Goal: Information Seeking & Learning: Learn about a topic

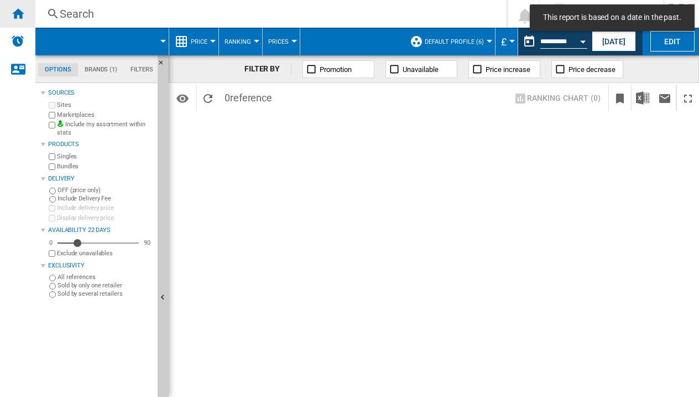
click at [19, 8] on ng-md-icon "Home" at bounding box center [17, 13] width 13 height 13
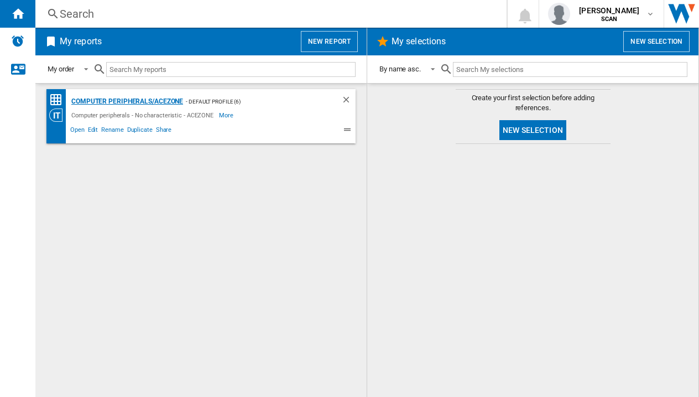
click at [156, 102] on div "Computer peripherals/ACEZONE" at bounding box center [126, 102] width 115 height 14
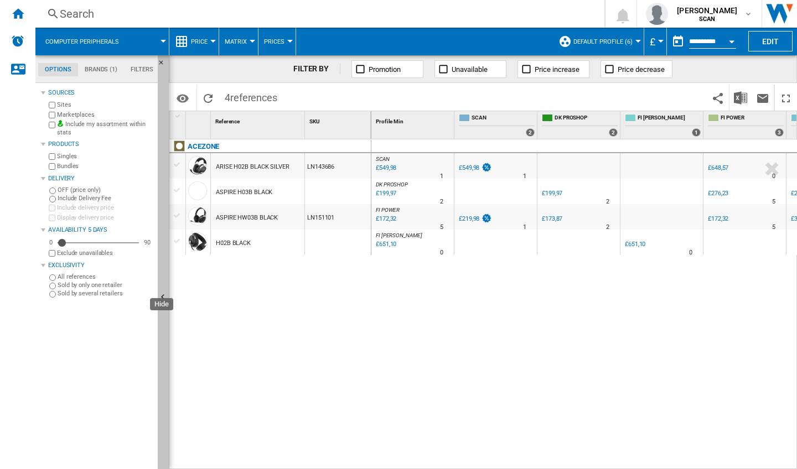
click at [160, 294] on ng-md-icon "Hide" at bounding box center [164, 298] width 13 height 13
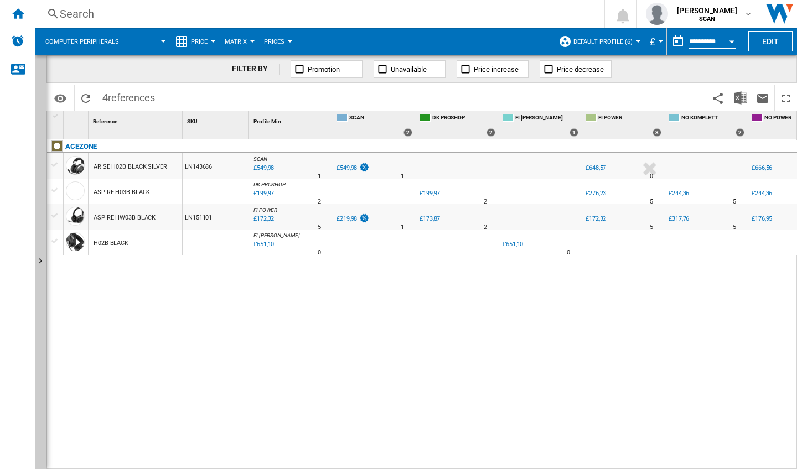
click at [593, 167] on div "£648,57" at bounding box center [595, 167] width 20 height 7
click at [23, 15] on ng-md-icon "Home" at bounding box center [17, 13] width 13 height 13
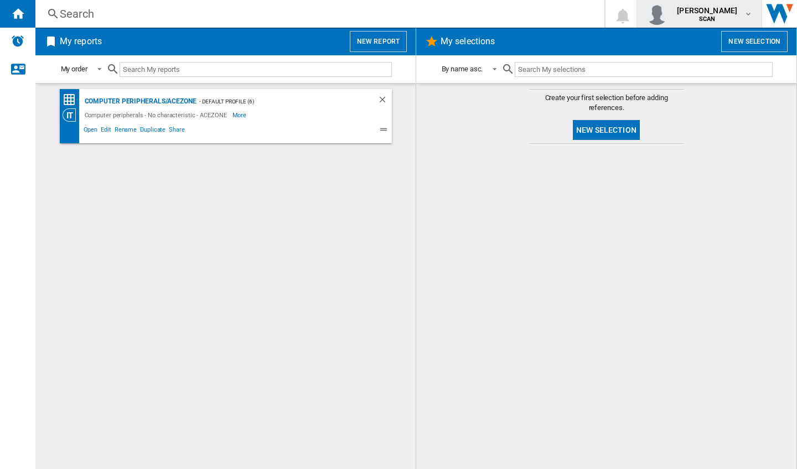
click at [699, 17] on div "[PERSON_NAME] SCAN" at bounding box center [707, 14] width 71 height 18
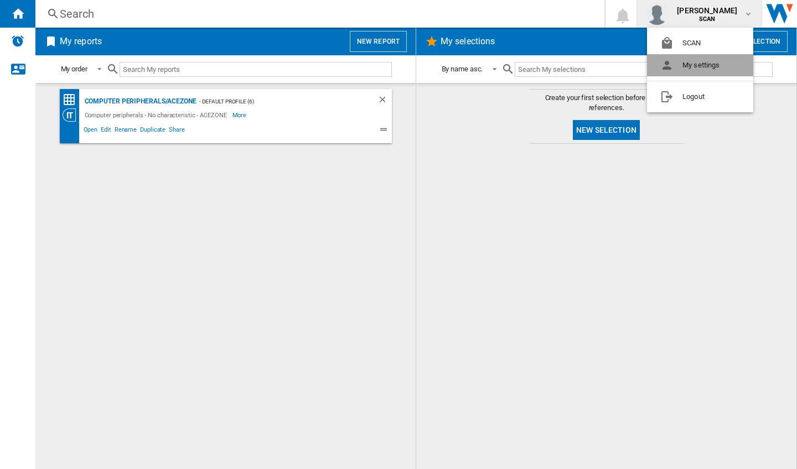
click at [693, 69] on button "My settings" at bounding box center [700, 65] width 106 height 22
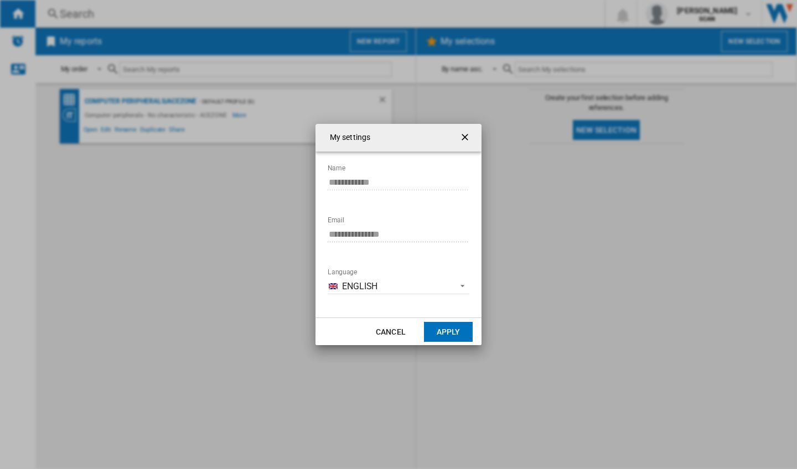
click at [465, 139] on ng-md-icon "getI18NText('BUTTONS.CLOSE_DIALOG')" at bounding box center [465, 138] width 13 height 13
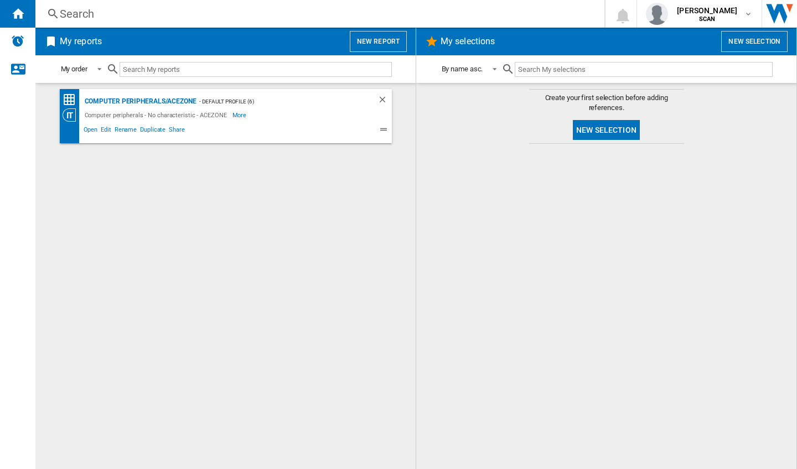
click at [378, 43] on button "New report" at bounding box center [378, 41] width 57 height 21
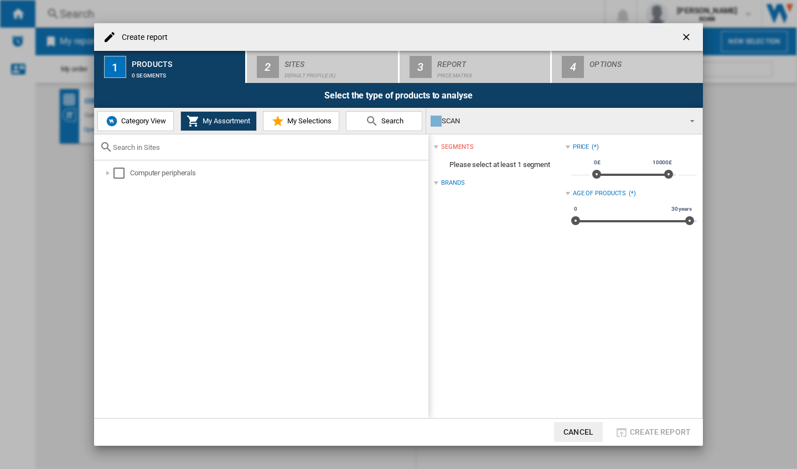
click at [142, 121] on span "Category View" at bounding box center [142, 121] width 48 height 8
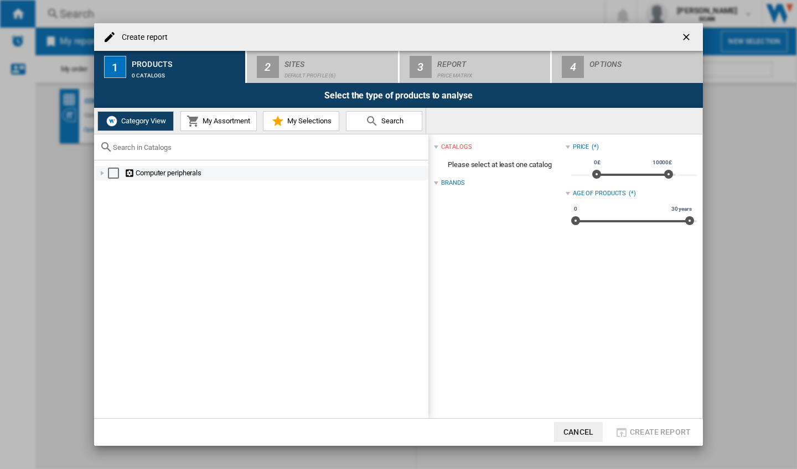
click at [100, 171] on div at bounding box center [102, 173] width 11 height 11
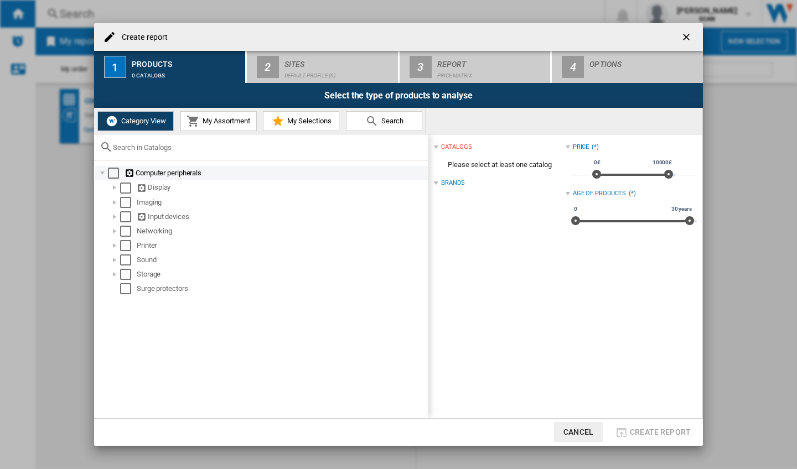
click at [111, 175] on div "Select" at bounding box center [113, 173] width 11 height 11
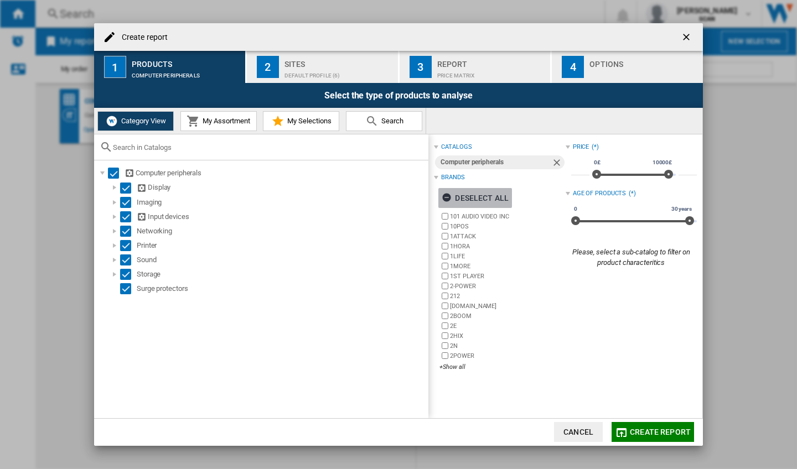
click at [477, 200] on div "Deselect all" at bounding box center [475, 198] width 67 height 20
click at [453, 367] on div "+Show all" at bounding box center [502, 367] width 126 height 8
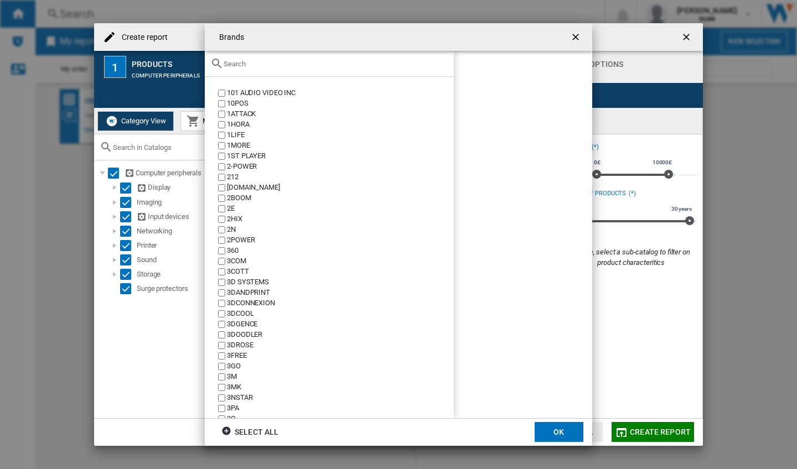
click at [239, 64] on input "text" at bounding box center [336, 64] width 225 height 8
click at [238, 63] on input "text" at bounding box center [336, 64] width 225 height 8
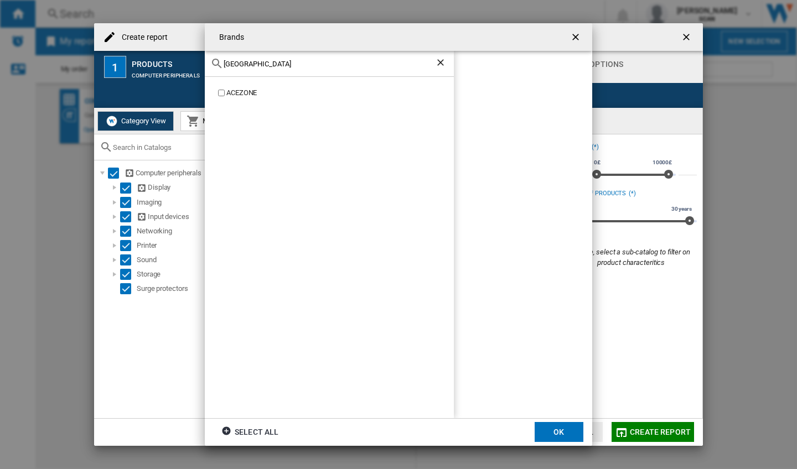
drag, startPoint x: 235, startPoint y: 81, endPoint x: 222, endPoint y: 92, distance: 16.5
click at [222, 92] on div "ACEZONE" at bounding box center [329, 247] width 249 height 341
click at [243, 67] on input "[GEOGRAPHIC_DATA]" at bounding box center [329, 64] width 211 height 8
click at [242, 64] on input "acez" at bounding box center [329, 64] width 211 height 8
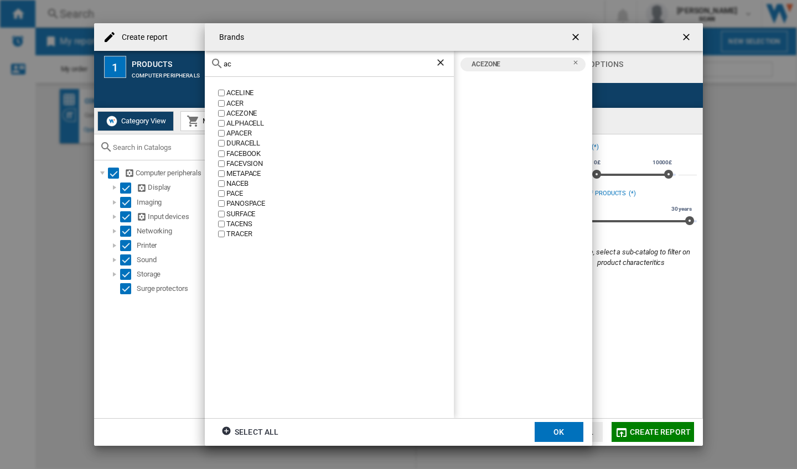
type input "a"
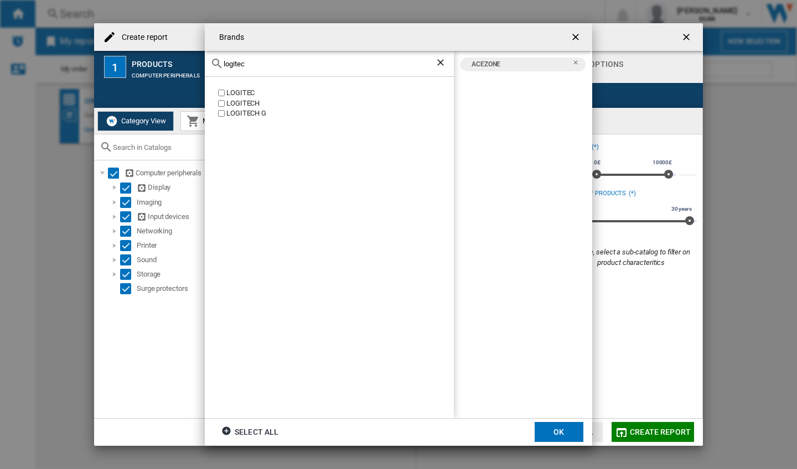
type input "logitec"
click at [549, 396] on button "OK" at bounding box center [558, 432] width 49 height 20
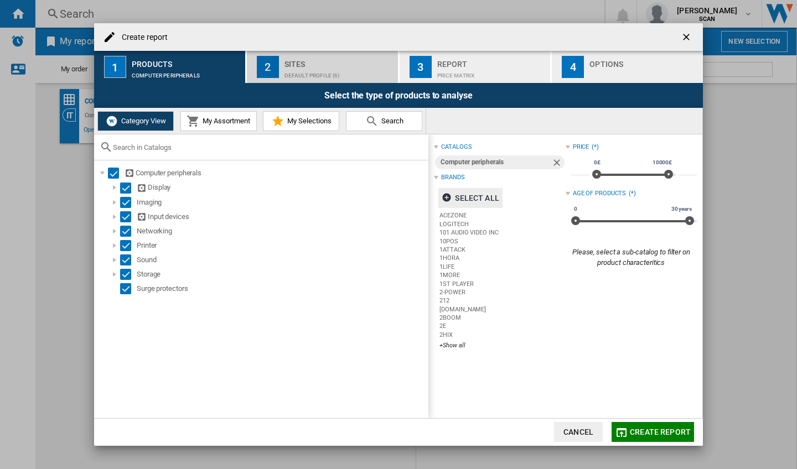
click at [338, 65] on div "Sites" at bounding box center [338, 61] width 109 height 12
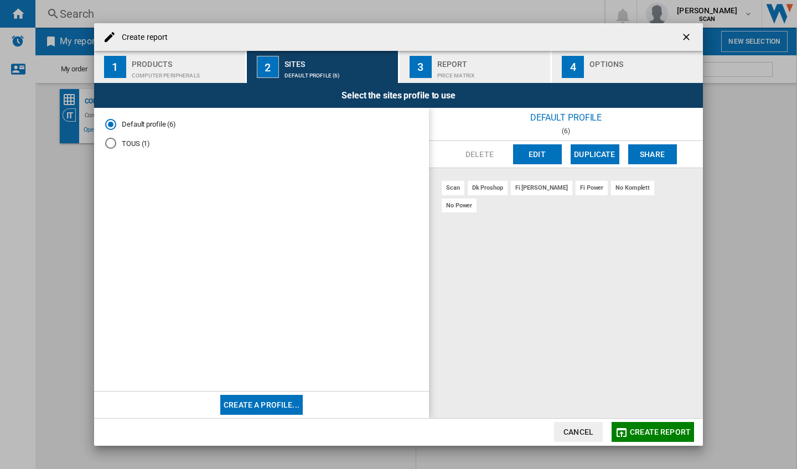
click at [542, 155] on button "Edit" at bounding box center [537, 154] width 49 height 20
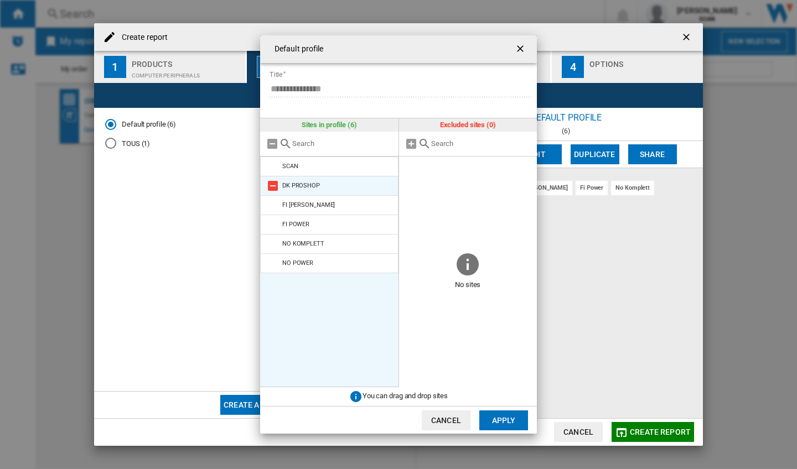
click at [274, 185] on md-icon at bounding box center [272, 185] width 13 height 13
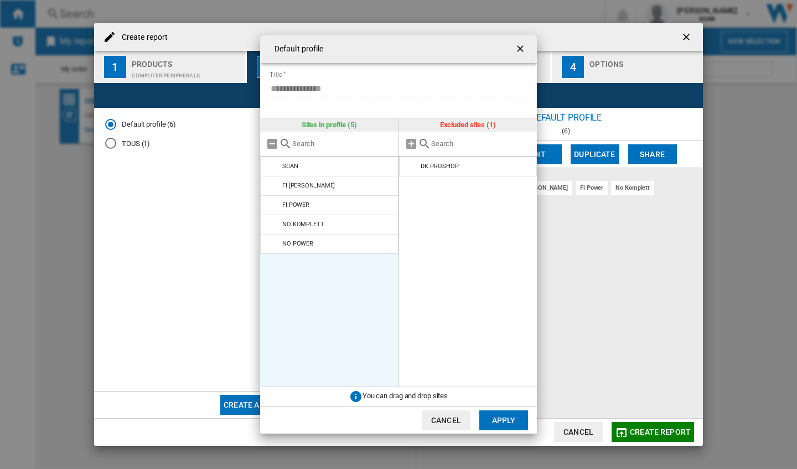
click at [274, 185] on md-icon at bounding box center [272, 185] width 13 height 13
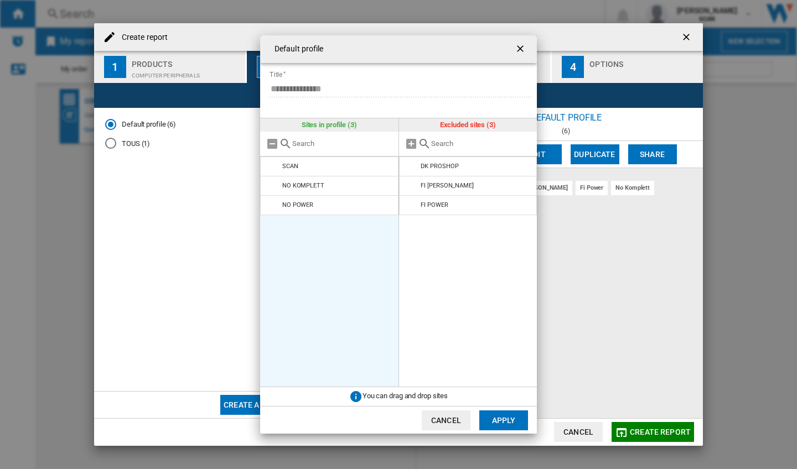
click at [274, 185] on md-icon at bounding box center [272, 185] width 13 height 13
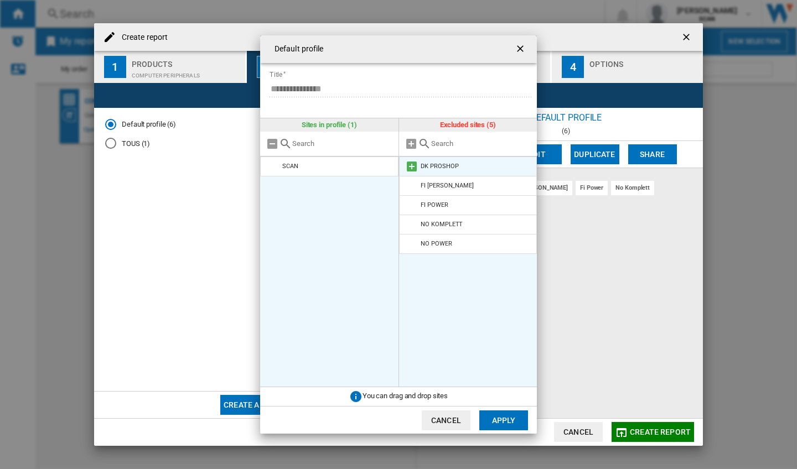
click at [414, 164] on md-icon at bounding box center [411, 166] width 13 height 13
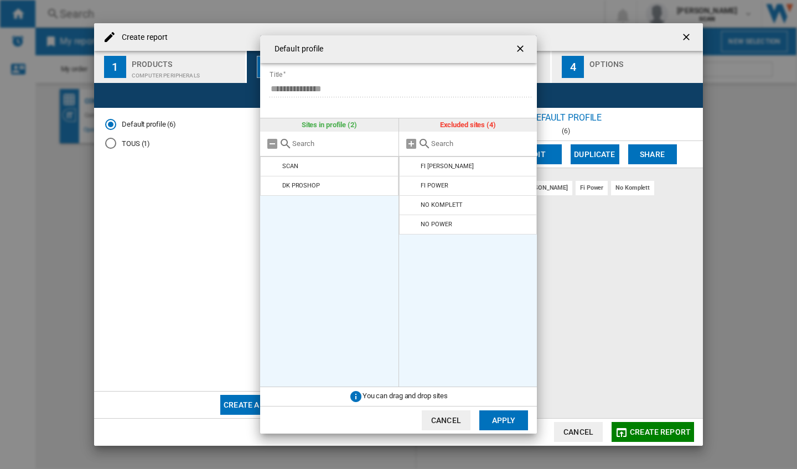
click at [414, 164] on md-icon at bounding box center [411, 166] width 13 height 13
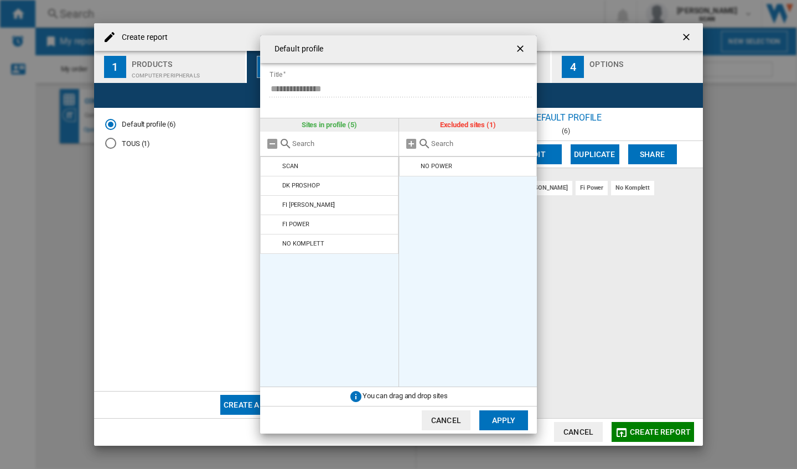
click at [414, 164] on md-icon at bounding box center [411, 166] width 13 height 13
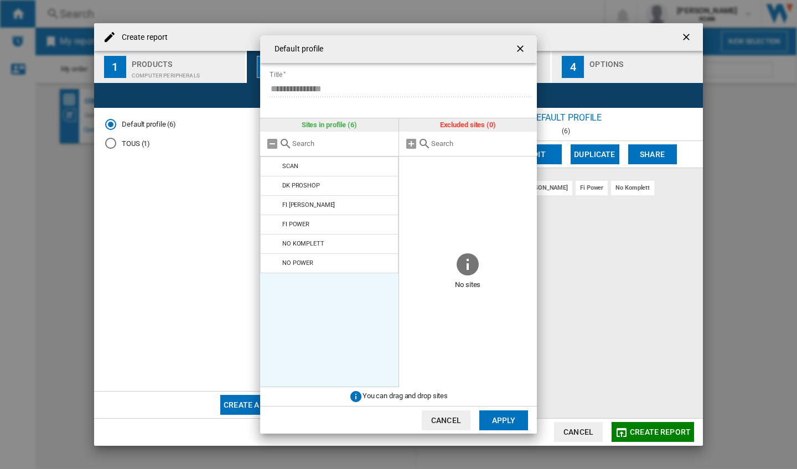
click at [497, 396] on button "Apply" at bounding box center [503, 421] width 49 height 20
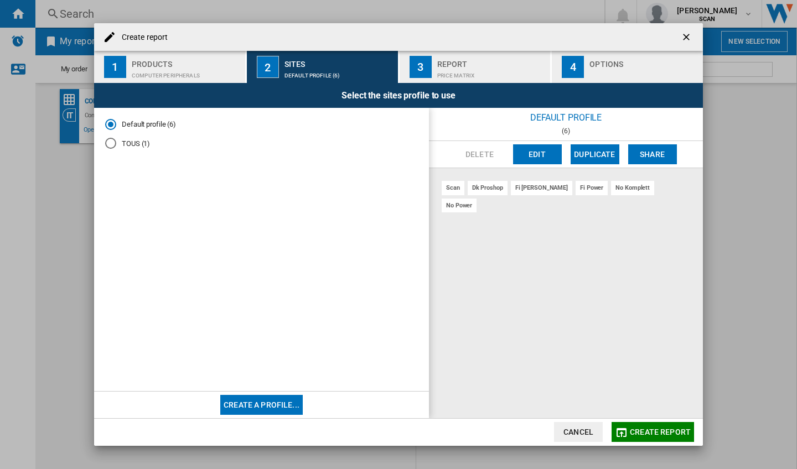
click at [460, 64] on div "Report" at bounding box center [491, 61] width 109 height 12
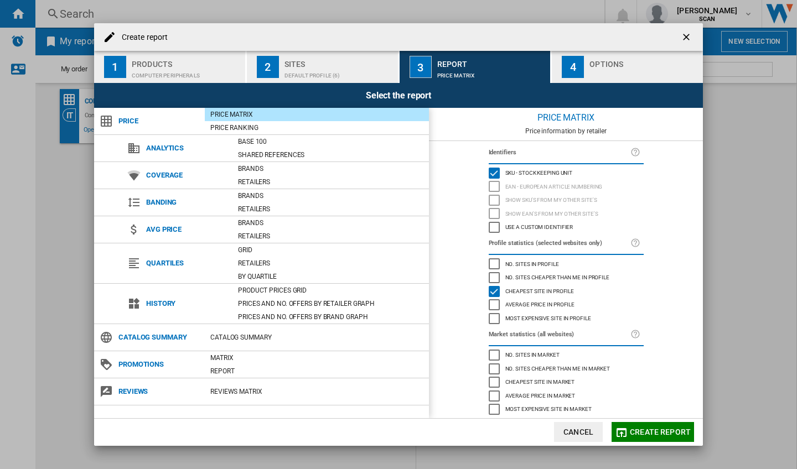
click at [492, 170] on div "SKU - Stock Keeping Unit" at bounding box center [494, 173] width 11 height 11
click at [491, 288] on div "Cheapest site in profile" at bounding box center [494, 291] width 11 height 11
click at [588, 59] on button "4 Options" at bounding box center [627, 67] width 151 height 32
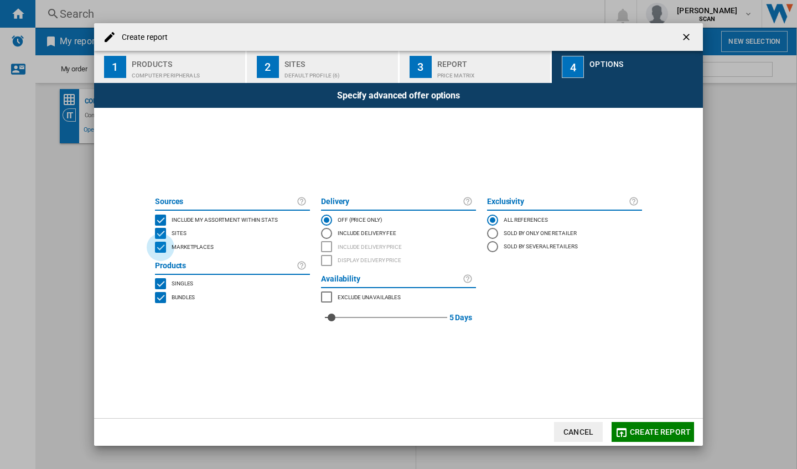
click at [161, 248] on div "MARKETPLACES" at bounding box center [160, 247] width 11 height 11
click at [637, 396] on span "Create report" at bounding box center [660, 432] width 61 height 9
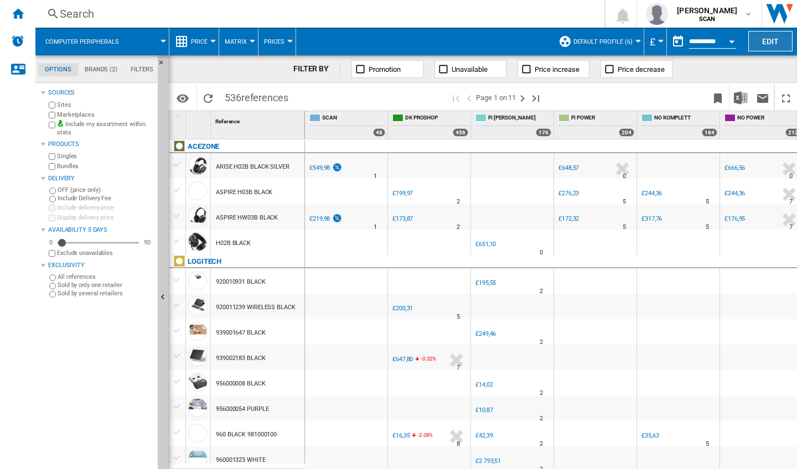
click at [699, 40] on button "Edit" at bounding box center [770, 41] width 44 height 20
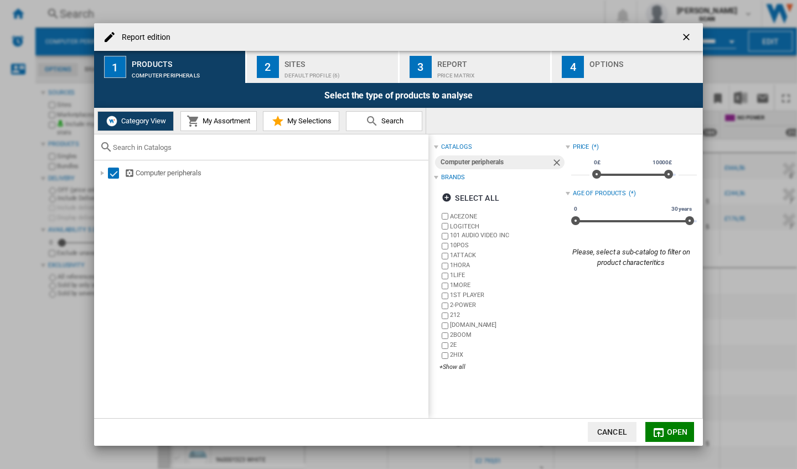
click at [687, 34] on ng-md-icon "getI18NText('BUTTONS.CLOSE_DIALOG')" at bounding box center [687, 38] width 13 height 13
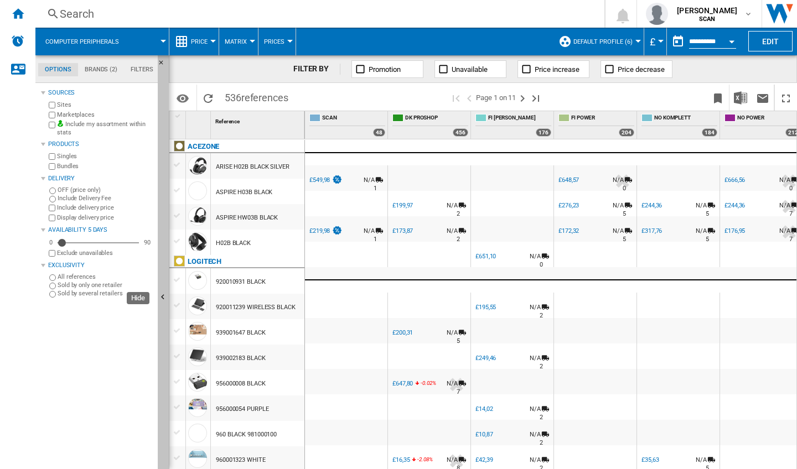
click at [161, 299] on ng-md-icon "Hide" at bounding box center [164, 298] width 13 height 13
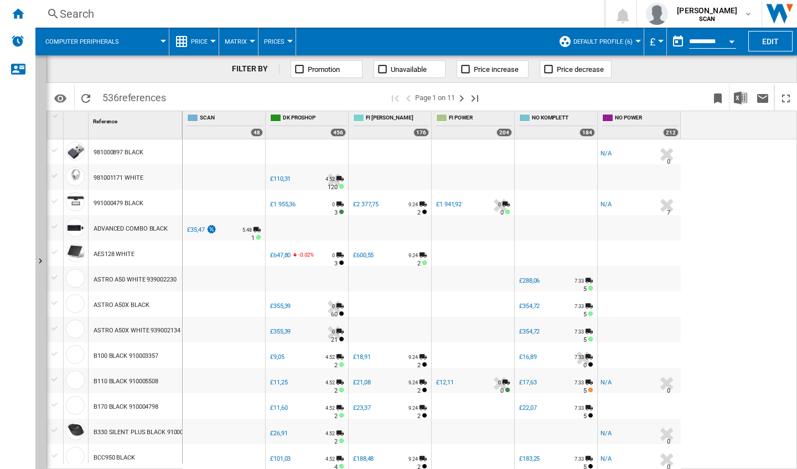
scroll to position [320, 0]
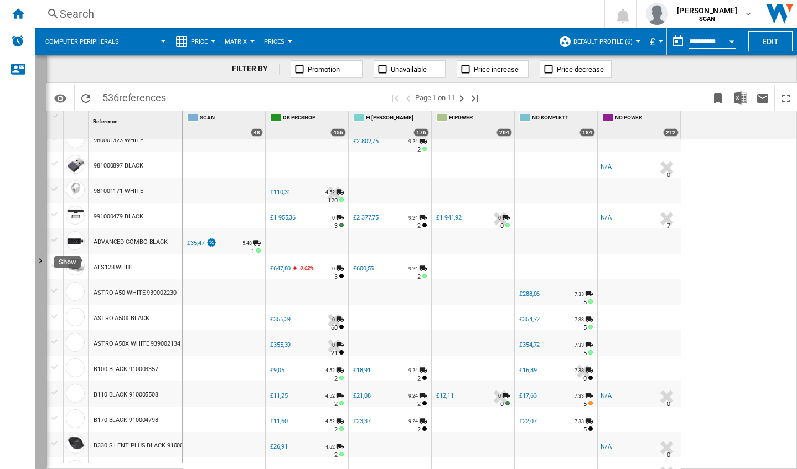
click at [40, 263] on ng-md-icon "Show" at bounding box center [41, 262] width 13 height 13
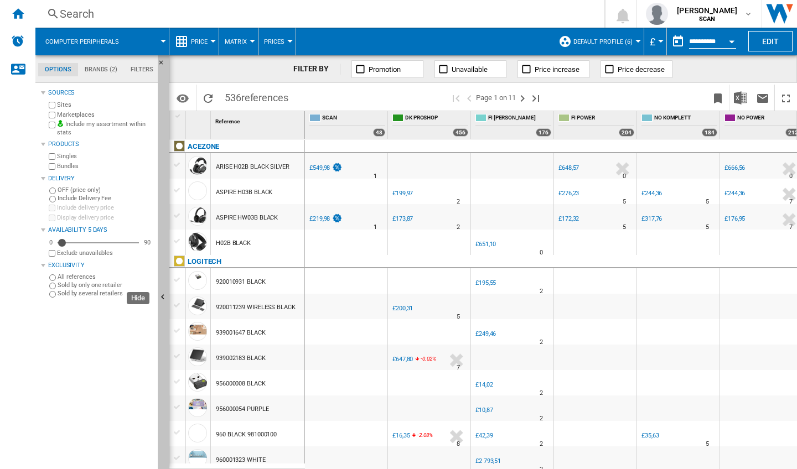
click at [162, 295] on ng-md-icon "Hide" at bounding box center [164, 298] width 13 height 13
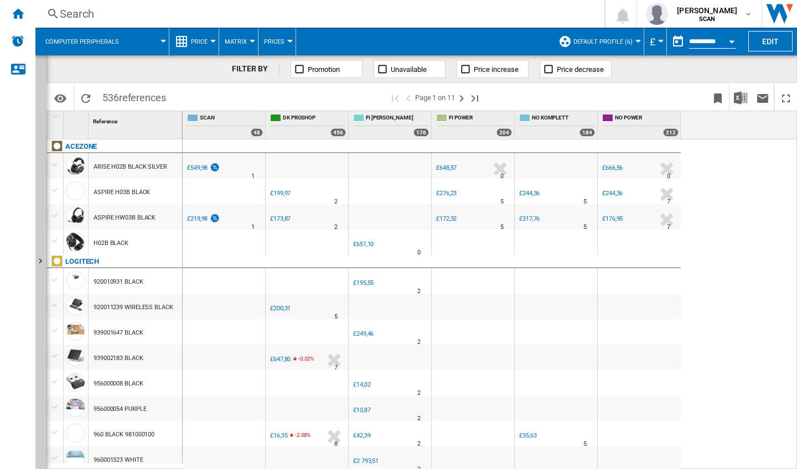
click at [193, 43] on span "Price" at bounding box center [199, 41] width 17 height 7
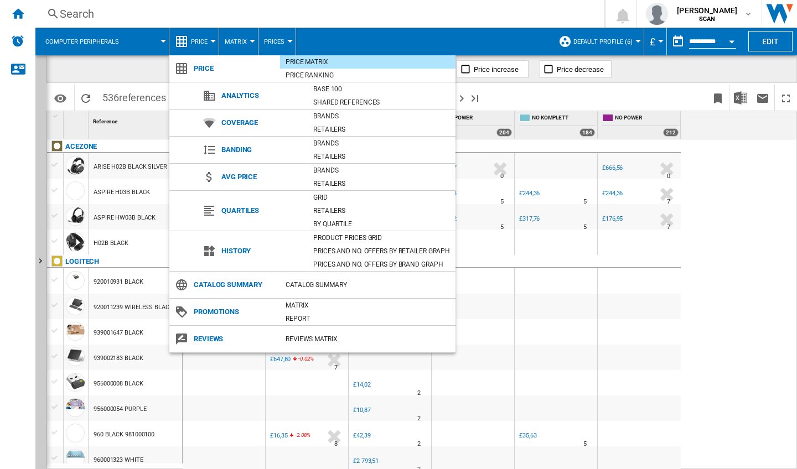
click at [699, 219] on md-backdrop at bounding box center [398, 234] width 797 height 469
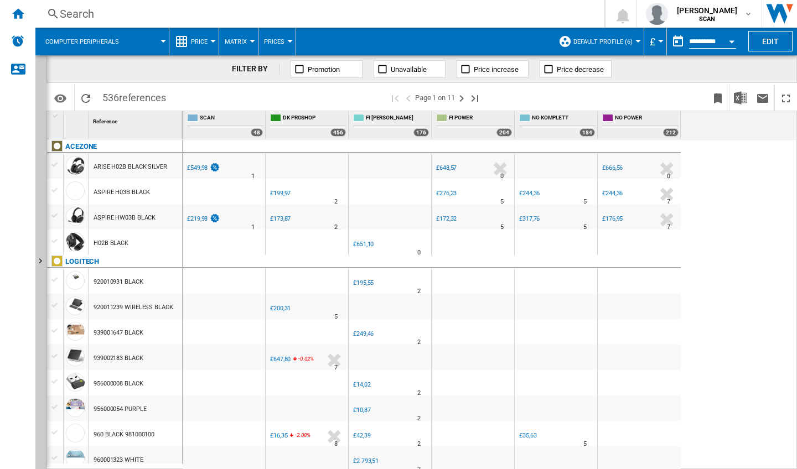
click at [652, 40] on button "£" at bounding box center [655, 42] width 11 height 28
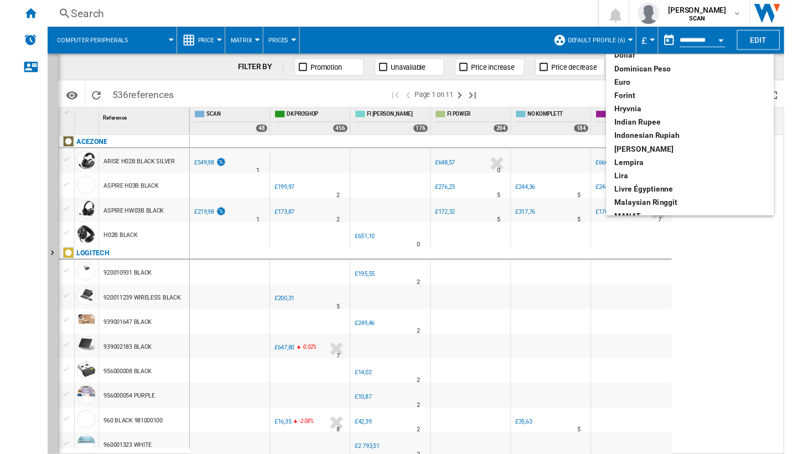
scroll to position [190, 0]
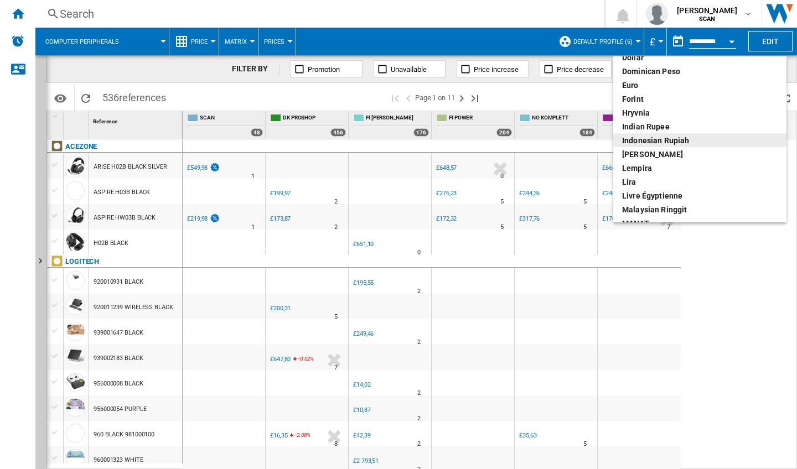
click at [552, 98] on md-backdrop at bounding box center [398, 234] width 797 height 469
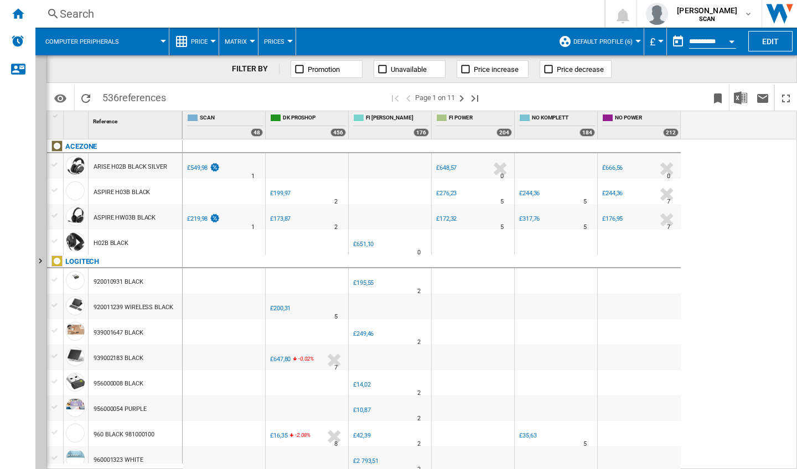
click at [450, 169] on div "£648,57" at bounding box center [446, 167] width 20 height 7
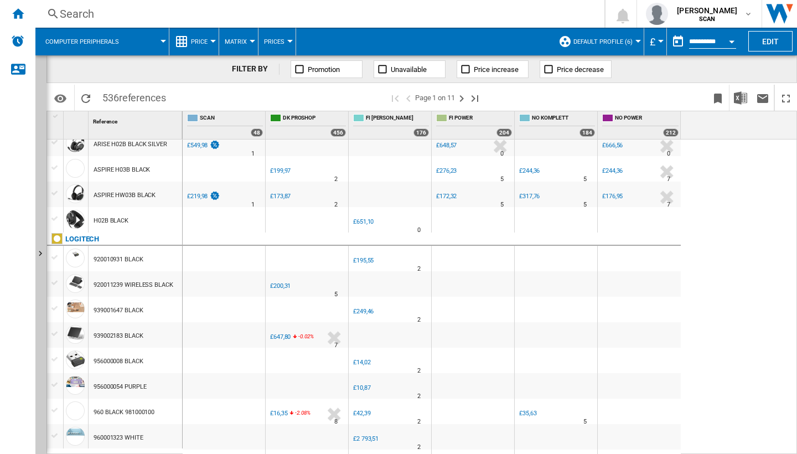
scroll to position [8, 0]
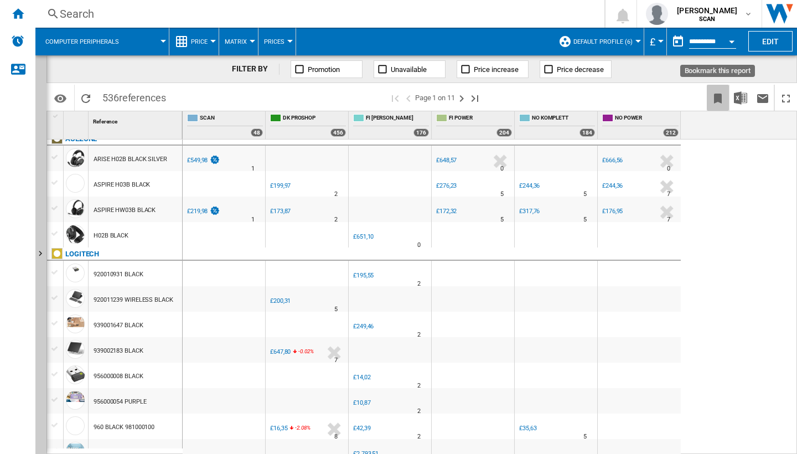
click at [699, 102] on ng-md-icon "Bookmark this report" at bounding box center [717, 98] width 13 height 13
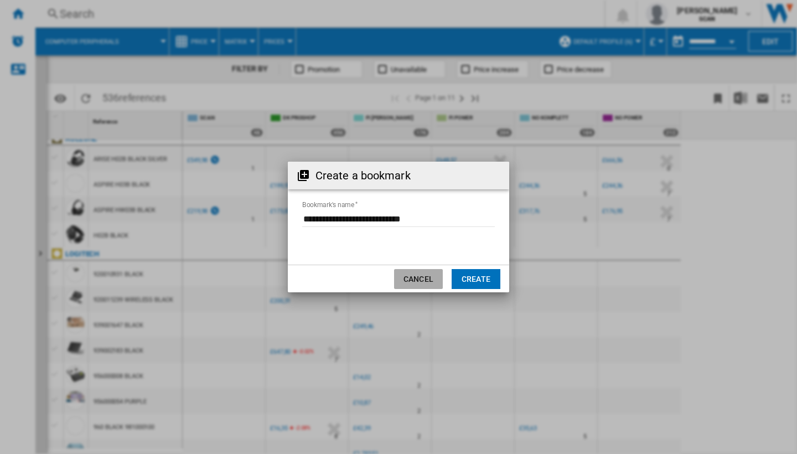
click at [427, 280] on button "Cancel" at bounding box center [418, 279] width 49 height 20
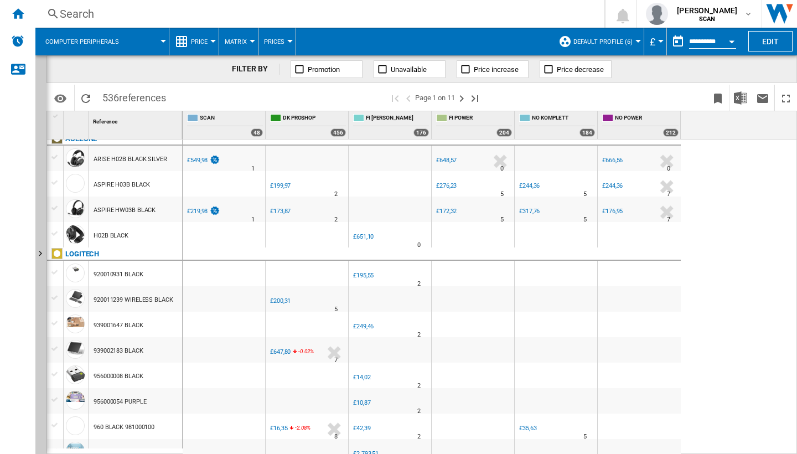
click at [270, 41] on span "Prices" at bounding box center [274, 41] width 20 height 7
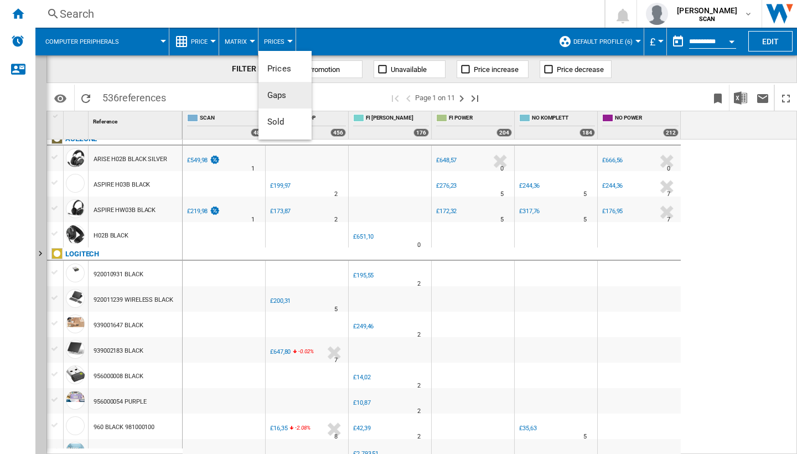
click at [287, 92] on span "Gaps" at bounding box center [276, 95] width 19 height 10
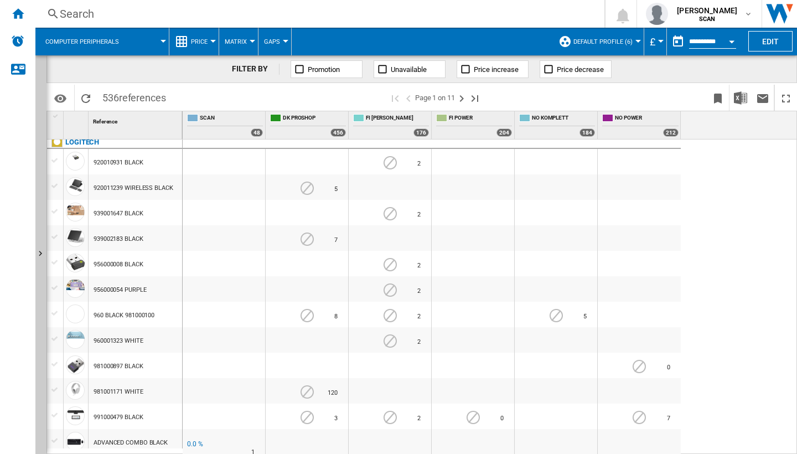
scroll to position [54, 0]
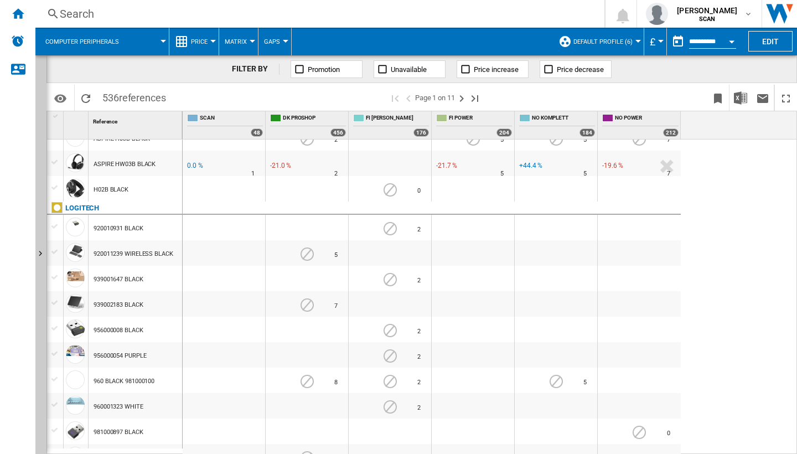
click at [276, 45] on span "Gaps" at bounding box center [272, 41] width 16 height 7
click at [295, 71] on button "Prices" at bounding box center [284, 68] width 53 height 27
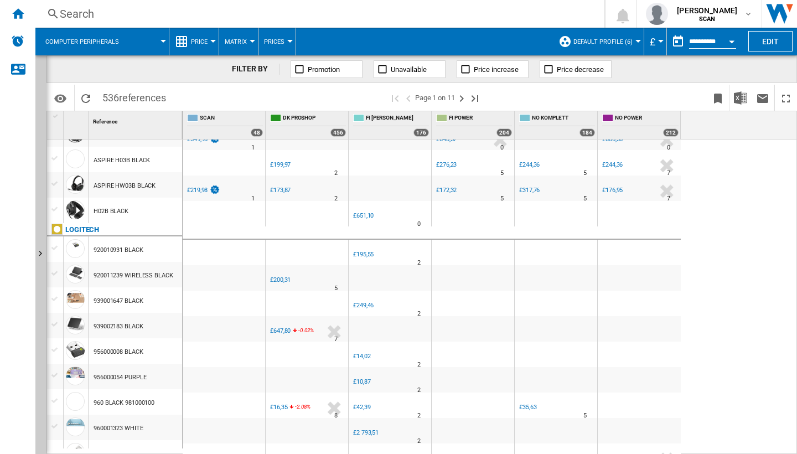
scroll to position [0, 0]
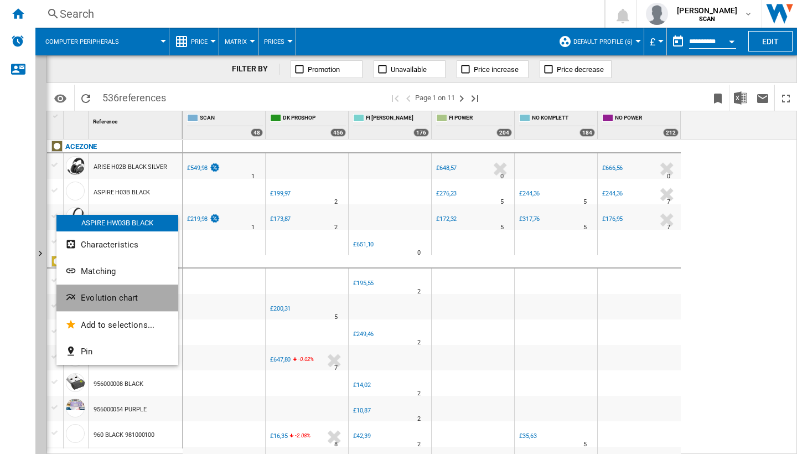
click at [95, 297] on span "Evolution chart" at bounding box center [109, 298] width 57 height 10
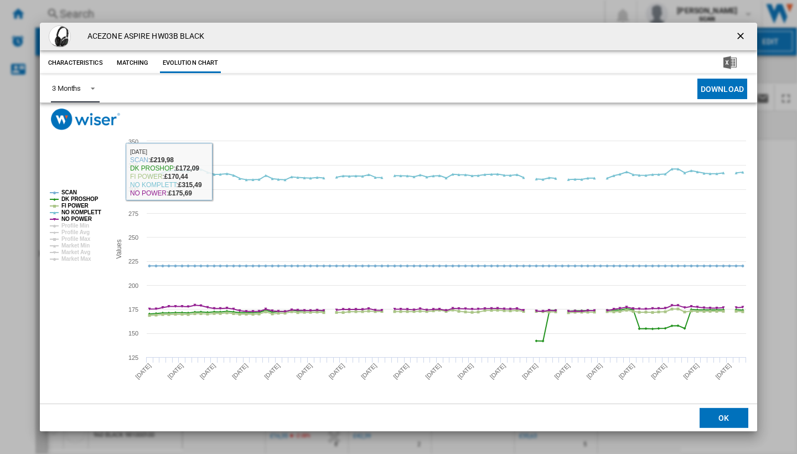
click at [90, 85] on span "Product popup" at bounding box center [89, 87] width 13 height 10
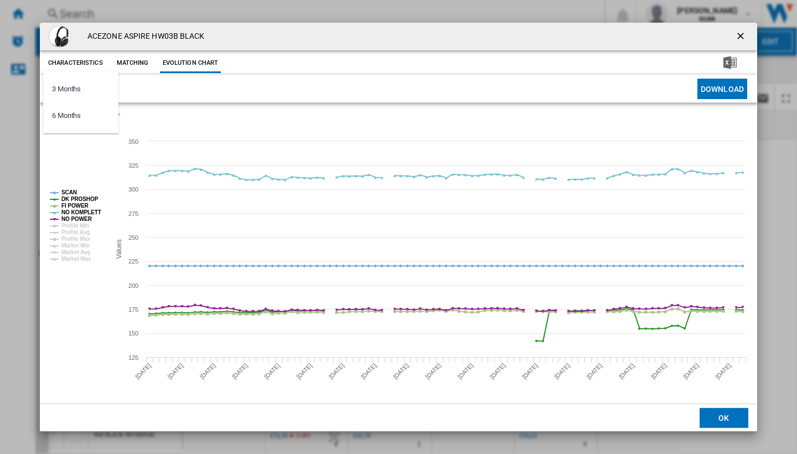
click at [699, 36] on md-backdrop at bounding box center [398, 227] width 797 height 454
click at [699, 36] on ng-md-icon "getI18NText('BUTTONS.CLOSE_DIALOG')" at bounding box center [741, 36] width 13 height 13
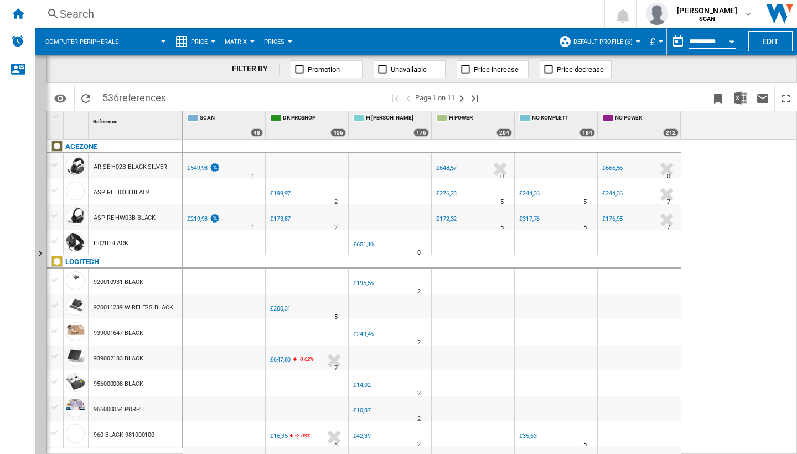
click at [653, 38] on button "£" at bounding box center [655, 42] width 11 height 28
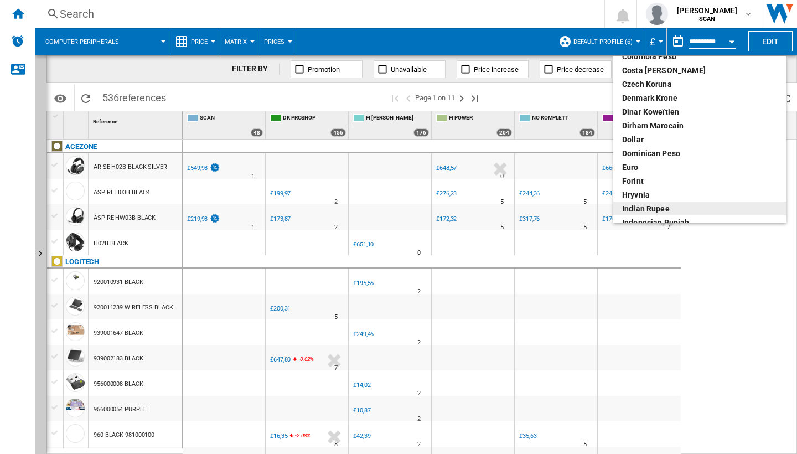
scroll to position [106, 0]
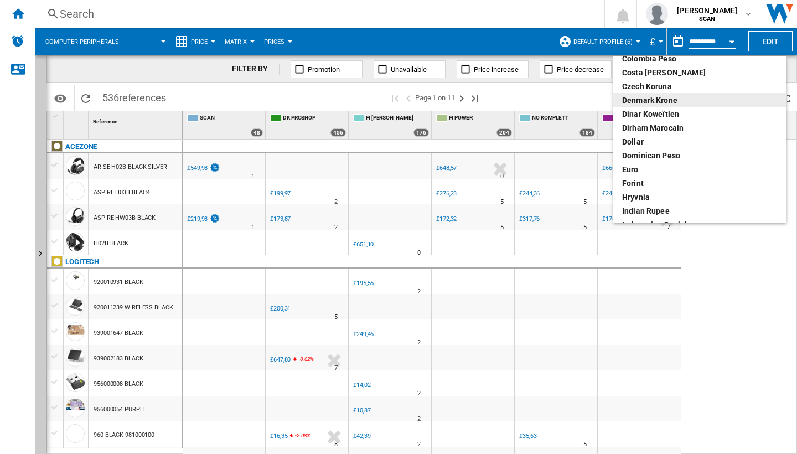
click at [646, 101] on div "Denmark Krone" at bounding box center [699, 100] width 155 height 11
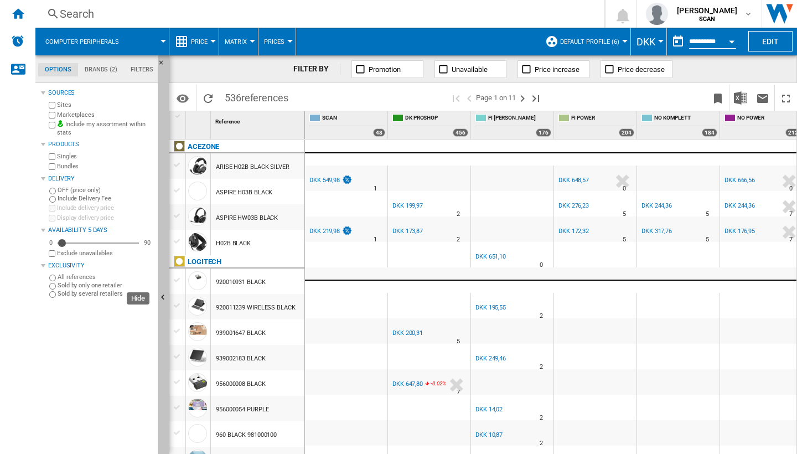
click at [163, 298] on ng-md-icon "Hide" at bounding box center [164, 298] width 13 height 13
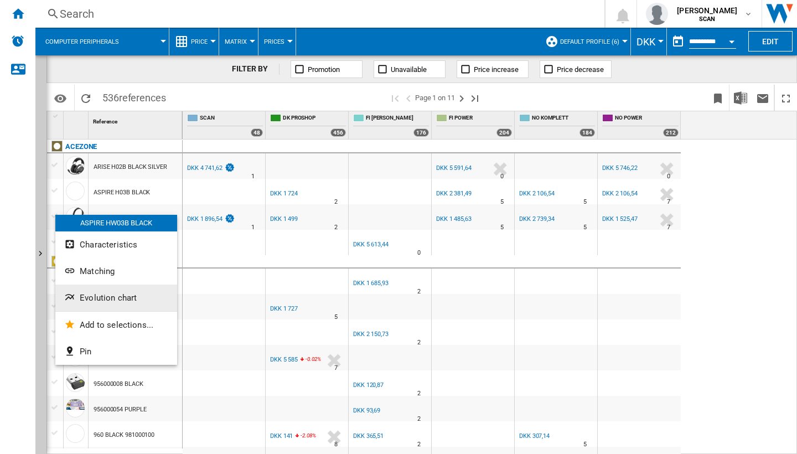
click at [128, 292] on button "Evolution chart" at bounding box center [116, 297] width 122 height 27
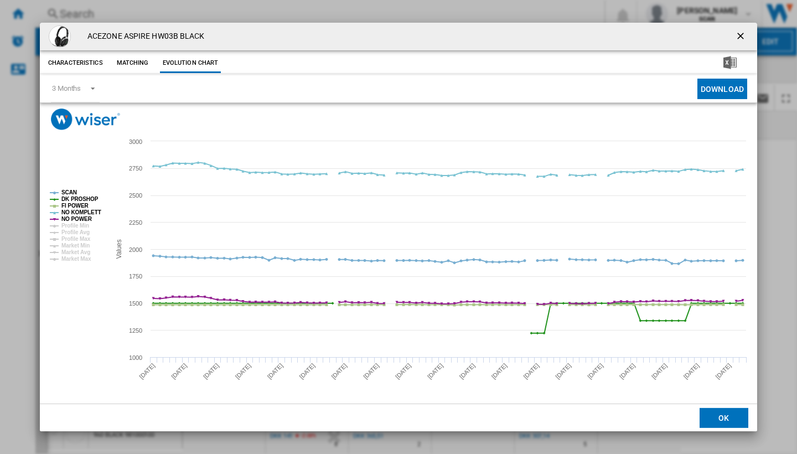
click at [699, 35] on ng-md-icon "getI18NText('BUTTONS.CLOSE_DIALOG')" at bounding box center [741, 36] width 13 height 13
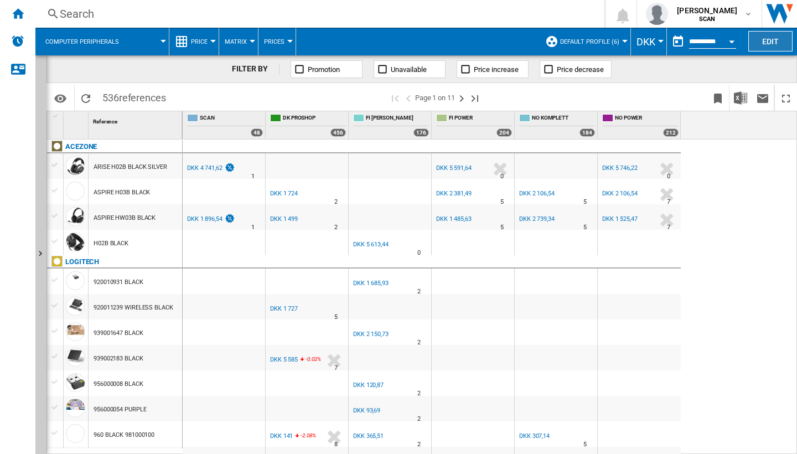
click at [699, 42] on button "Edit" at bounding box center [770, 41] width 44 height 20
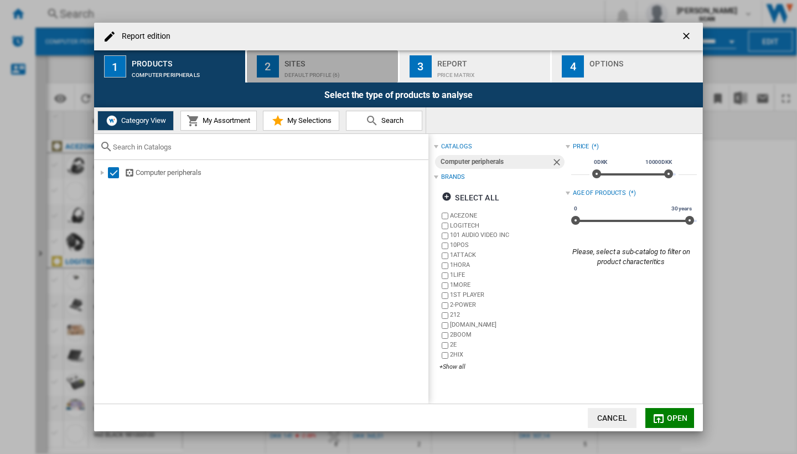
click at [316, 63] on div "Sites" at bounding box center [338, 61] width 109 height 12
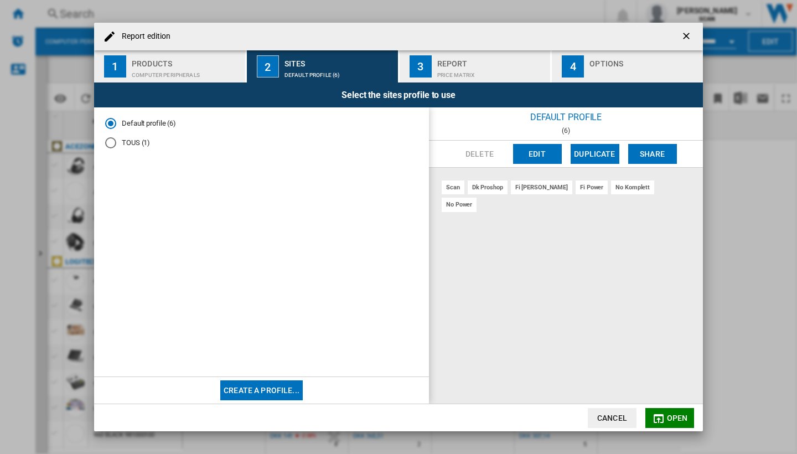
click at [459, 70] on div "Price Matrix" at bounding box center [491, 72] width 109 height 12
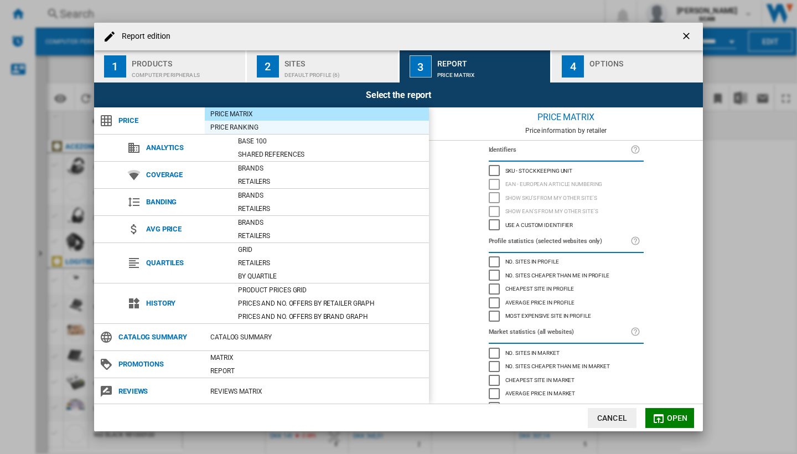
click at [248, 127] on div "Price Ranking" at bounding box center [317, 127] width 224 height 11
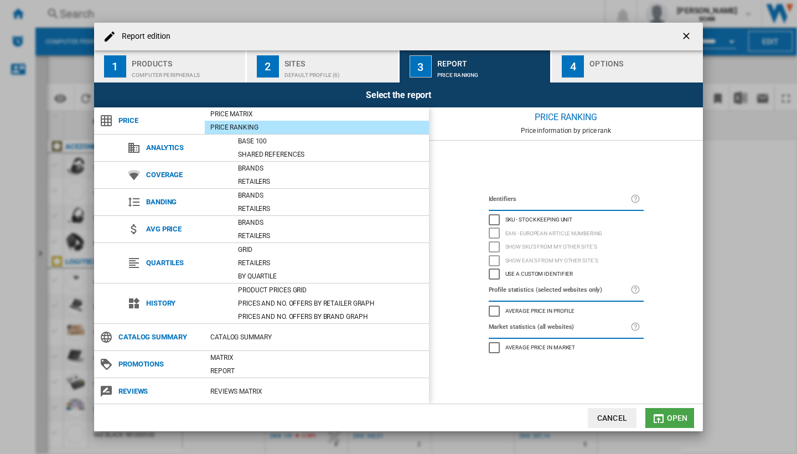
click at [664, 396] on md-icon "Report edition ..." at bounding box center [658, 418] width 13 height 13
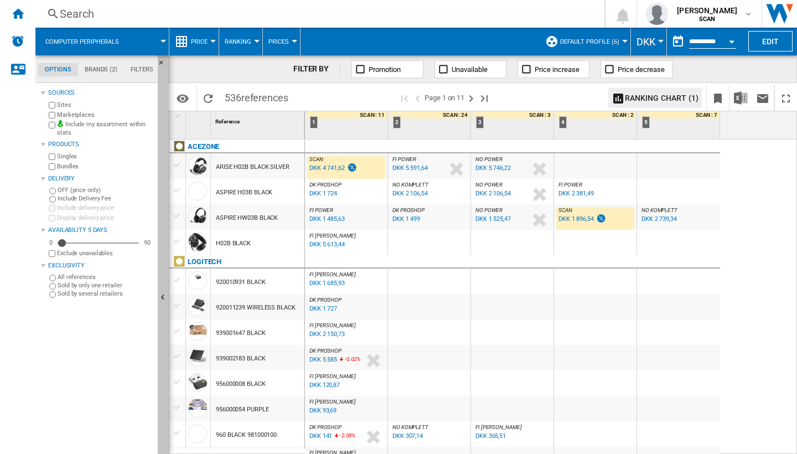
click at [164, 298] on ng-md-icon "Hide" at bounding box center [164, 298] width 13 height 13
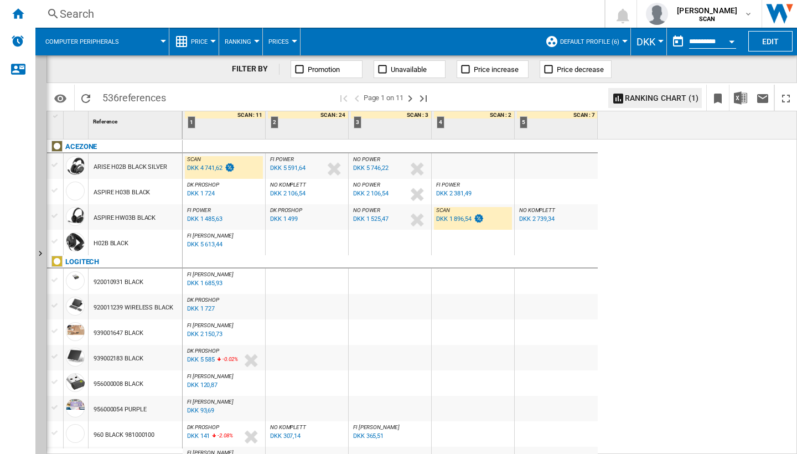
click at [200, 158] on span "SCAN" at bounding box center [194, 159] width 14 height 6
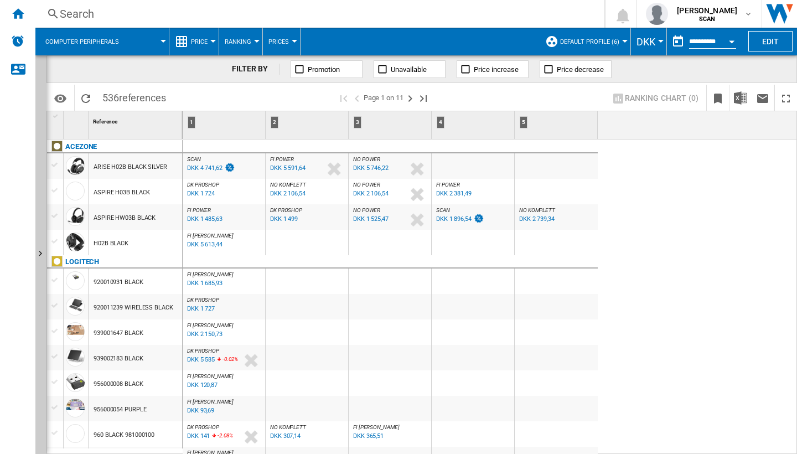
click at [198, 158] on span "SCAN" at bounding box center [194, 159] width 14 height 6
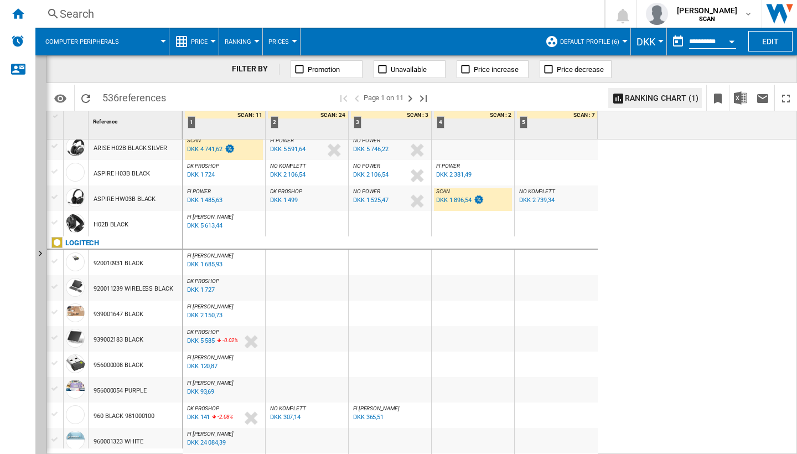
scroll to position [17, 0]
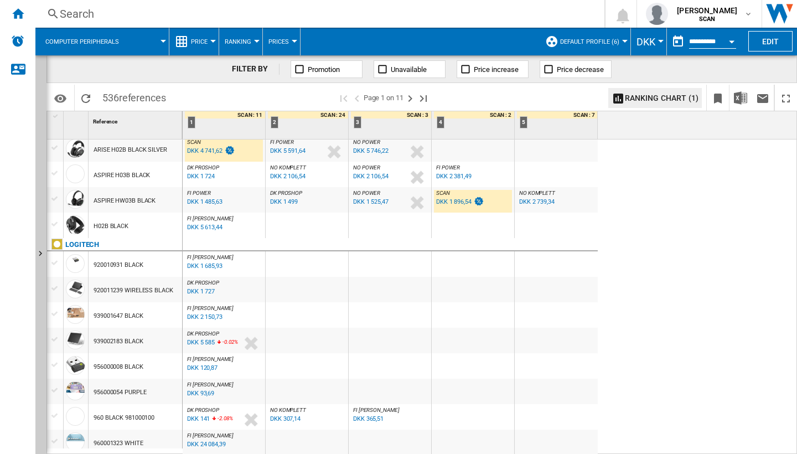
click at [196, 39] on span "Price" at bounding box center [199, 41] width 17 height 7
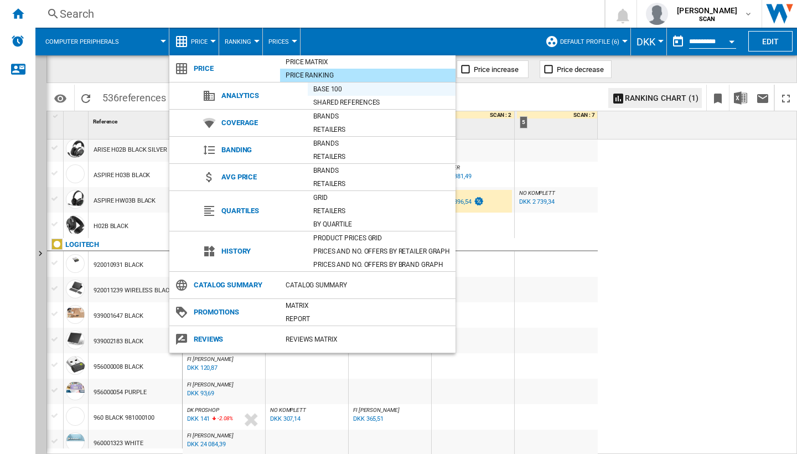
click at [331, 90] on div "Base 100" at bounding box center [382, 89] width 148 height 11
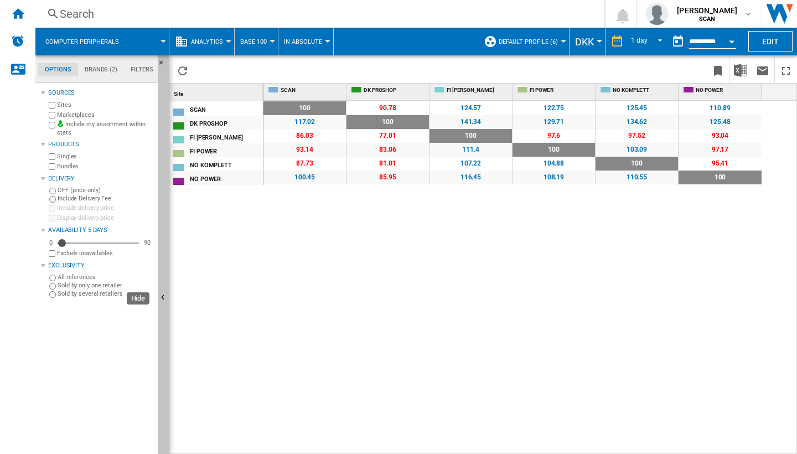
click at [162, 298] on ng-md-icon "Hide" at bounding box center [164, 298] width 13 height 13
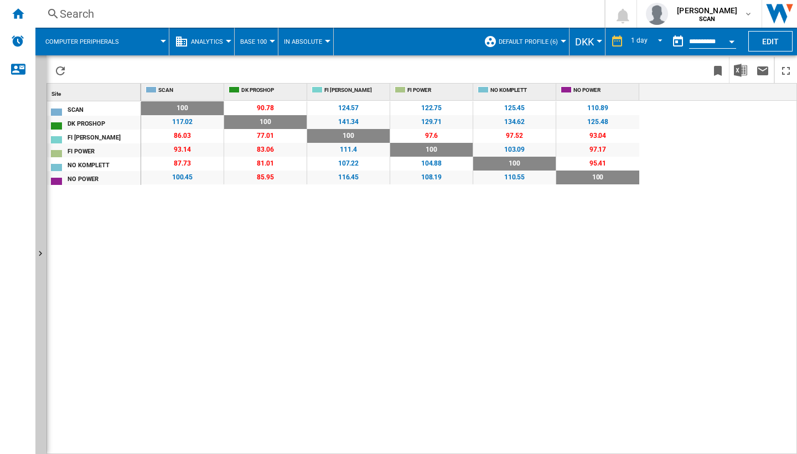
click at [300, 35] on button "In Absolute" at bounding box center [306, 42] width 44 height 28
click at [297, 92] on span "In Relative" at bounding box center [306, 95] width 39 height 10
click at [259, 41] on span "Base 100" at bounding box center [253, 41] width 27 height 7
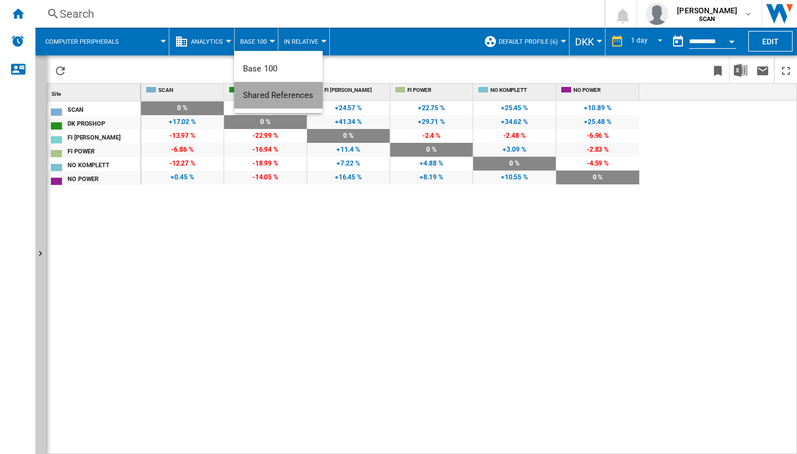
click at [270, 92] on span "Shared References" at bounding box center [278, 95] width 71 height 10
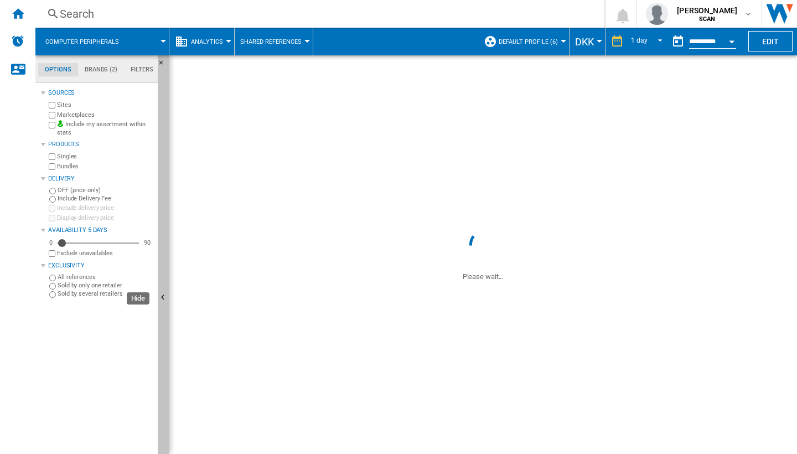
click at [163, 298] on ng-md-icon "Hide" at bounding box center [164, 298] width 13 height 13
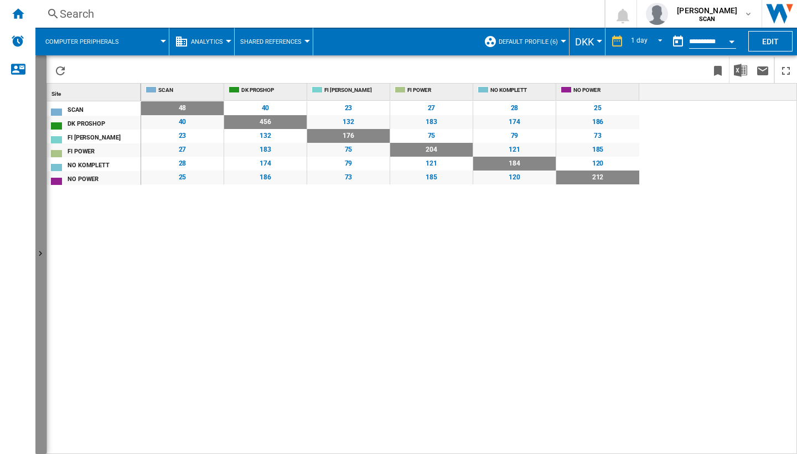
click at [44, 253] on ng-md-icon "Show" at bounding box center [41, 254] width 13 height 13
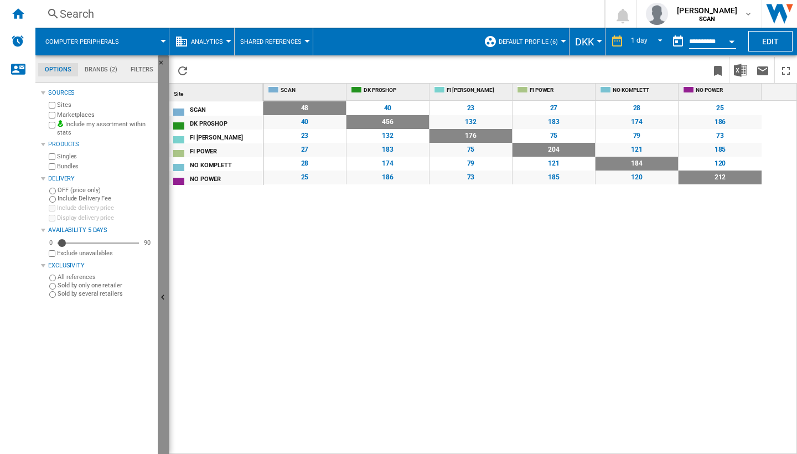
click at [164, 292] on ng-md-icon "Hide" at bounding box center [164, 298] width 13 height 13
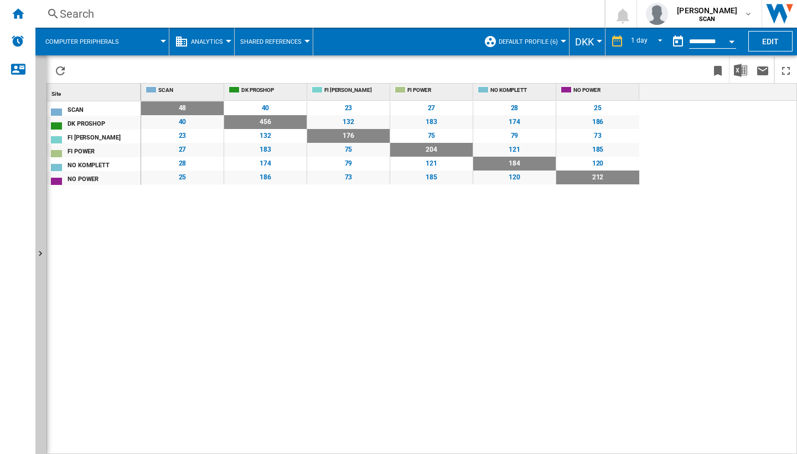
click at [350, 122] on div "132" at bounding box center [348, 122] width 82 height 14
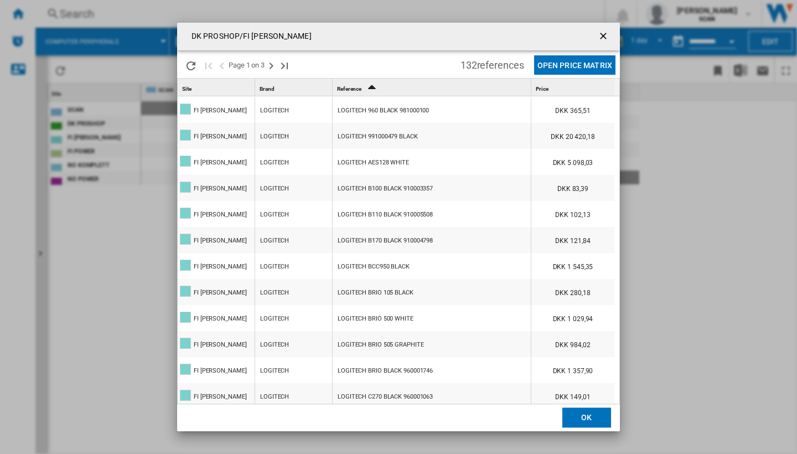
click at [604, 38] on ng-md-icon "getI18NText('BUTTONS.CLOSE_DIALOG')" at bounding box center [604, 36] width 13 height 13
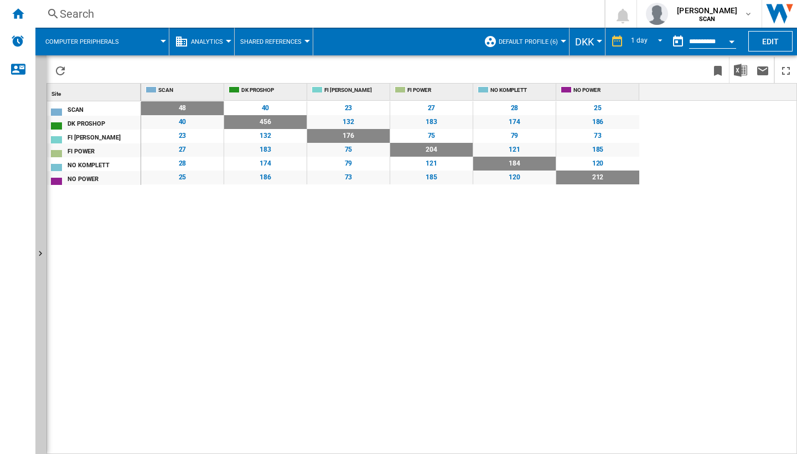
click at [269, 43] on span "Shared References" at bounding box center [270, 41] width 61 height 7
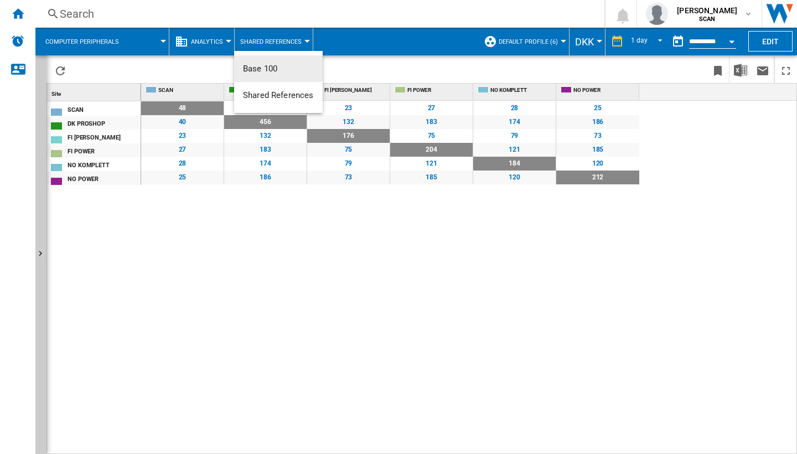
click at [293, 63] on button "Base 100" at bounding box center [278, 68] width 89 height 27
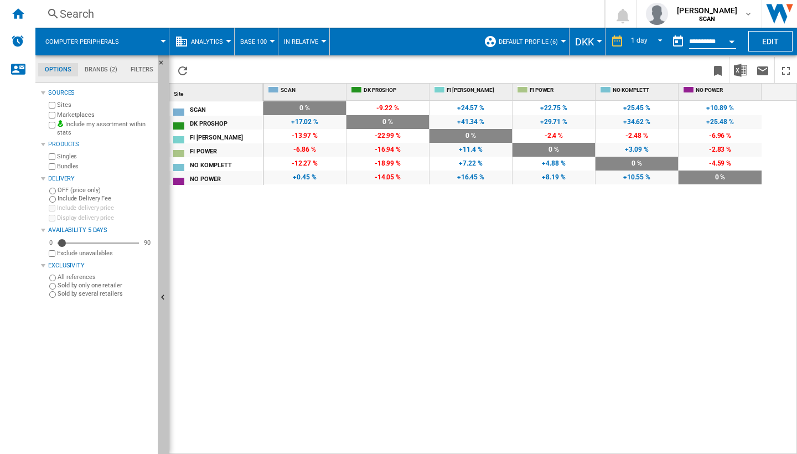
click at [166, 296] on ng-md-icon "Hide" at bounding box center [164, 298] width 13 height 13
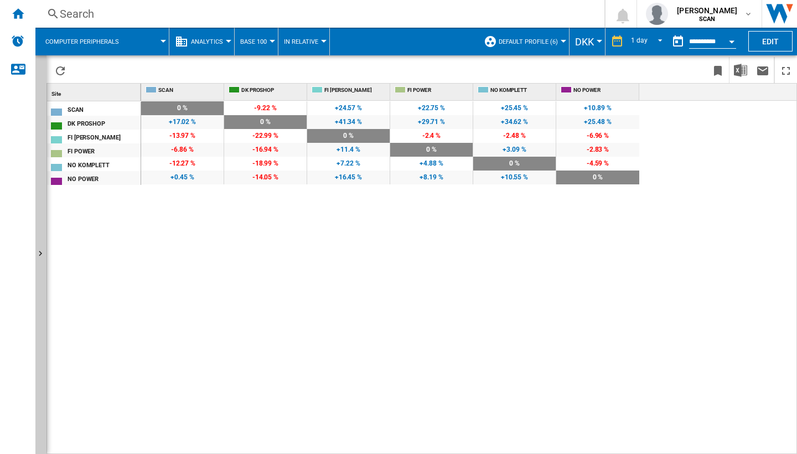
click at [699, 42] on div "Open calendar" at bounding box center [732, 41] width 6 height 3
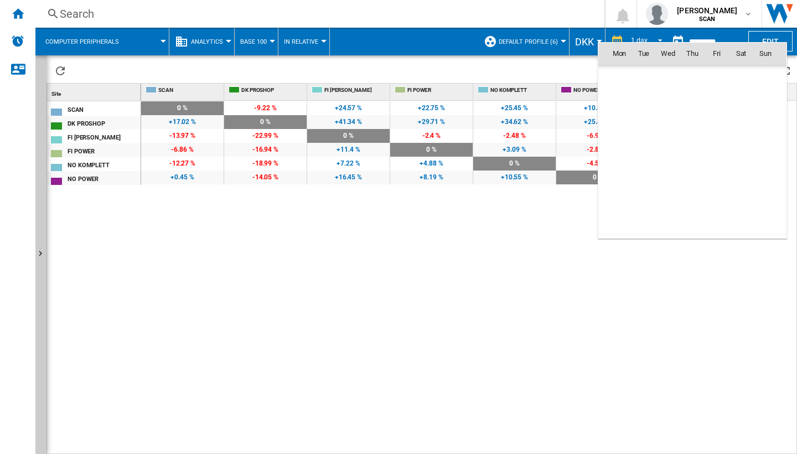
scroll to position [5278, 0]
click at [548, 310] on div at bounding box center [398, 227] width 797 height 454
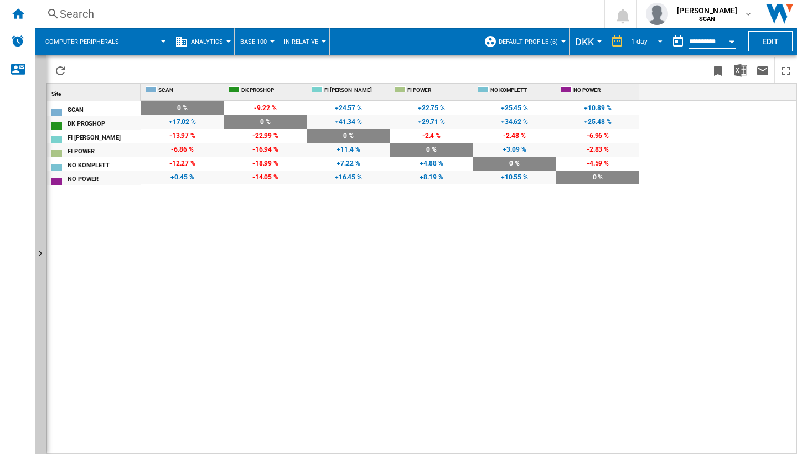
click at [655, 41] on span "REPORTS.WIZARD.STEPS.REPORT.STEPS.REPORT_OPTIONS.PERIOD: 1 day" at bounding box center [656, 40] width 13 height 10
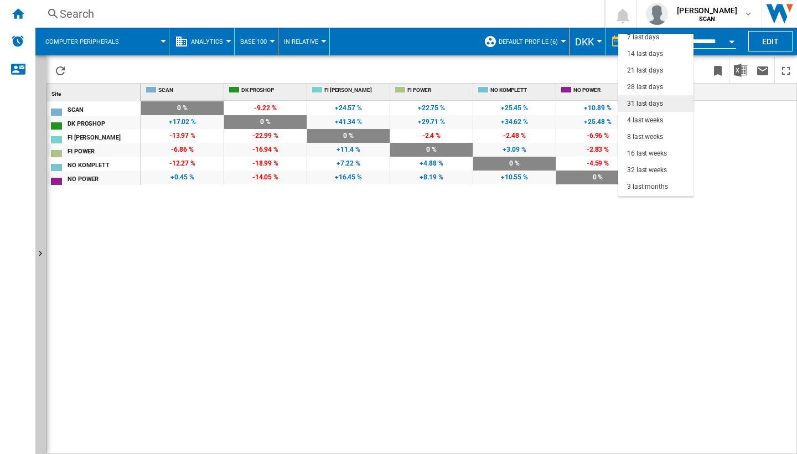
scroll to position [22, 0]
click at [381, 266] on md-backdrop at bounding box center [398, 227] width 797 height 454
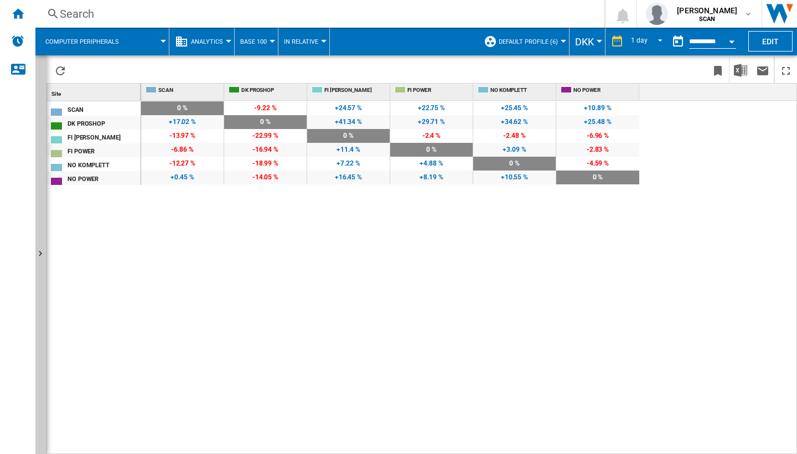
click at [221, 38] on span "Analytics" at bounding box center [207, 41] width 32 height 7
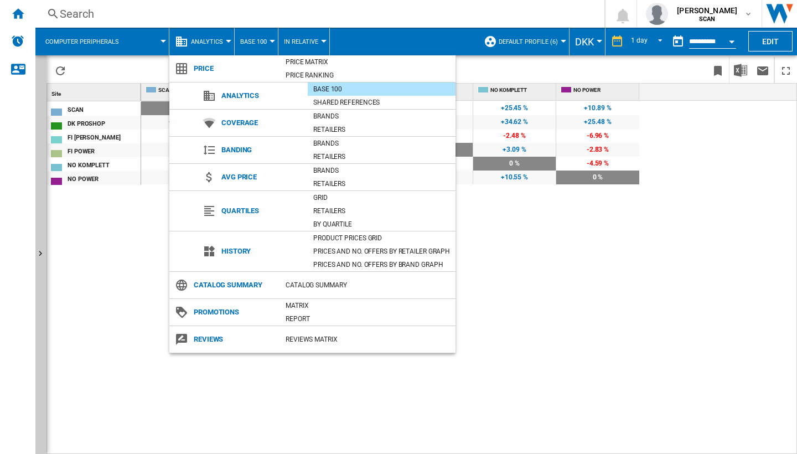
click at [556, 240] on md-backdrop at bounding box center [398, 227] width 797 height 454
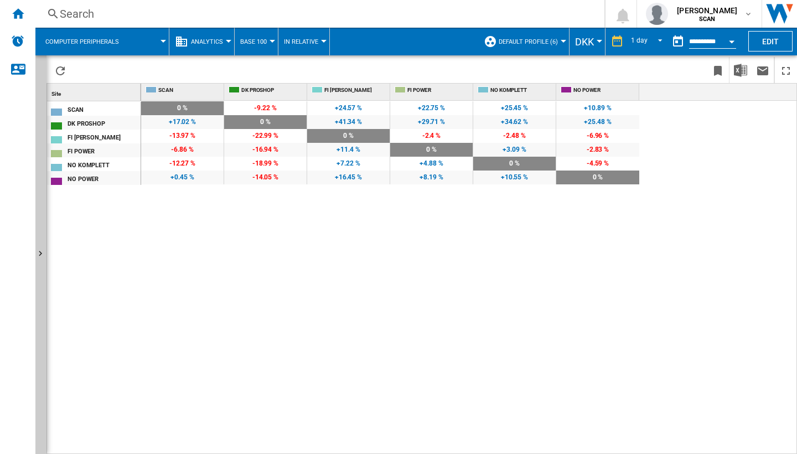
click at [214, 39] on span "Analytics" at bounding box center [207, 41] width 32 height 7
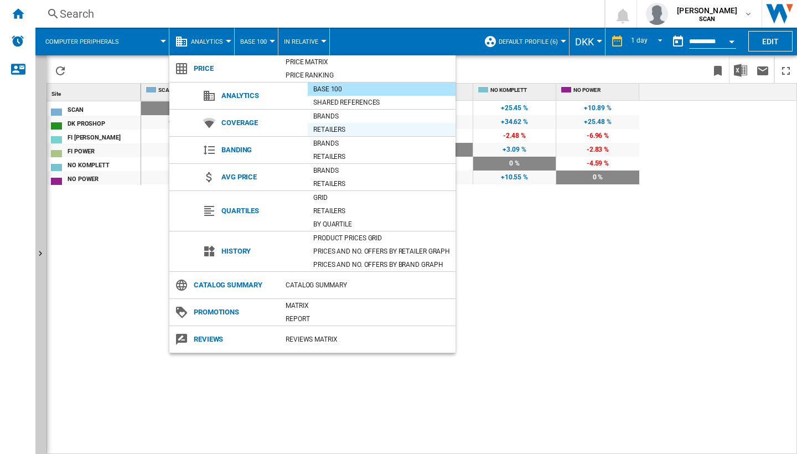
click at [331, 132] on div "Retailers" at bounding box center [382, 129] width 148 height 11
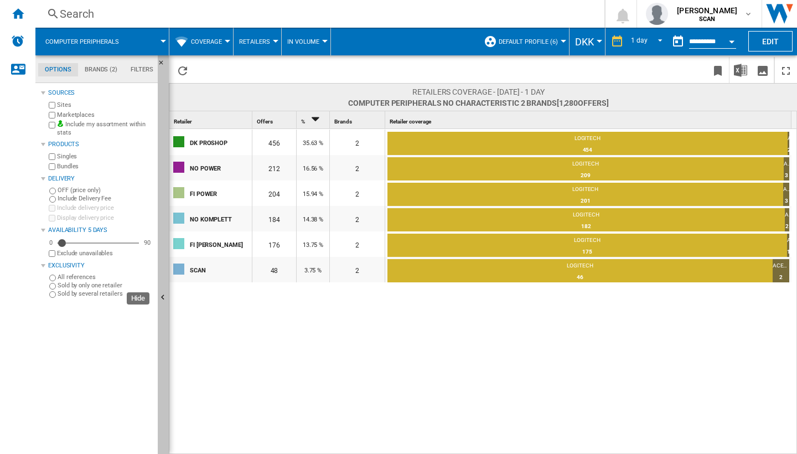
click at [164, 297] on ng-md-icon "Hide" at bounding box center [164, 298] width 13 height 13
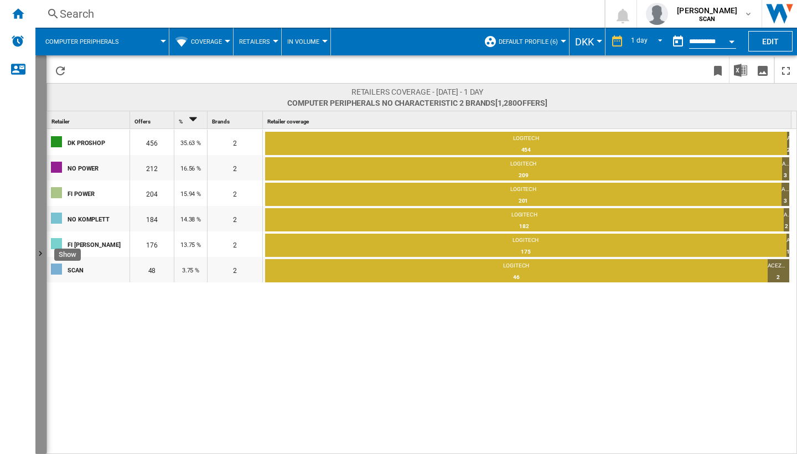
click at [41, 251] on ng-md-icon "Show" at bounding box center [41, 254] width 13 height 13
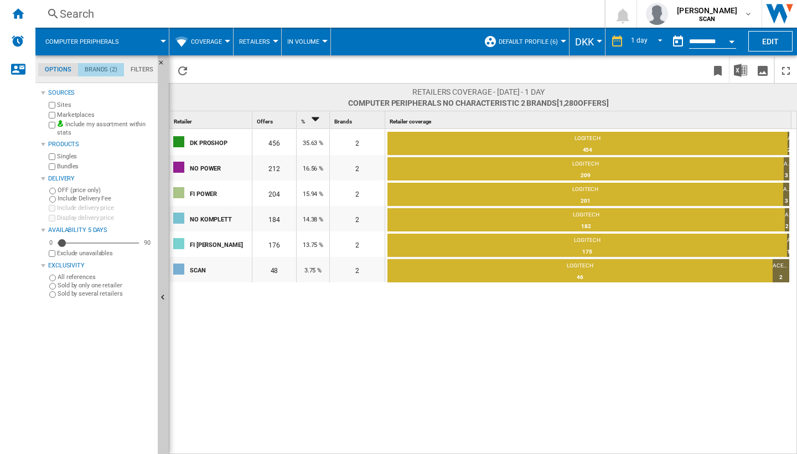
click at [106, 71] on md-tab-item "Brands (2)" at bounding box center [101, 69] width 46 height 13
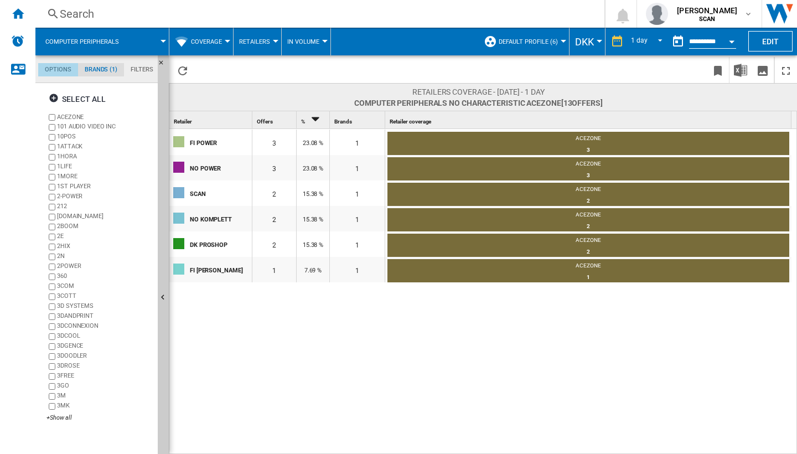
click at [63, 66] on md-tab-item "Options" at bounding box center [58, 69] width 40 height 13
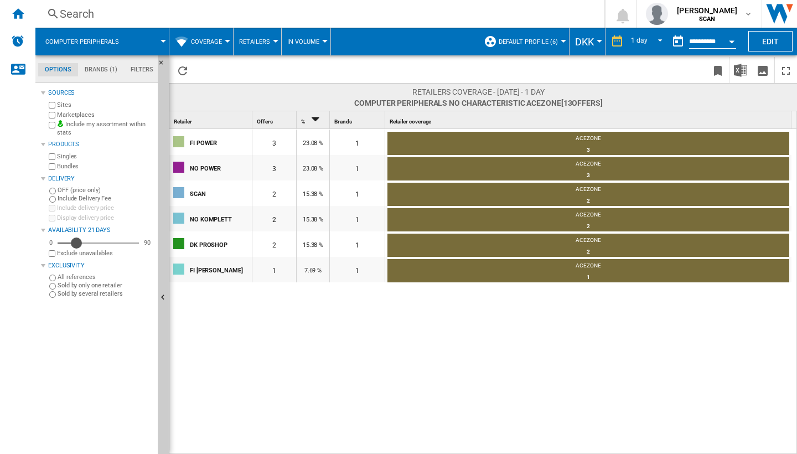
drag, startPoint x: 62, startPoint y: 245, endPoint x: 76, endPoint y: 245, distance: 14.4
click at [76, 245] on div "Availability" at bounding box center [76, 242] width 11 height 11
click at [193, 48] on button "Coverage" at bounding box center [209, 42] width 37 height 28
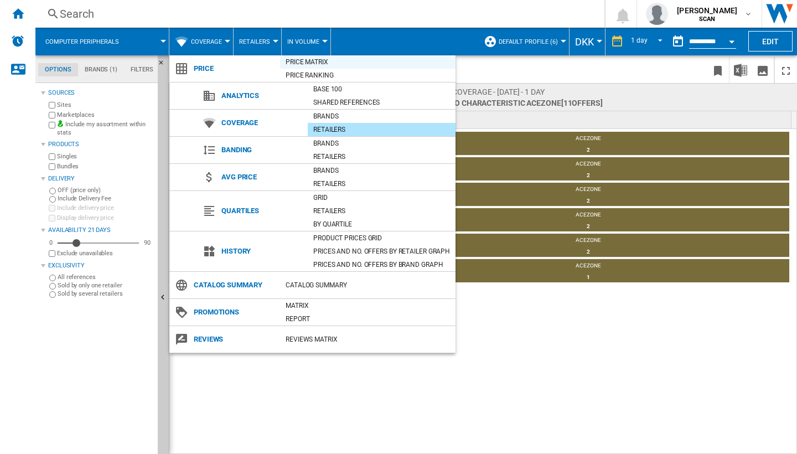
click at [307, 61] on div "Price Matrix" at bounding box center [367, 61] width 175 height 11
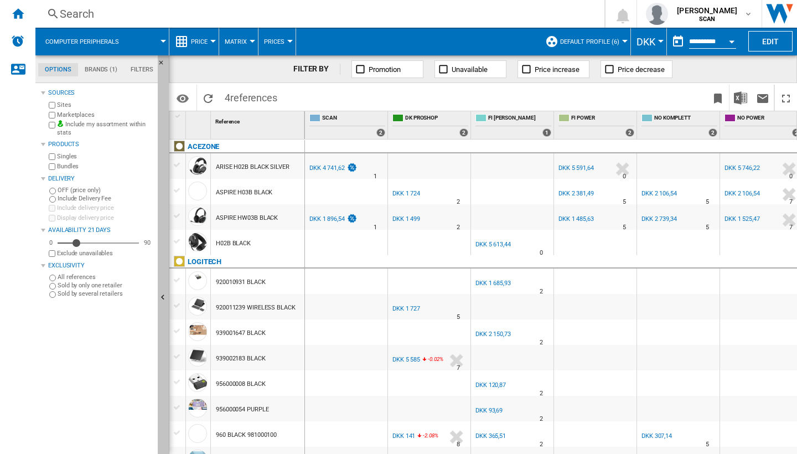
click at [163, 300] on ng-md-icon "Hide" at bounding box center [164, 298] width 13 height 13
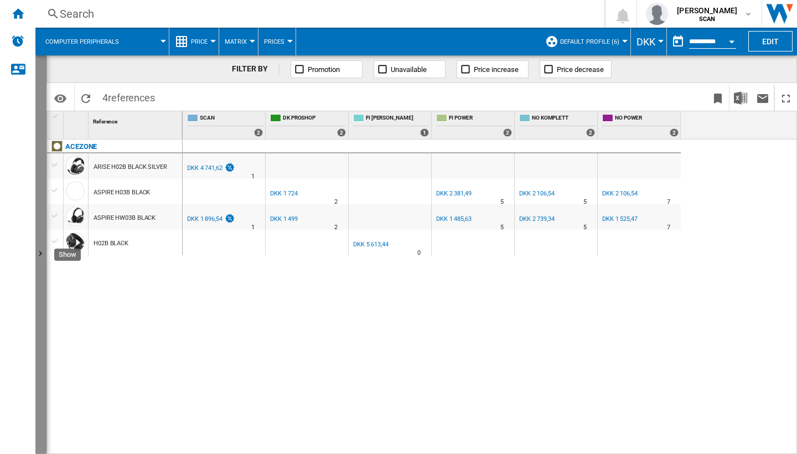
click at [40, 255] on ng-md-icon "Show" at bounding box center [41, 254] width 13 height 13
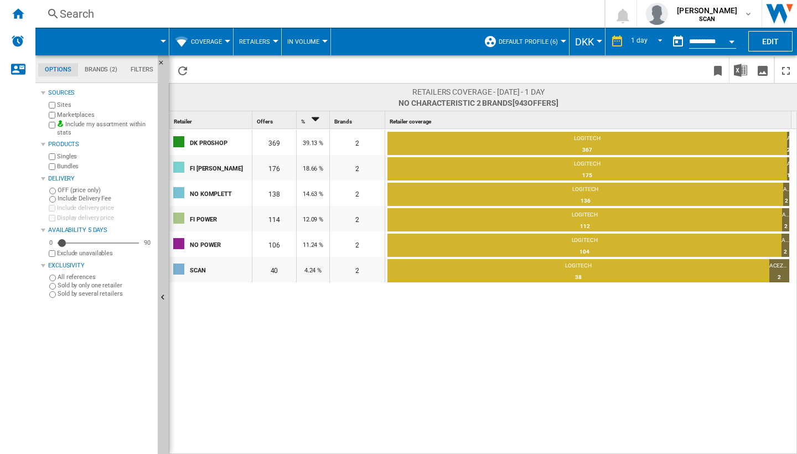
click at [216, 39] on span "Coverage" at bounding box center [206, 41] width 31 height 7
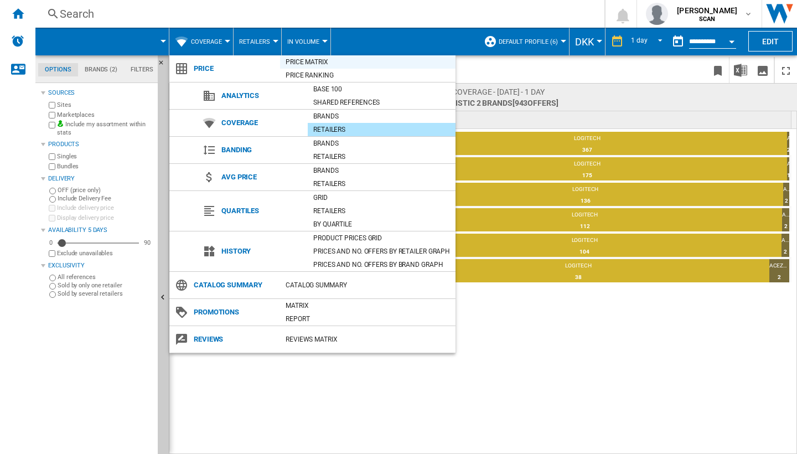
click at [305, 60] on div "Price Matrix" at bounding box center [367, 61] width 175 height 11
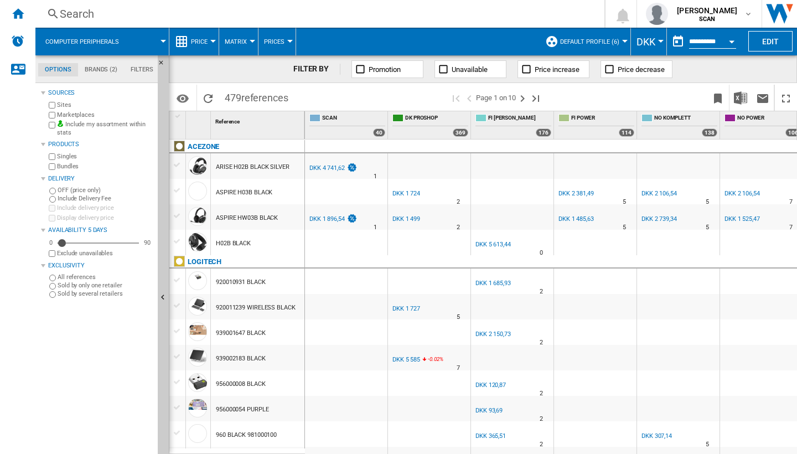
click at [175, 332] on div at bounding box center [178, 331] width 12 height 10
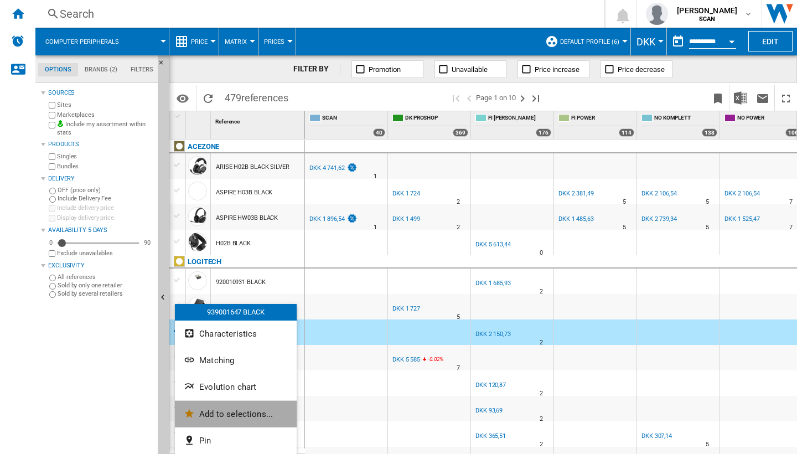
click at [200, 409] on span "Add to selections..." at bounding box center [236, 414] width 74 height 10
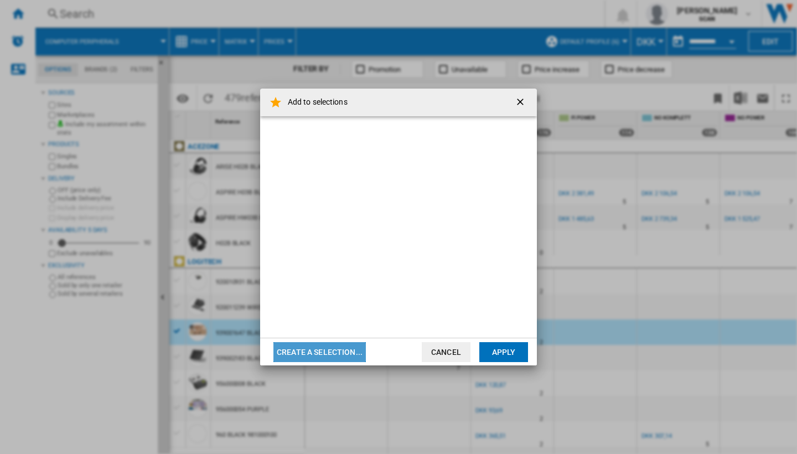
click at [301, 354] on button "Create a selection..." at bounding box center [319, 352] width 92 height 20
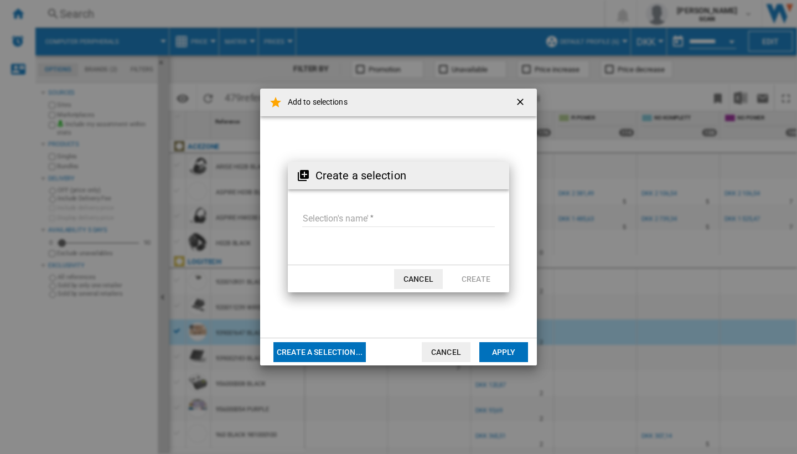
click at [350, 211] on input "Selection's name'" at bounding box center [398, 218] width 193 height 17
type input "**********"
click at [485, 276] on button "Create" at bounding box center [475, 279] width 49 height 20
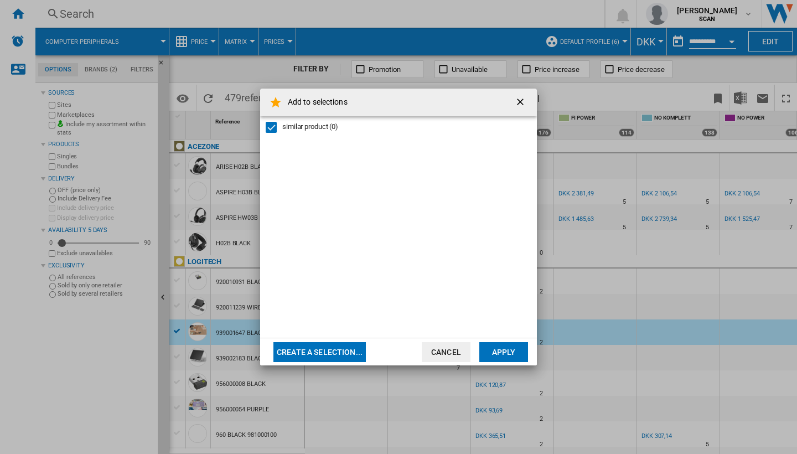
click at [502, 352] on button "Apply" at bounding box center [503, 352] width 49 height 20
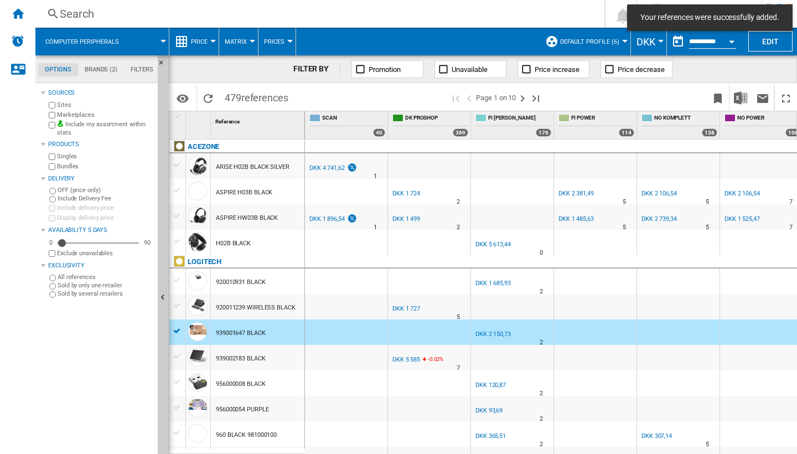
click at [173, 185] on div at bounding box center [178, 190] width 12 height 10
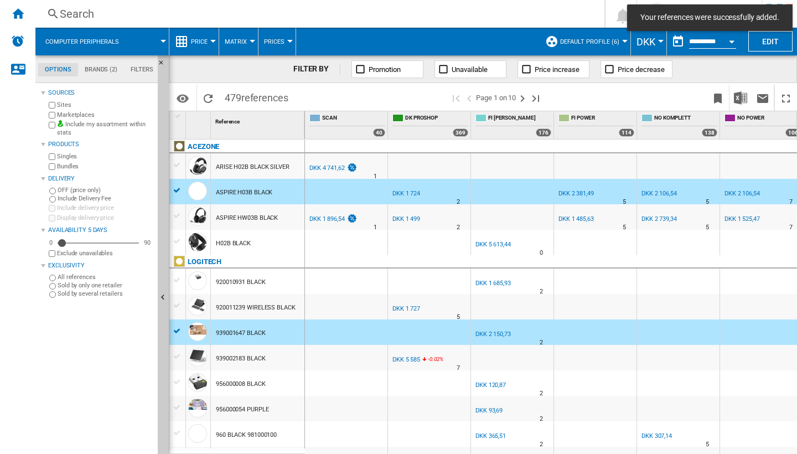
click at [177, 220] on div at bounding box center [178, 216] width 12 height 10
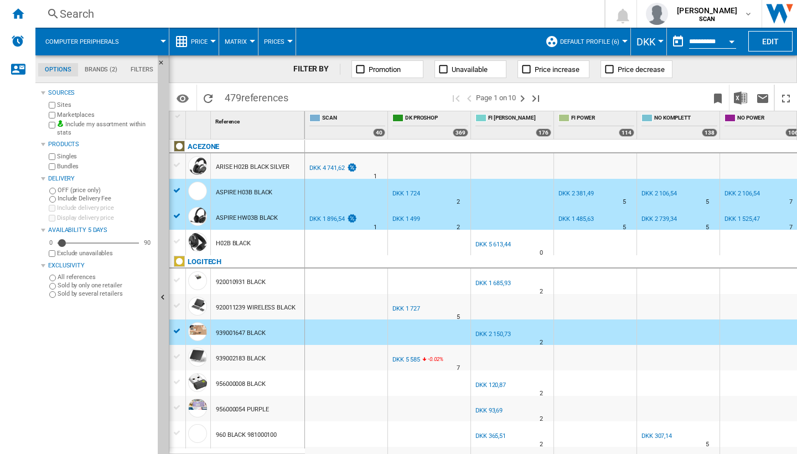
click at [84, 11] on div "Search" at bounding box center [318, 13] width 516 height 15
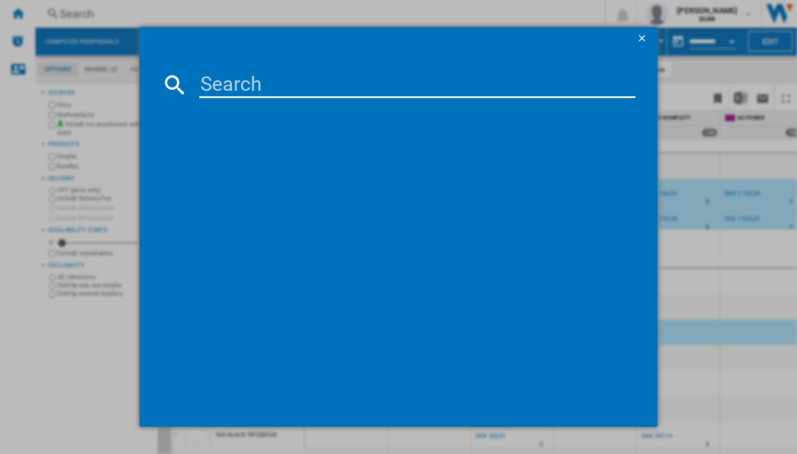
click at [643, 38] on ng-md-icon "getI18NText('BUTTONS.CLOSE_DIALOG')" at bounding box center [642, 39] width 13 height 13
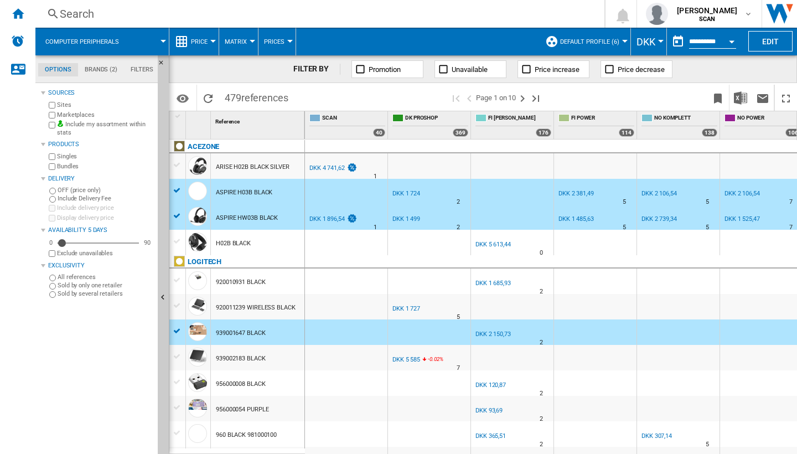
click at [204, 38] on span "Price" at bounding box center [199, 41] width 17 height 7
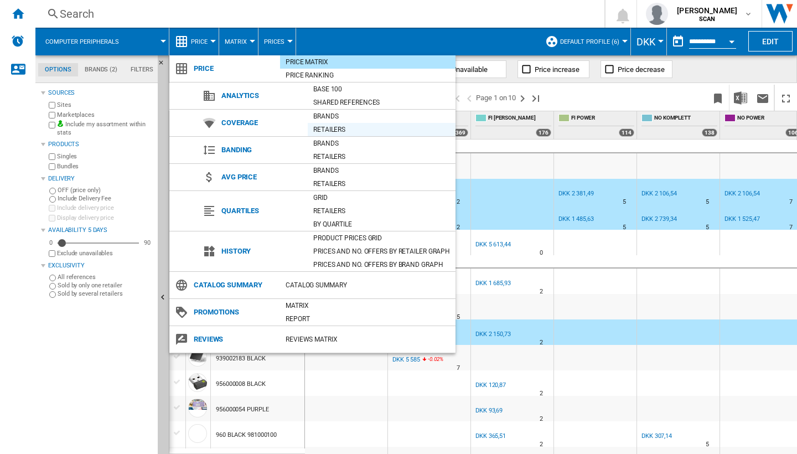
click at [330, 128] on div "Retailers" at bounding box center [382, 129] width 148 height 11
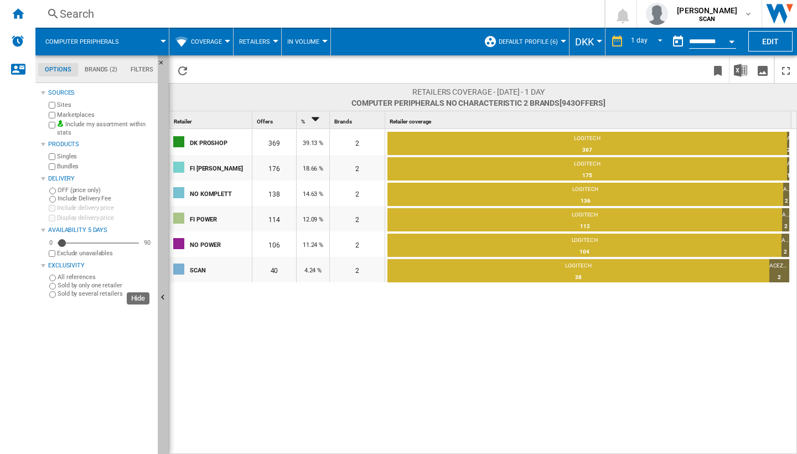
click at [162, 296] on ng-md-icon "Hide" at bounding box center [164, 298] width 13 height 13
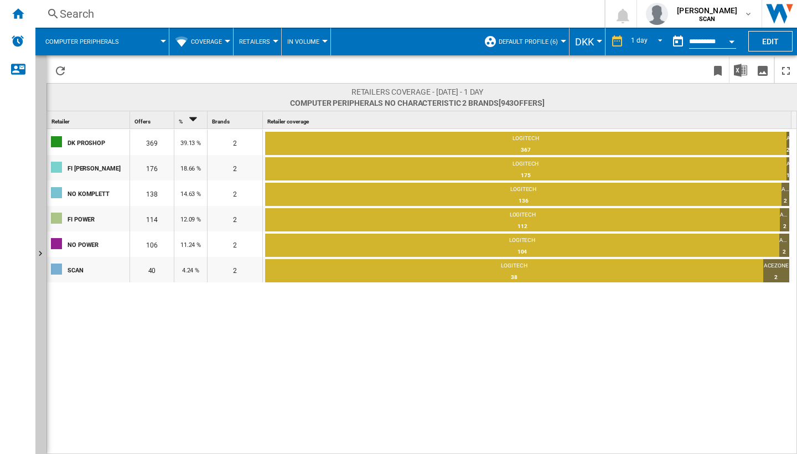
click at [211, 44] on span "Coverage" at bounding box center [206, 41] width 31 height 7
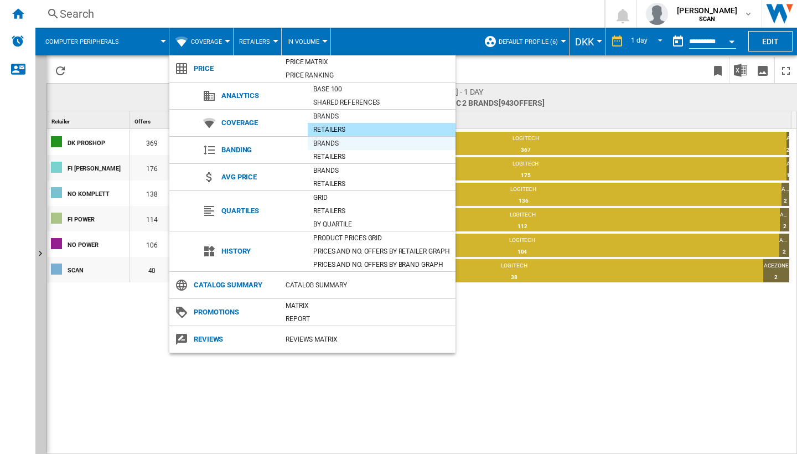
click at [330, 146] on div "Brands" at bounding box center [382, 143] width 148 height 11
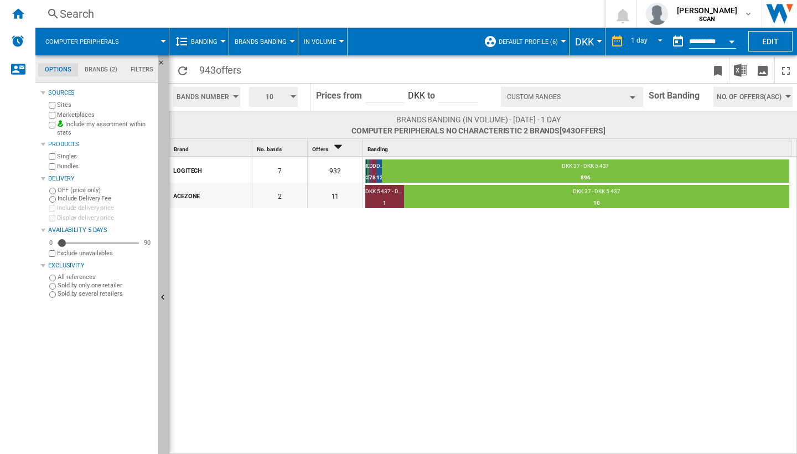
click at [158, 300] on ng-md-icon "Hide" at bounding box center [164, 298] width 13 height 13
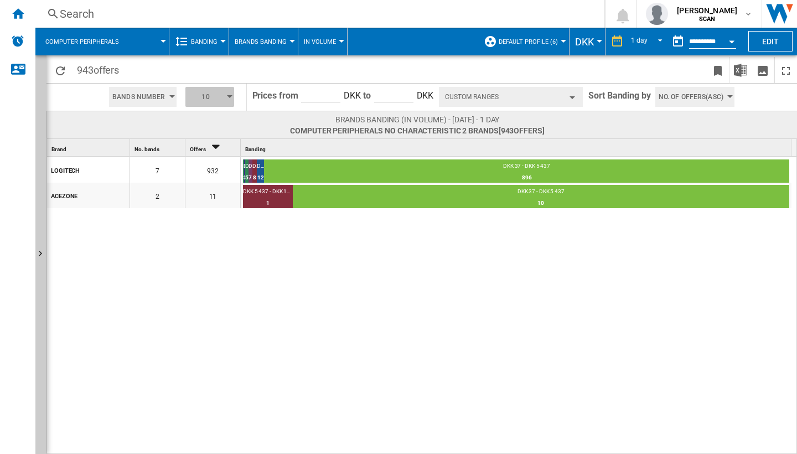
click at [215, 97] on span "10" at bounding box center [206, 97] width 34 height 20
click at [195, 140] on button "5" at bounding box center [210, 138] width 53 height 11
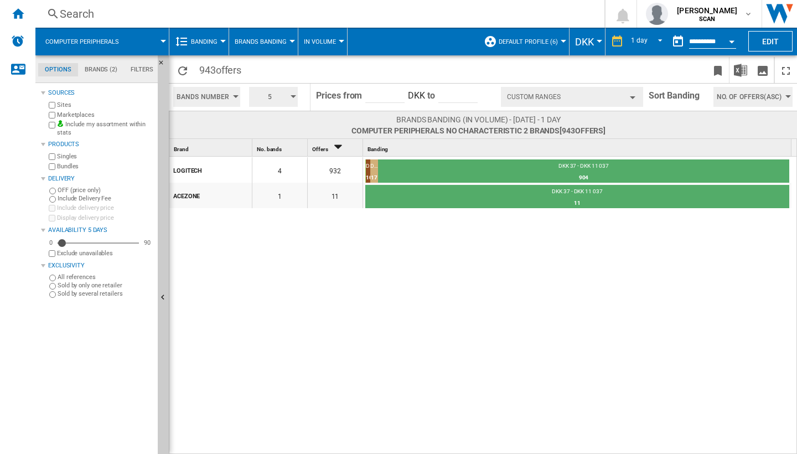
click at [515, 97] on button "Custom Ranges" at bounding box center [572, 97] width 142 height 20
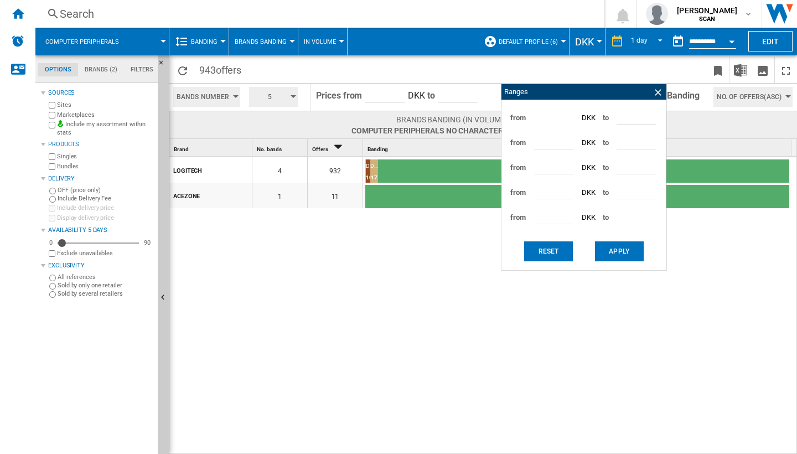
click at [211, 40] on span "Banding" at bounding box center [204, 41] width 27 height 7
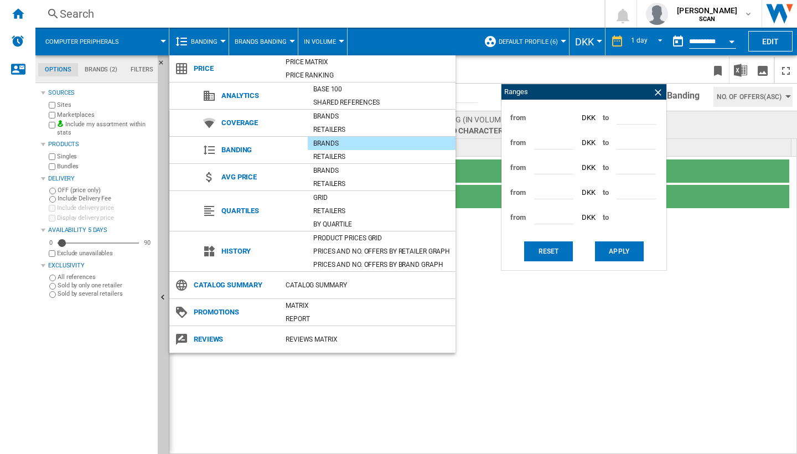
click at [211, 40] on md-backdrop at bounding box center [398, 227] width 797 height 454
click at [325, 173] on div "Brands" at bounding box center [382, 170] width 148 height 11
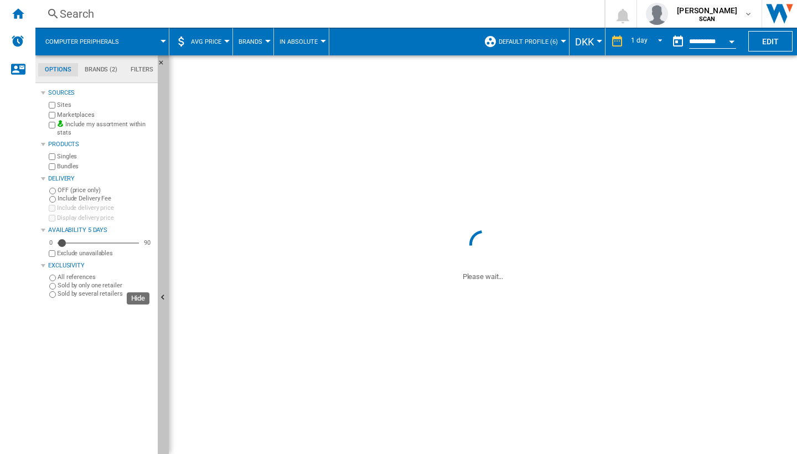
click at [163, 298] on ng-md-icon "Hide" at bounding box center [164, 298] width 13 height 13
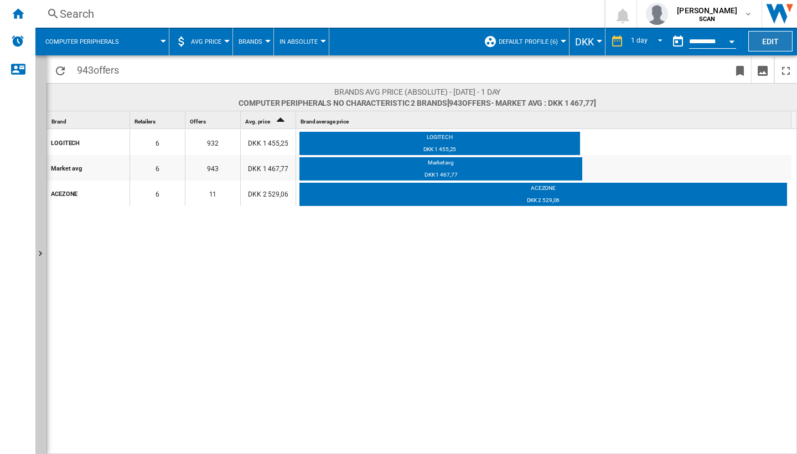
click at [766, 38] on button "Edit" at bounding box center [770, 41] width 44 height 20
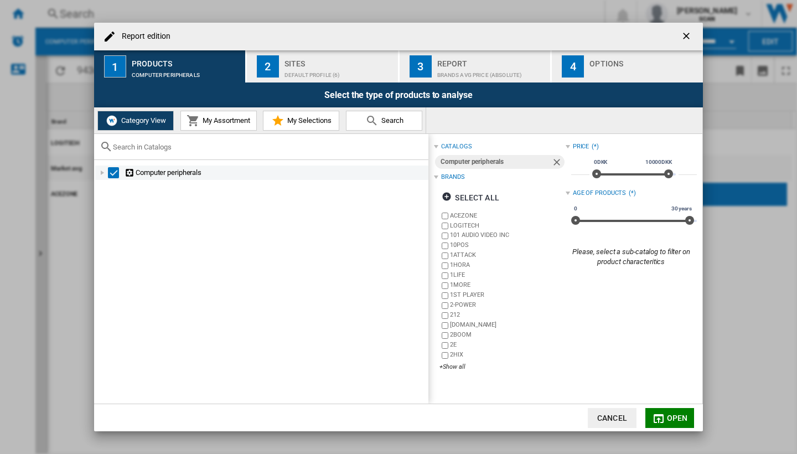
click at [102, 170] on div at bounding box center [102, 172] width 11 height 11
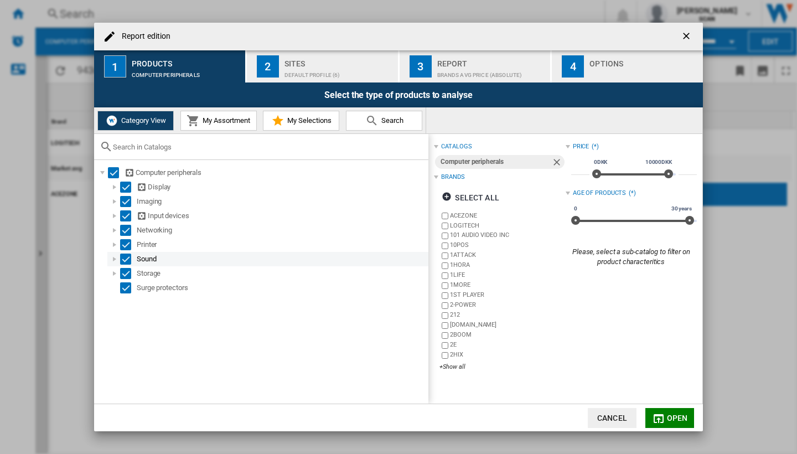
click at [116, 258] on div at bounding box center [114, 258] width 11 height 11
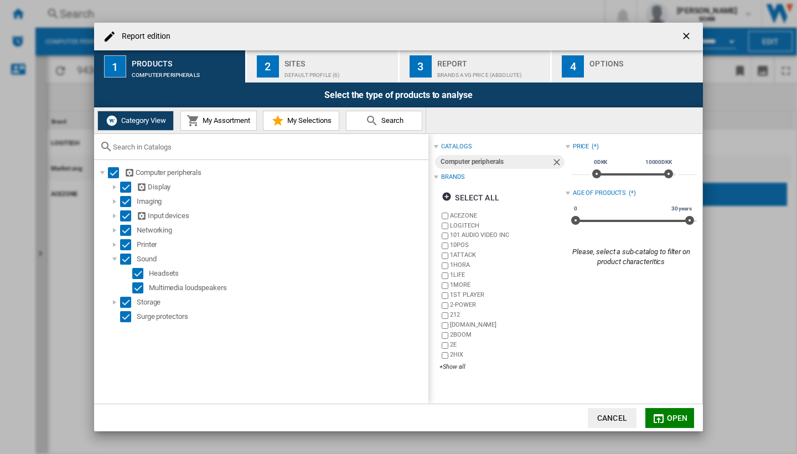
click at [687, 38] on ng-md-icon "getI18NText('BUTTONS.CLOSE_DIALOG')" at bounding box center [687, 36] width 13 height 13
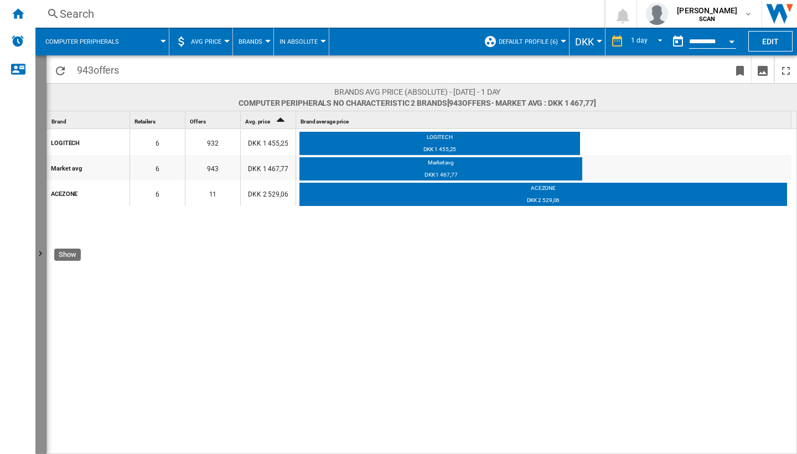
click at [40, 254] on ng-md-icon "Show" at bounding box center [41, 254] width 13 height 13
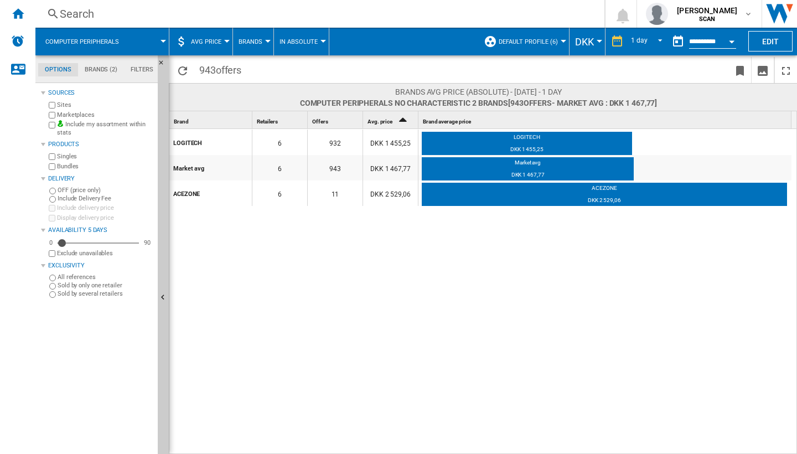
click at [97, 69] on md-tab-item "Brands (2)" at bounding box center [101, 69] width 46 height 13
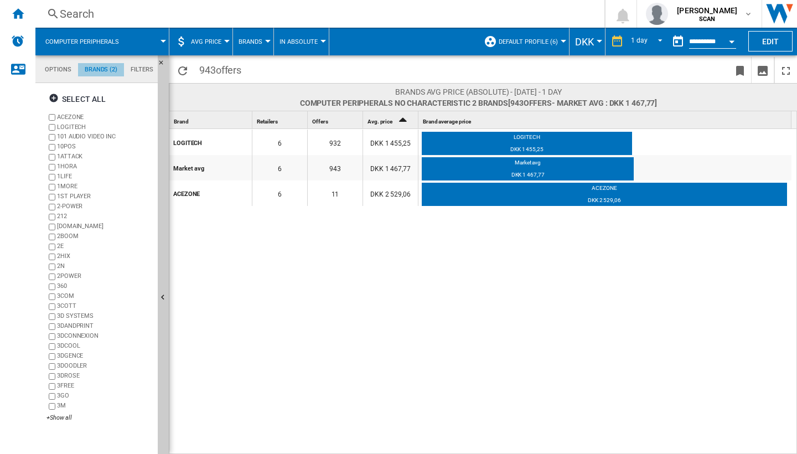
scroll to position [43, 0]
click at [211, 41] on span "AVG Price" at bounding box center [206, 41] width 30 height 7
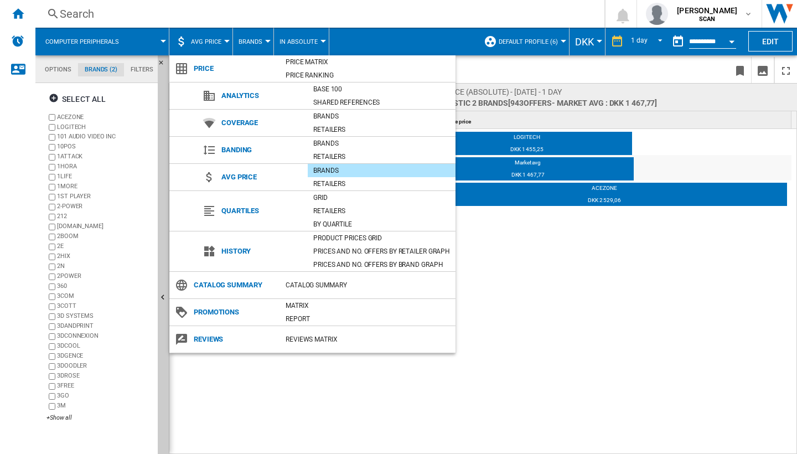
click at [530, 276] on md-backdrop at bounding box center [398, 227] width 797 height 454
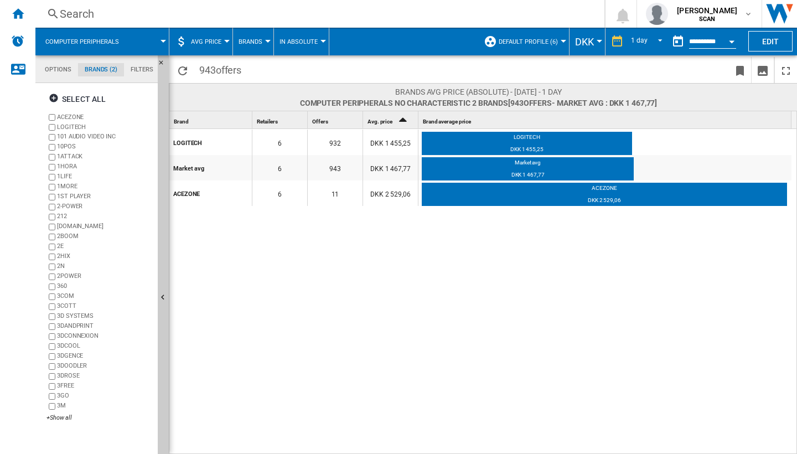
click at [217, 44] on span "AVG Price" at bounding box center [206, 41] width 30 height 7
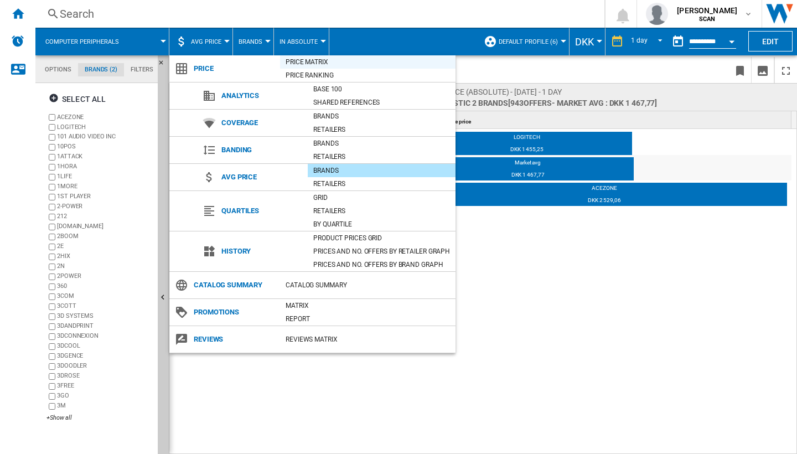
click at [300, 62] on div "Price Matrix" at bounding box center [367, 61] width 175 height 11
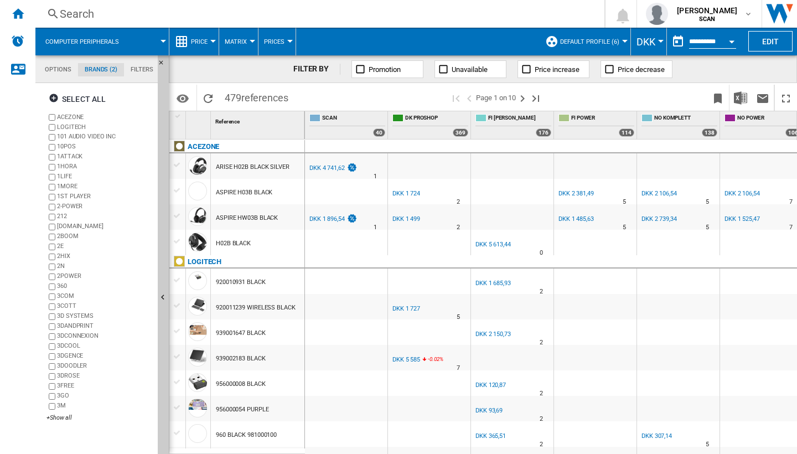
click at [179, 191] on div at bounding box center [178, 190] width 12 height 10
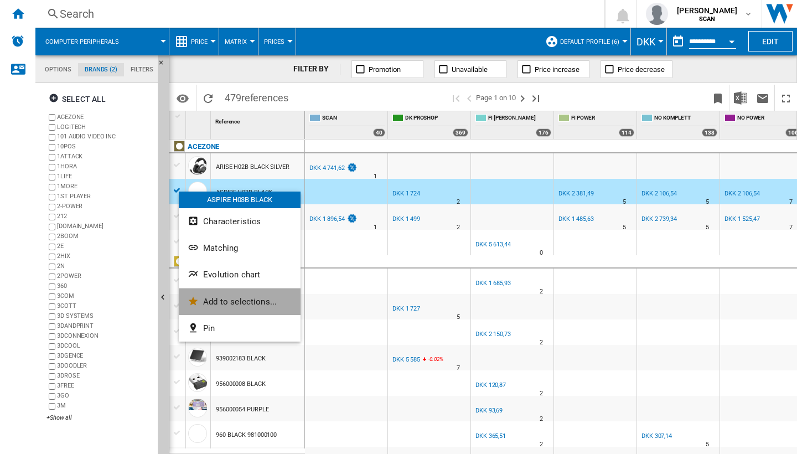
click at [240, 294] on button "Add to selections..." at bounding box center [240, 301] width 122 height 27
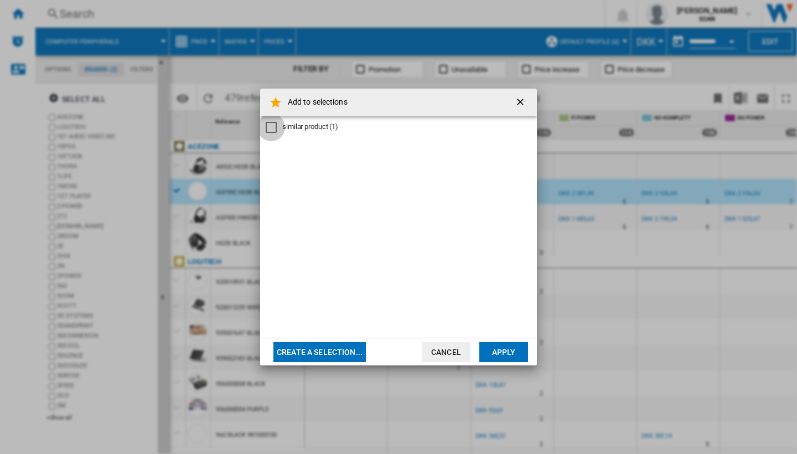
click at [273, 127] on div "similar product" at bounding box center [271, 127] width 11 height 11
click at [508, 354] on button "Apply" at bounding box center [503, 352] width 49 height 20
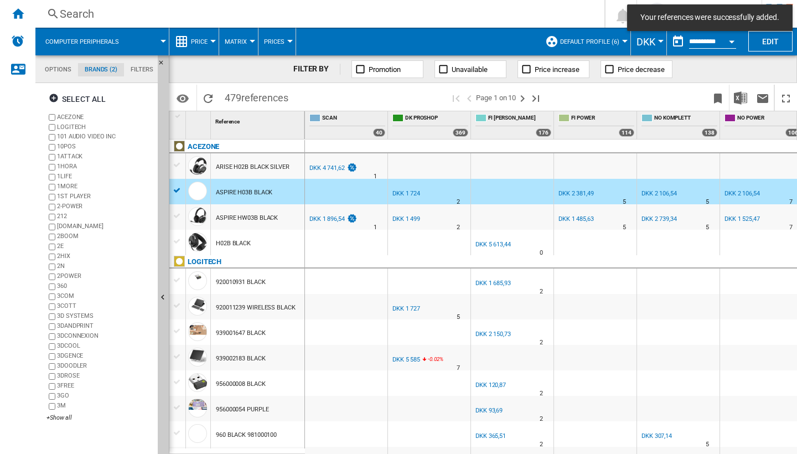
click at [201, 39] on span "Price" at bounding box center [199, 41] width 17 height 7
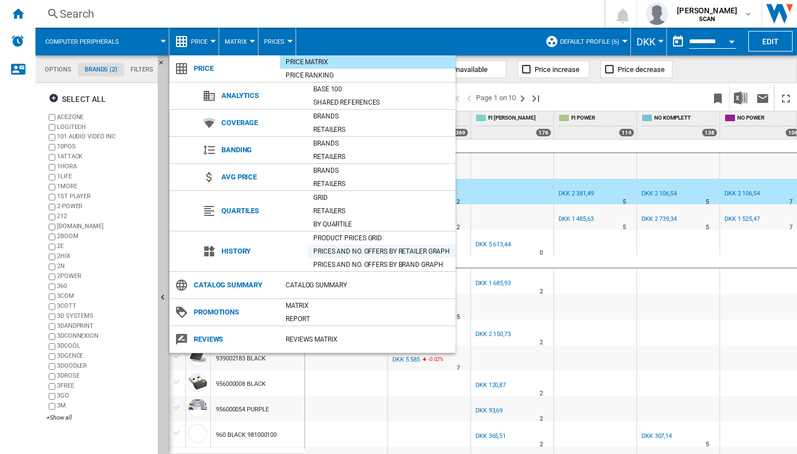
click at [341, 250] on div "Prices and No. offers by retailer graph" at bounding box center [382, 251] width 148 height 11
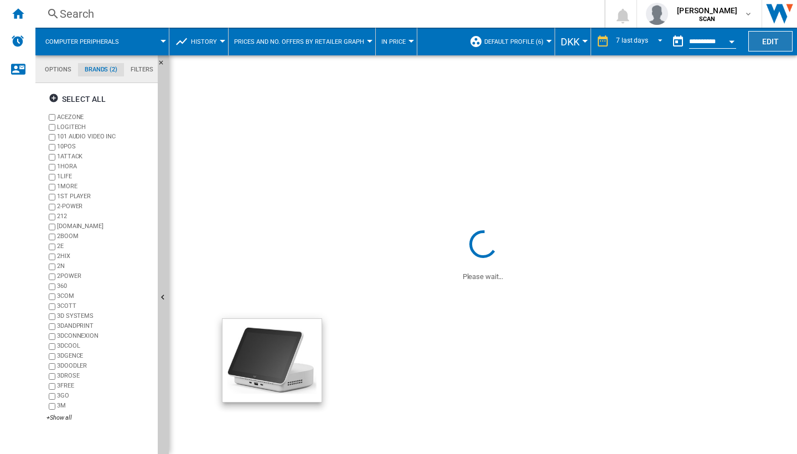
click at [775, 44] on button "Edit" at bounding box center [770, 41] width 44 height 20
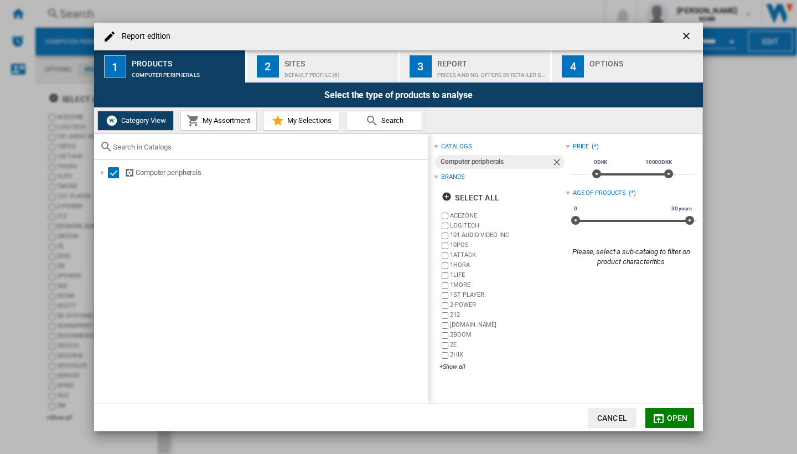
click at [296, 120] on span "My Selections" at bounding box center [307, 120] width 47 height 8
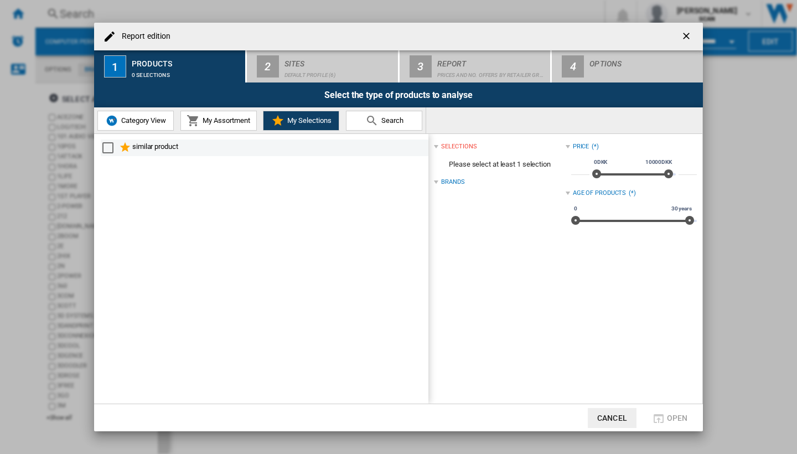
click at [107, 148] on div "Select" at bounding box center [107, 147] width 11 height 11
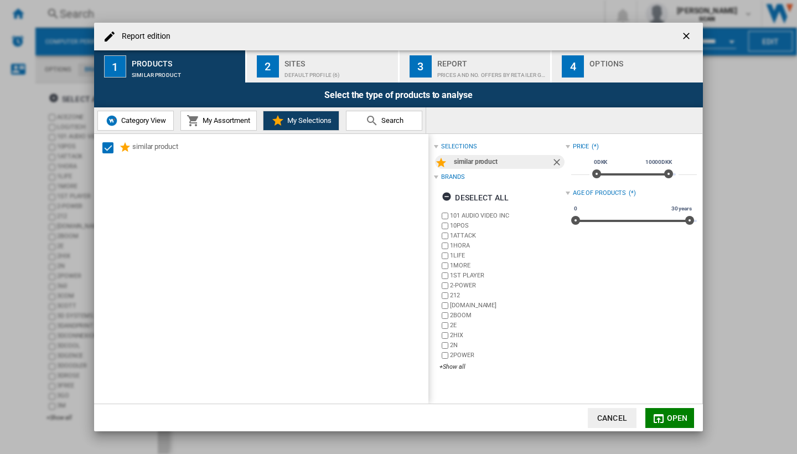
click at [666, 416] on button "Open" at bounding box center [669, 418] width 49 height 20
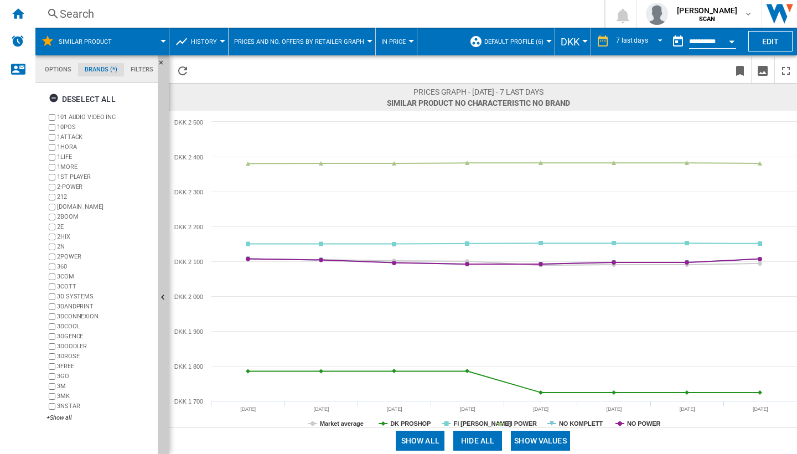
click at [397, 45] on span "In price" at bounding box center [393, 41] width 24 height 7
click at [297, 38] on md-backdrop at bounding box center [398, 227] width 797 height 454
click at [297, 38] on span "Prices and No. offers by retailer graph" at bounding box center [299, 41] width 130 height 7
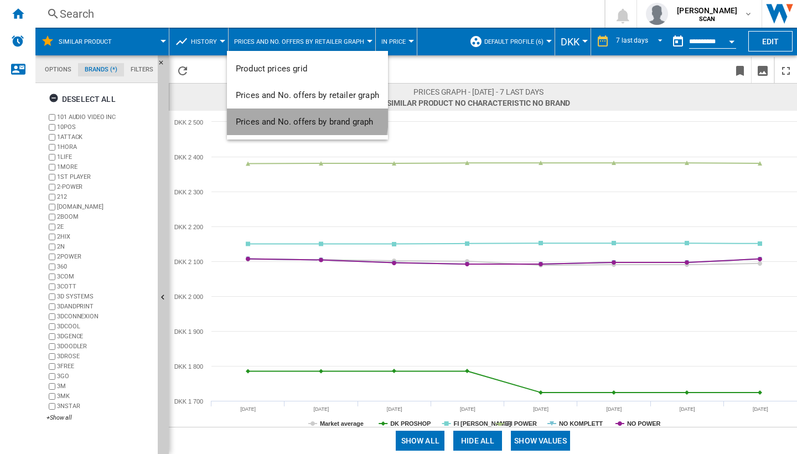
click at [295, 117] on span "Prices and No. offers by brand graph" at bounding box center [304, 122] width 137 height 10
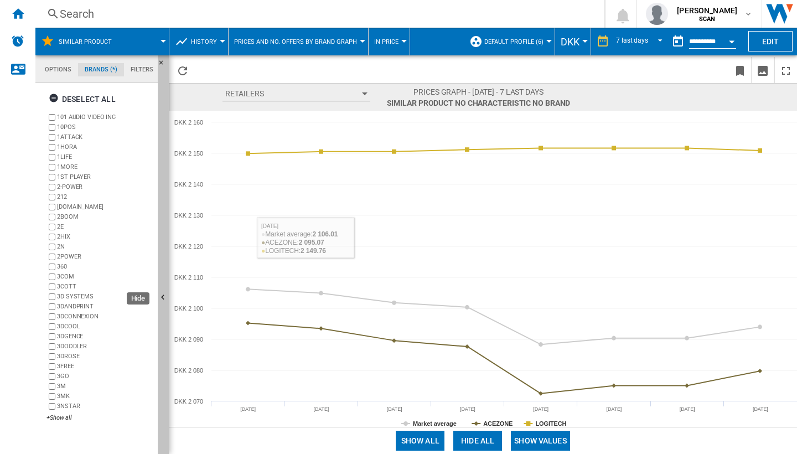
click at [160, 297] on ng-md-icon "Hide" at bounding box center [164, 298] width 13 height 13
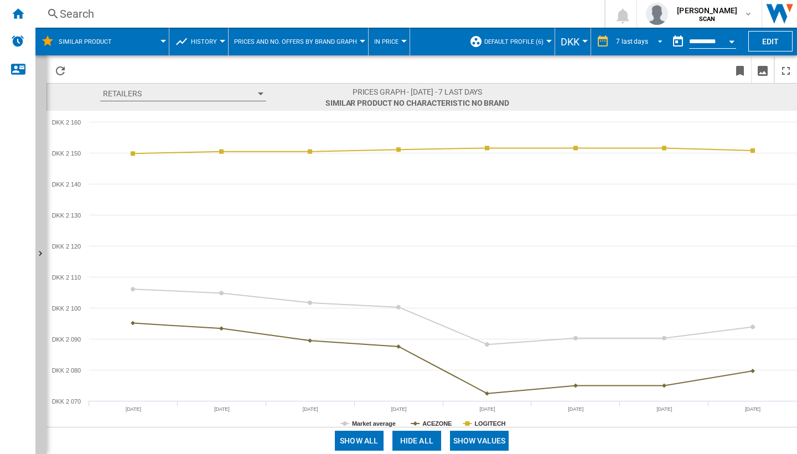
click at [630, 45] on md-select-value "7 last days" at bounding box center [641, 41] width 52 height 17
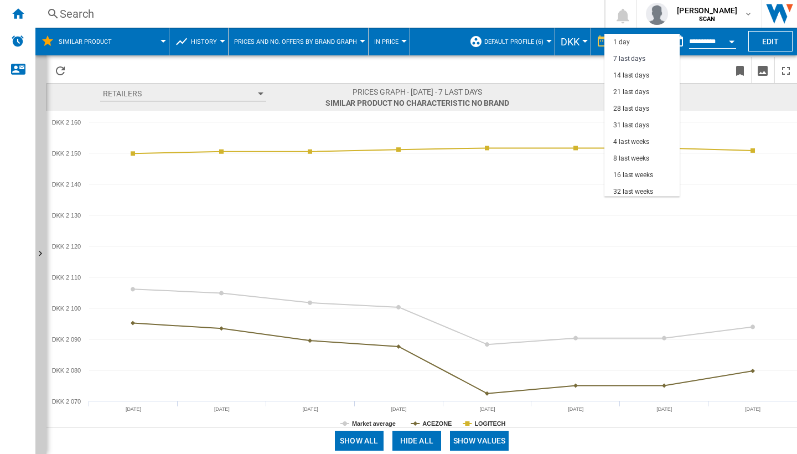
scroll to position [17, 0]
click at [274, 38] on md-backdrop at bounding box center [398, 227] width 797 height 454
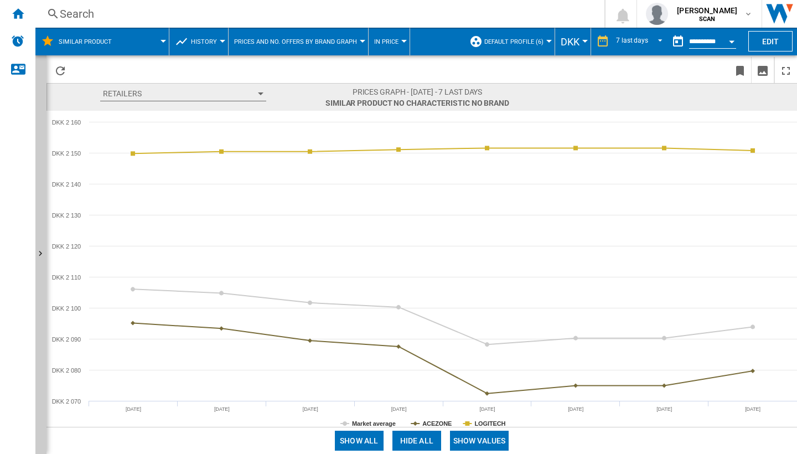
click at [274, 38] on span "Prices and No. offers by brand graph" at bounding box center [295, 41] width 123 height 7
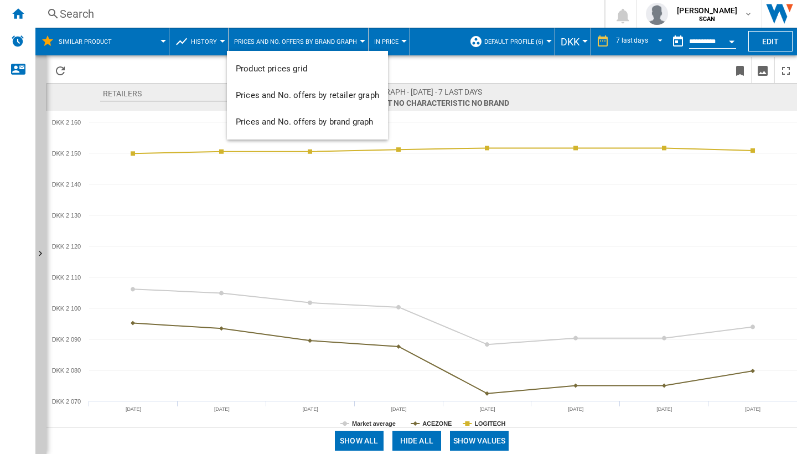
click at [207, 43] on md-backdrop at bounding box center [398, 227] width 797 height 454
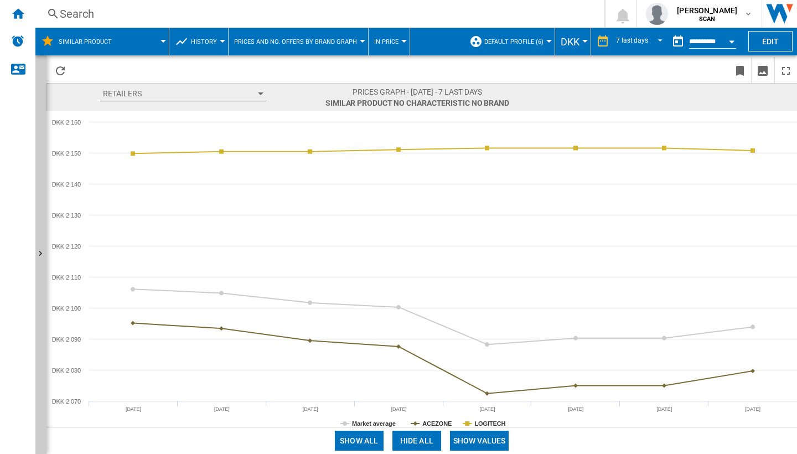
click at [207, 43] on span "History" at bounding box center [204, 41] width 26 height 7
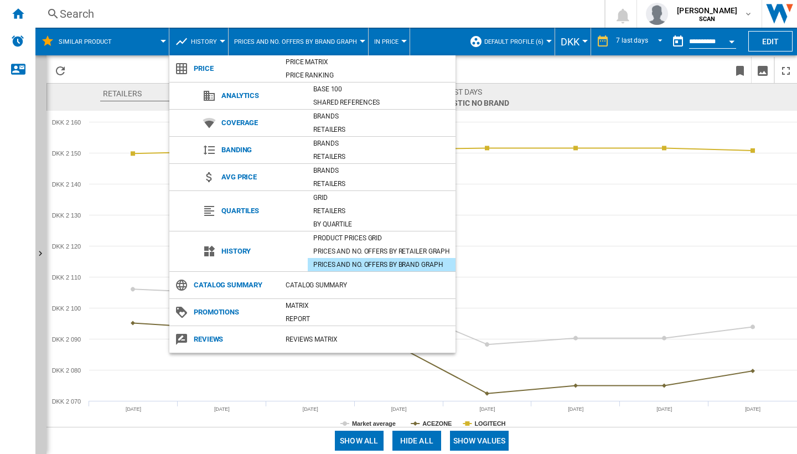
click at [542, 80] on md-backdrop at bounding box center [398, 227] width 797 height 454
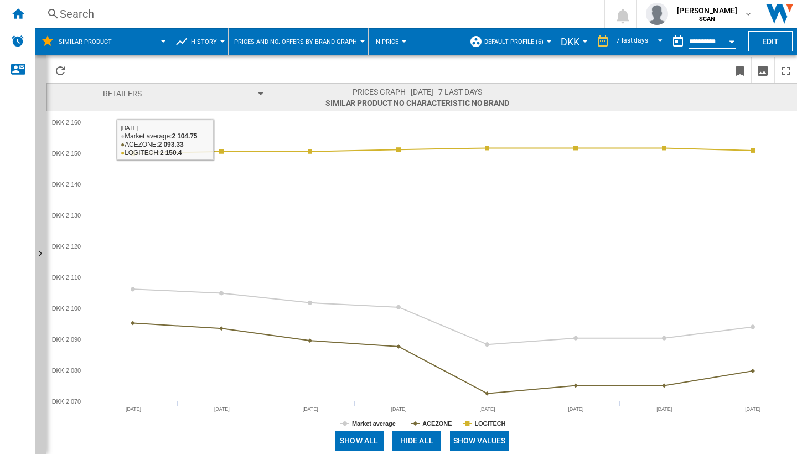
click at [214, 47] on button "History" at bounding box center [207, 42] width 32 height 28
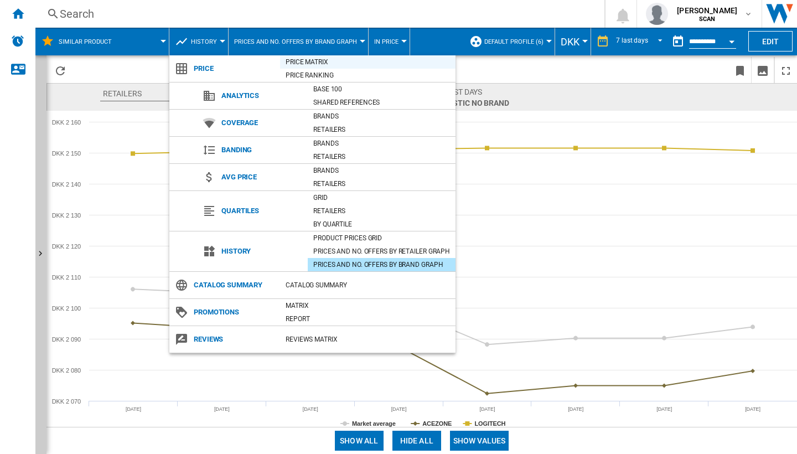
click at [288, 60] on div "Price Matrix" at bounding box center [367, 61] width 175 height 11
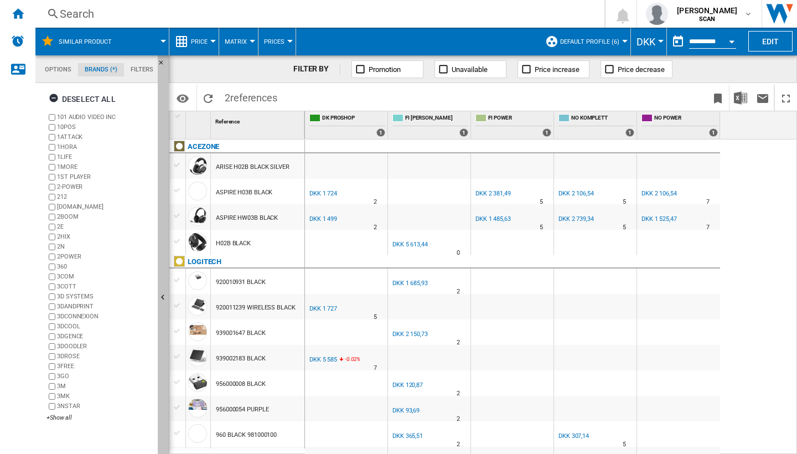
click at [163, 294] on ng-md-icon "Hide" at bounding box center [164, 298] width 13 height 13
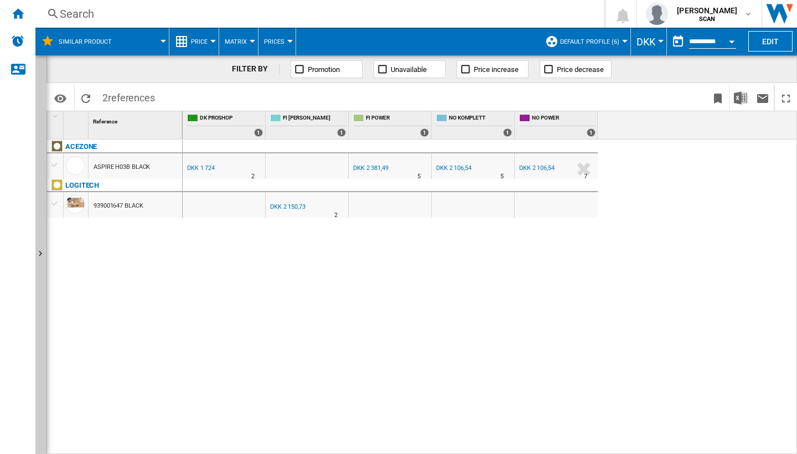
click at [55, 164] on div at bounding box center [55, 165] width 12 height 10
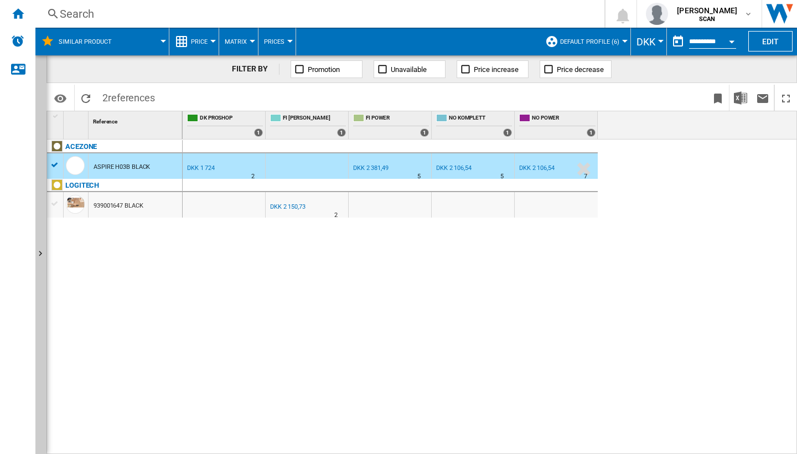
click at [55, 201] on div at bounding box center [55, 204] width 12 height 10
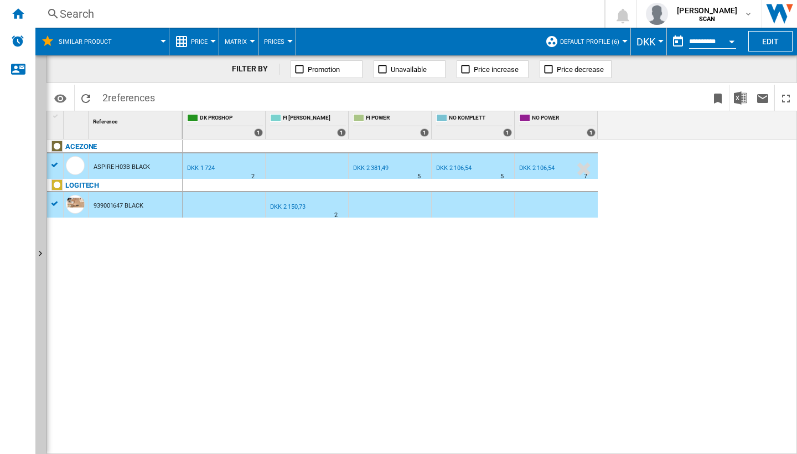
click at [55, 203] on div at bounding box center [398, 227] width 797 height 454
click at [52, 204] on div "LOGITECH" at bounding box center [117, 191] width 136 height 25
click at [58, 200] on div "LOGITECH" at bounding box center [117, 191] width 136 height 25
click at [200, 35] on button "Price" at bounding box center [202, 42] width 22 height 28
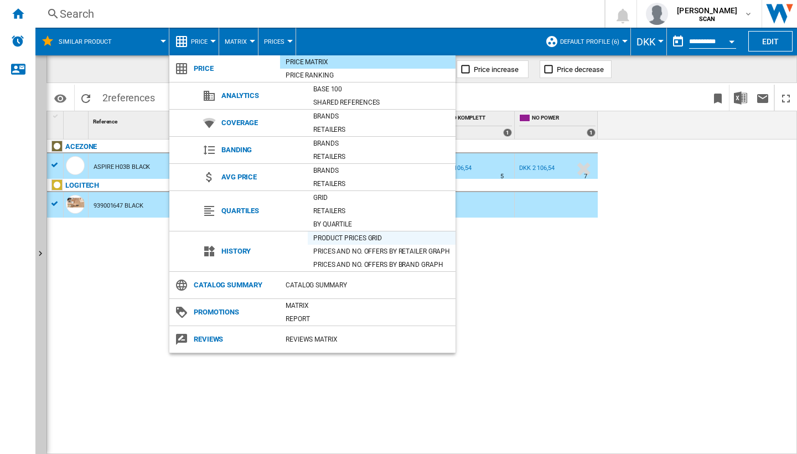
click at [333, 239] on div "Product prices grid" at bounding box center [382, 237] width 148 height 11
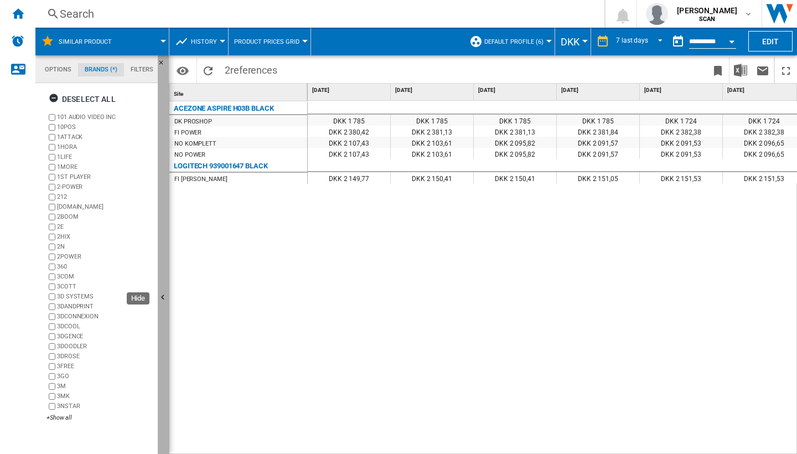
click at [163, 299] on ng-md-icon "Hide" at bounding box center [164, 298] width 13 height 13
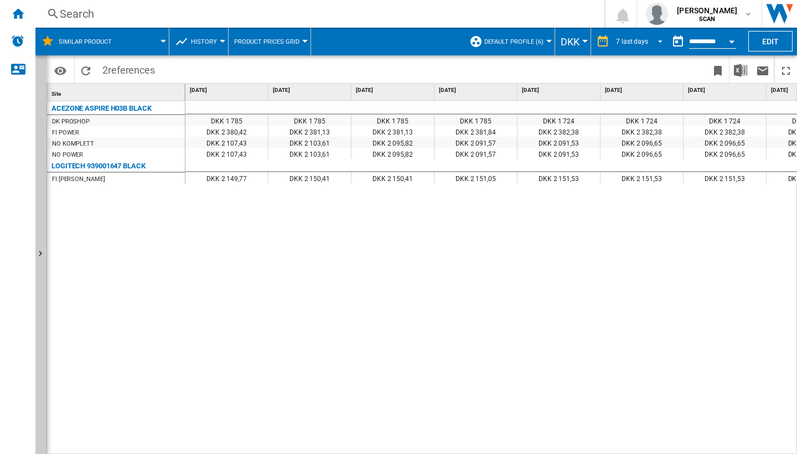
click at [641, 48] on md-select-value "7 last days" at bounding box center [641, 41] width 52 height 17
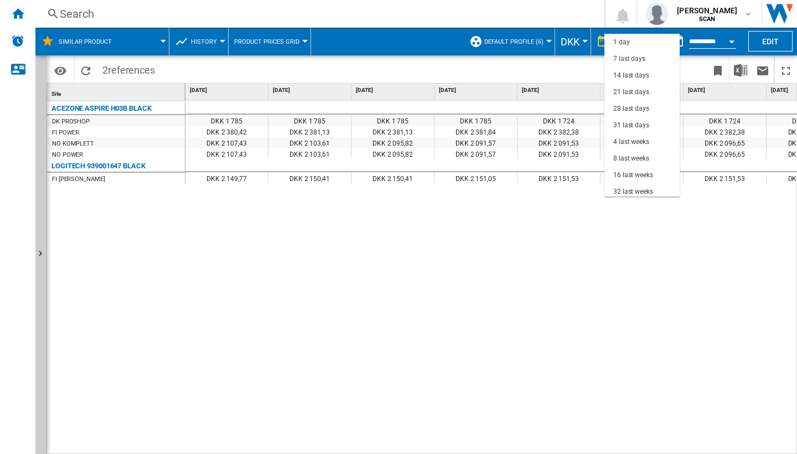
scroll to position [17, 0]
click at [550, 245] on md-backdrop at bounding box center [398, 227] width 797 height 454
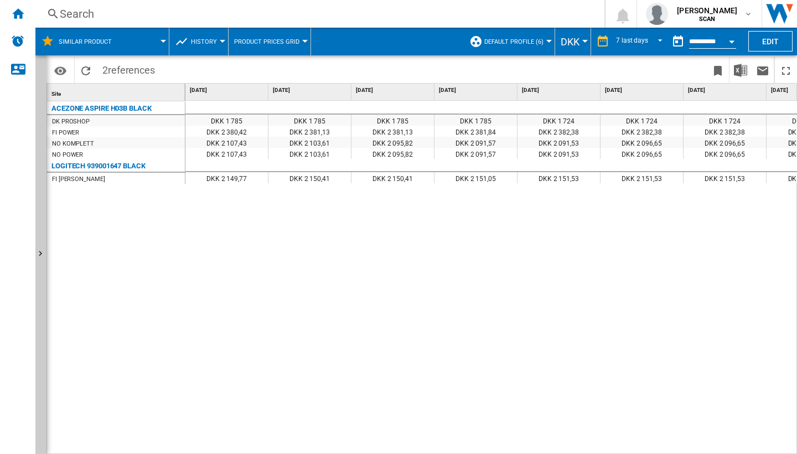
click at [218, 44] on button "History" at bounding box center [207, 42] width 32 height 28
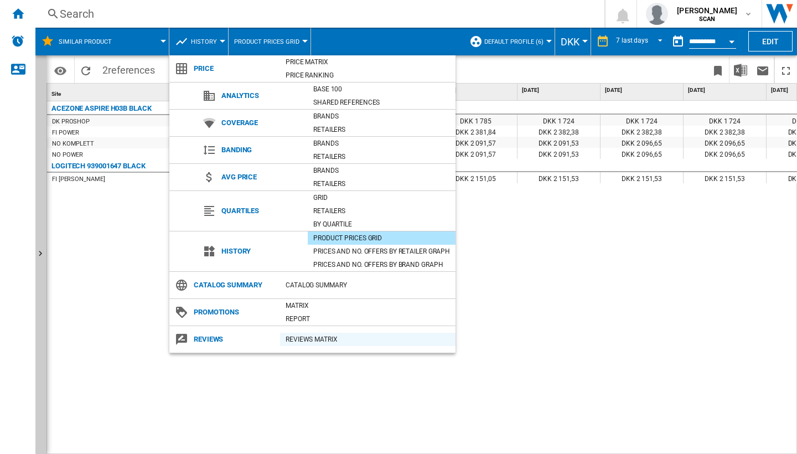
click at [290, 339] on div "REVIEWS Matrix" at bounding box center [367, 339] width 175 height 11
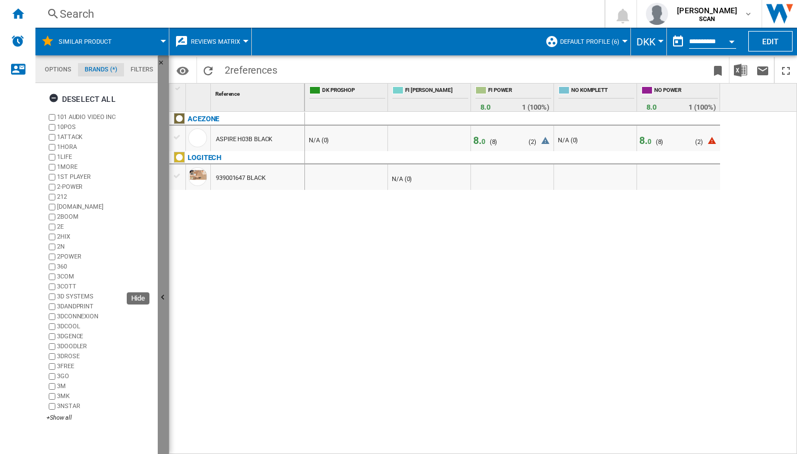
click at [162, 297] on ng-md-icon "Hide" at bounding box center [164, 298] width 13 height 13
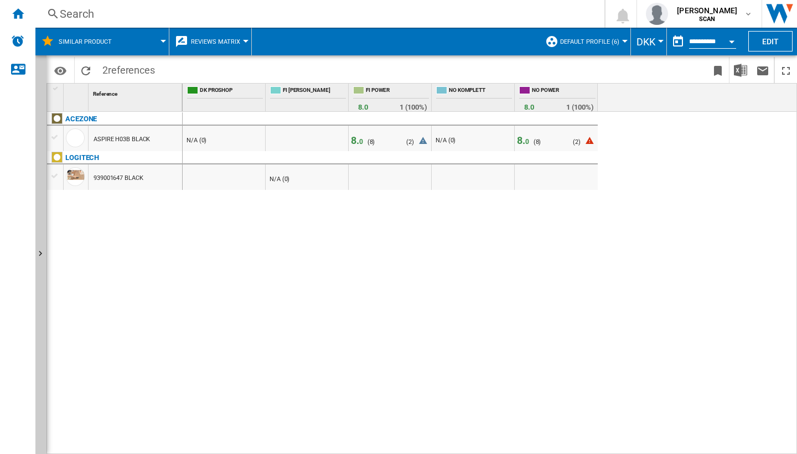
click at [356, 141] on span "8. 0" at bounding box center [357, 140] width 12 height 12
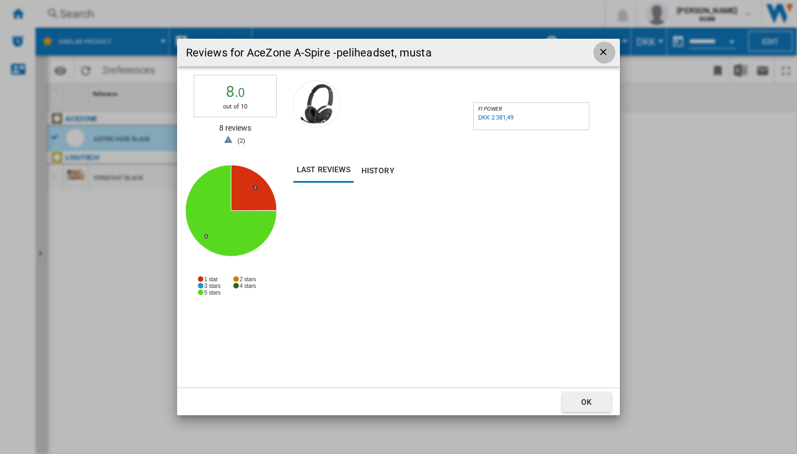
click at [603, 54] on ng-md-icon "getI18NText('BUTTONS.CLOSE_DIALOG')" at bounding box center [604, 52] width 13 height 13
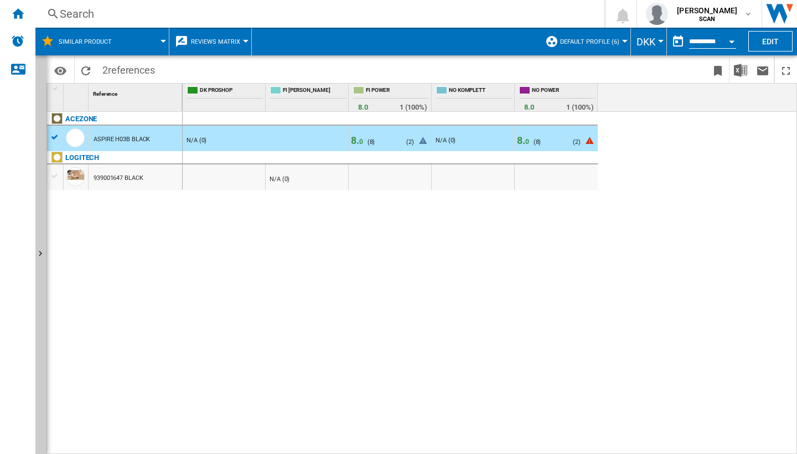
click at [207, 45] on button "Reviews Matrix" at bounding box center [218, 42] width 55 height 28
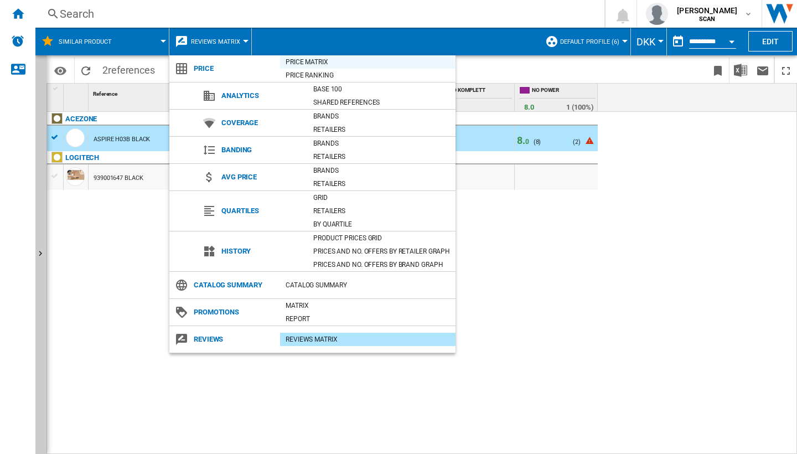
click at [296, 64] on div "Price Matrix" at bounding box center [367, 61] width 175 height 11
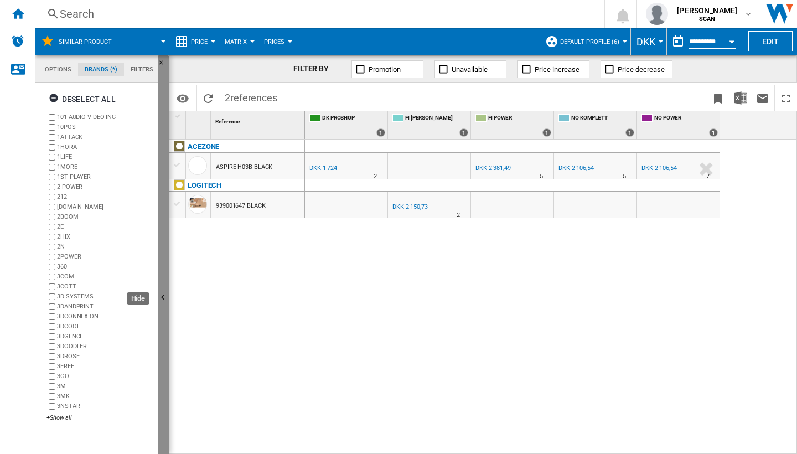
click at [163, 298] on ng-md-icon "Hide" at bounding box center [164, 298] width 13 height 13
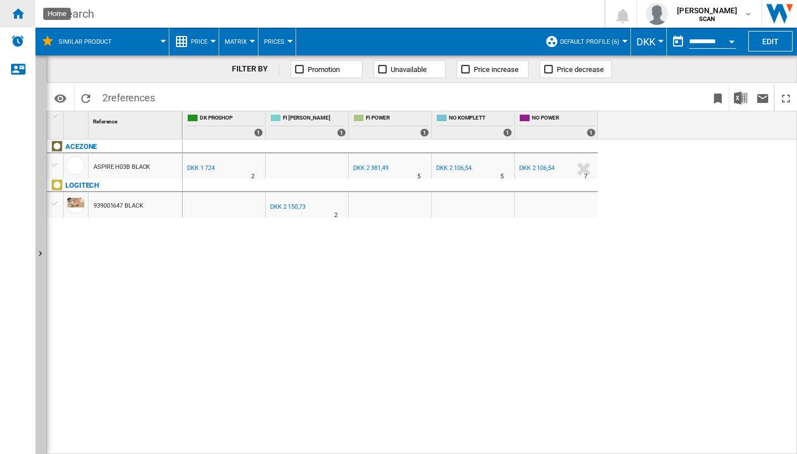
click at [18, 18] on ng-md-icon "Home" at bounding box center [17, 13] width 13 height 13
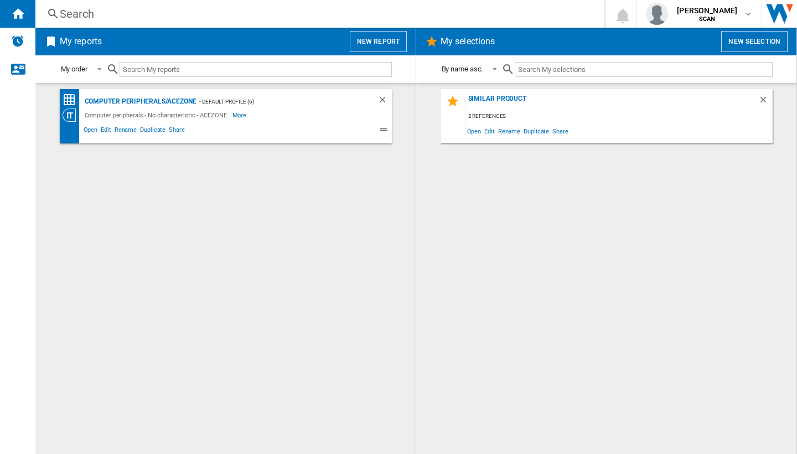
click at [364, 42] on button "New report" at bounding box center [378, 41] width 57 height 21
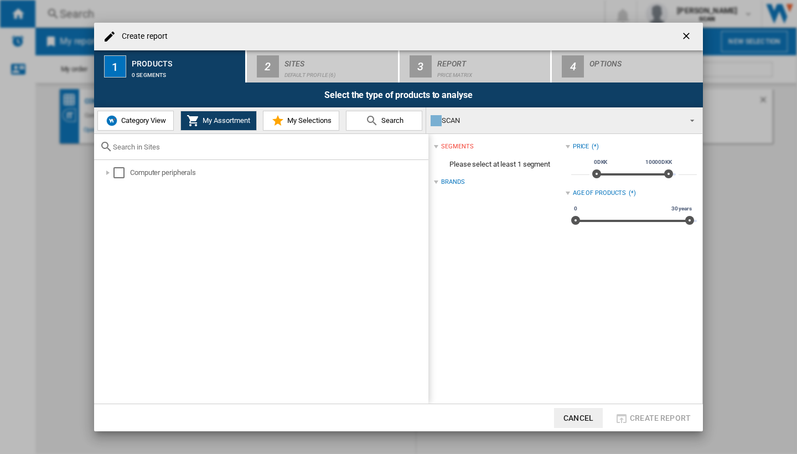
click at [138, 113] on button "Category View" at bounding box center [135, 121] width 76 height 20
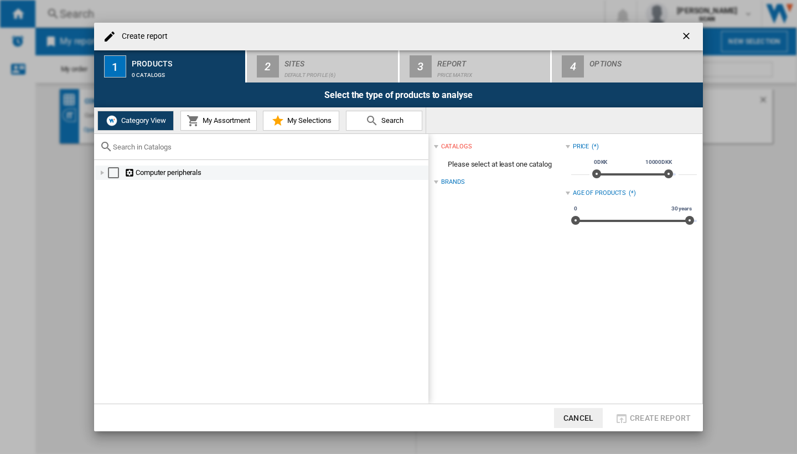
click at [98, 171] on div "Create report ..." at bounding box center [102, 172] width 11 height 11
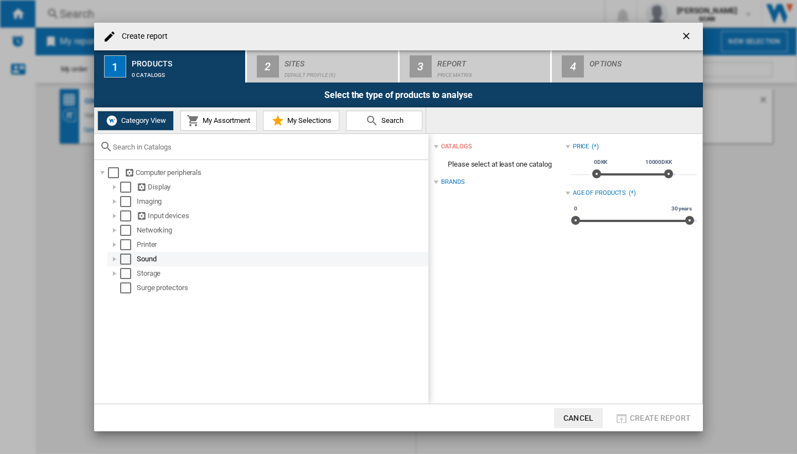
click at [115, 258] on div "Create report ..." at bounding box center [114, 258] width 11 height 11
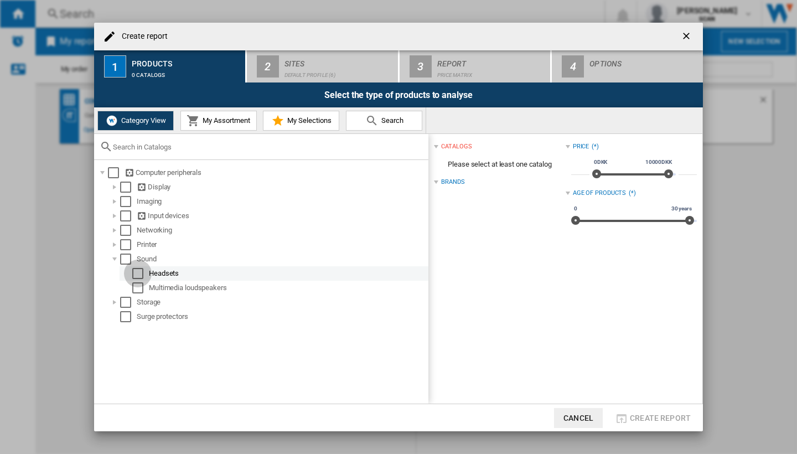
click at [135, 271] on div "Select" at bounding box center [137, 273] width 11 height 11
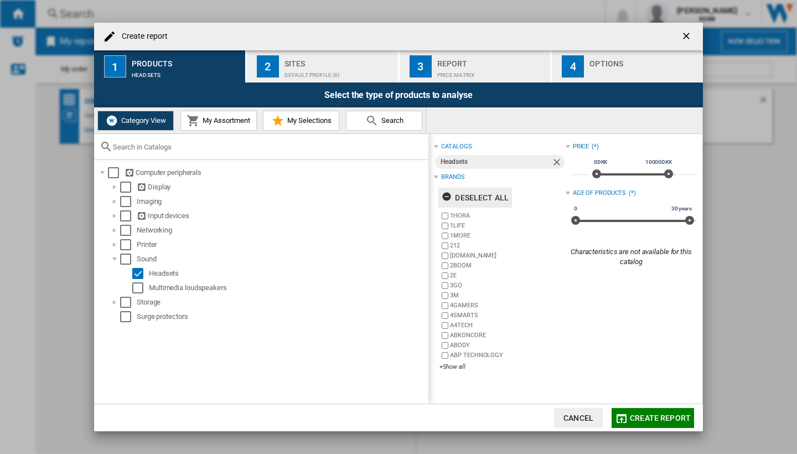
click at [484, 203] on div "Deselect all" at bounding box center [475, 198] width 67 height 20
click at [455, 366] on div "+Show all" at bounding box center [502, 366] width 126 height 8
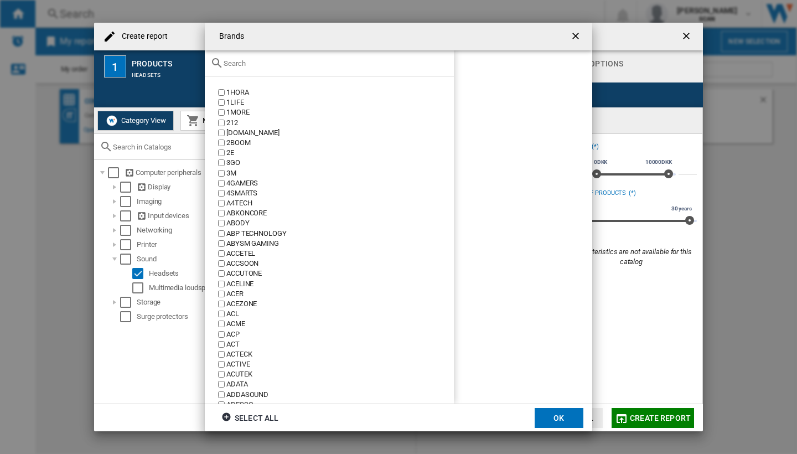
click at [251, 63] on input "text" at bounding box center [336, 63] width 225 height 8
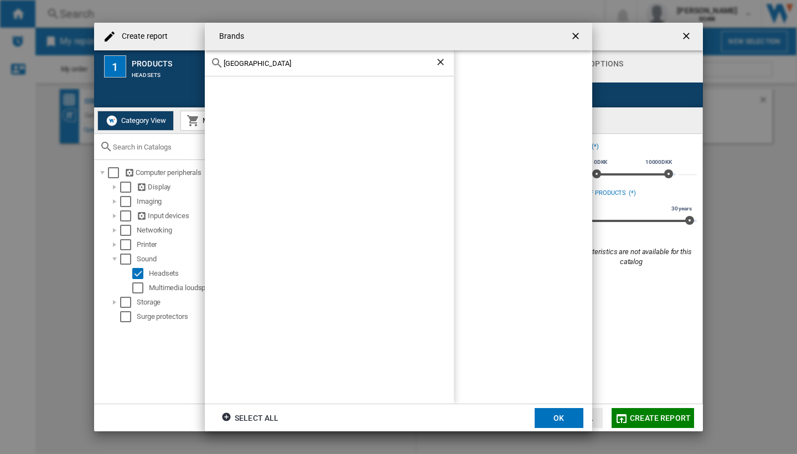
drag, startPoint x: 235, startPoint y: 81, endPoint x: 222, endPoint y: 89, distance: 15.7
click at [222, 89] on div at bounding box center [329, 239] width 249 height 327
click at [241, 66] on input "[GEOGRAPHIC_DATA]" at bounding box center [329, 63] width 211 height 8
click at [226, 89] on div "ACEZONE" at bounding box center [339, 92] width 227 height 10
click at [247, 61] on input "acez" at bounding box center [329, 63] width 211 height 8
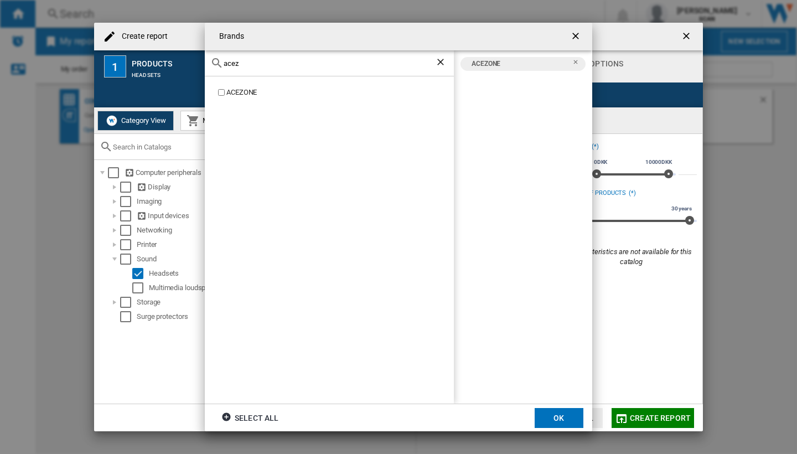
click at [247, 61] on input "acez" at bounding box center [329, 63] width 211 height 8
type input "log"
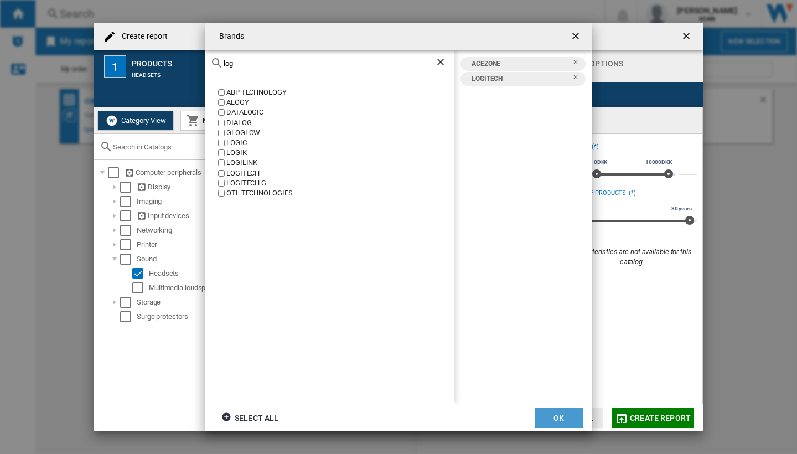
click at [551, 411] on button "OK" at bounding box center [558, 418] width 49 height 20
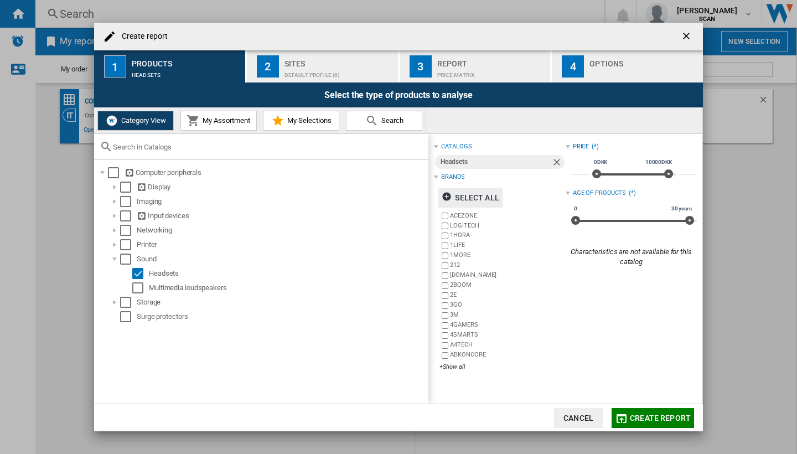
click at [302, 69] on div "Default profile (6)" at bounding box center [338, 72] width 109 height 12
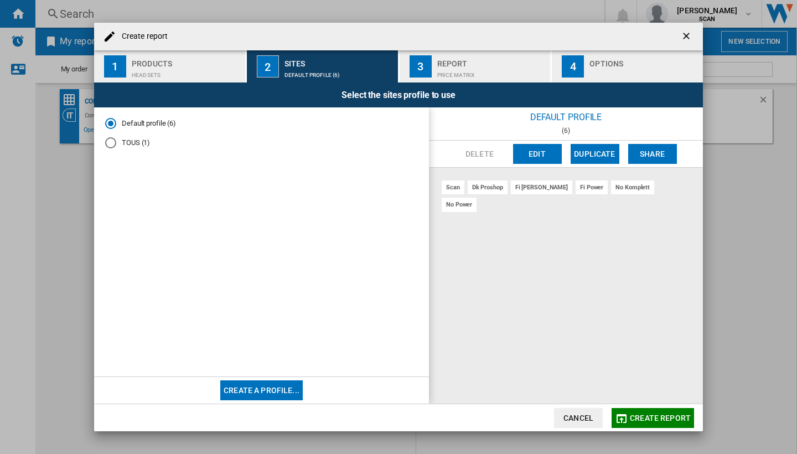
click at [534, 156] on button "Edit" at bounding box center [537, 154] width 49 height 20
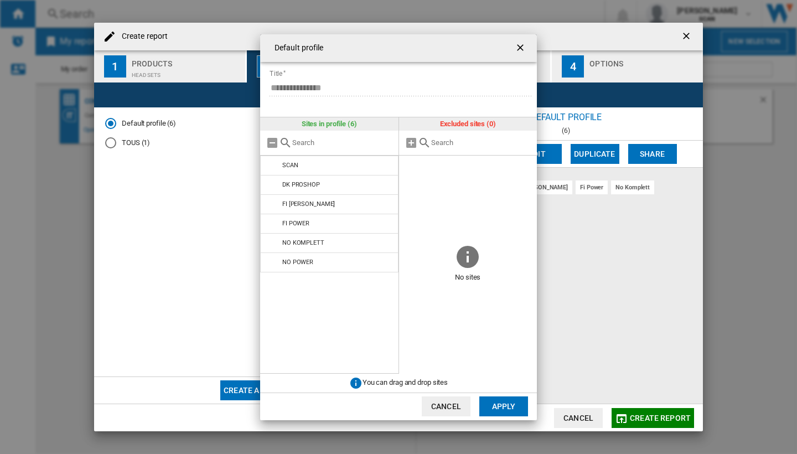
click at [521, 46] on ng-md-icon "getI18NText('BUTTONS.CLOSE_DIALOG')" at bounding box center [521, 48] width 13 height 13
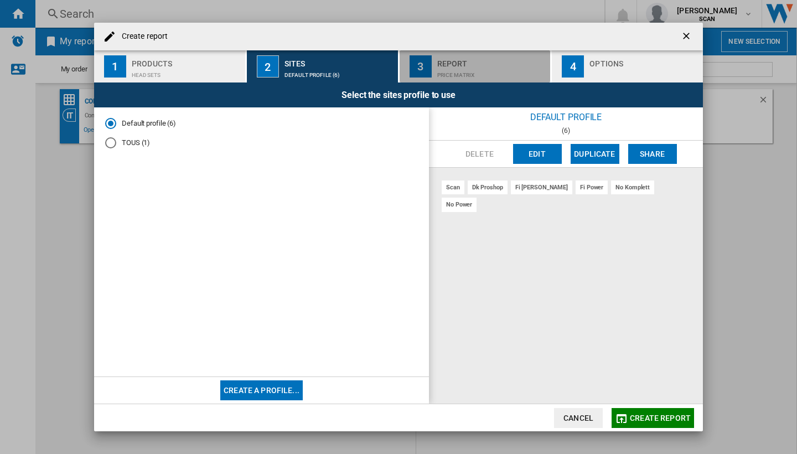
click at [459, 69] on div "Price Matrix" at bounding box center [491, 72] width 109 height 12
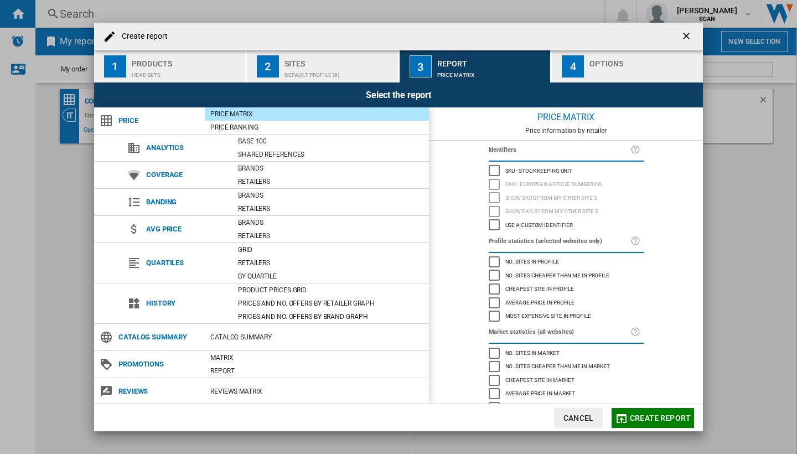
click at [601, 71] on div "Create report ..." at bounding box center [643, 72] width 109 height 12
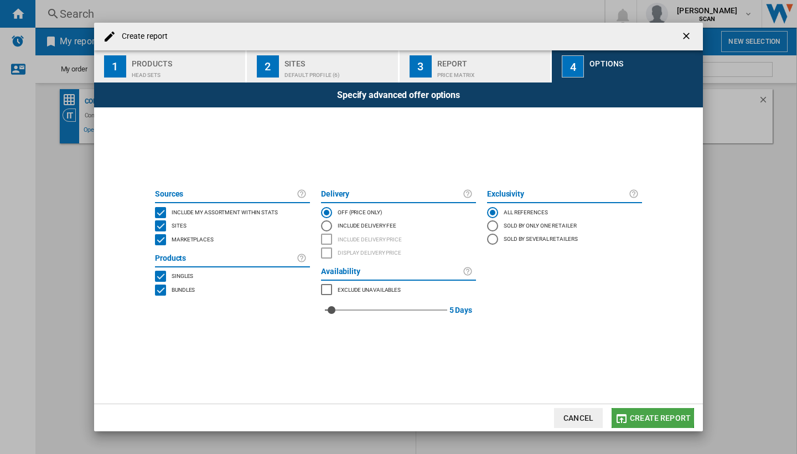
click at [632, 417] on span "Create report" at bounding box center [660, 417] width 61 height 9
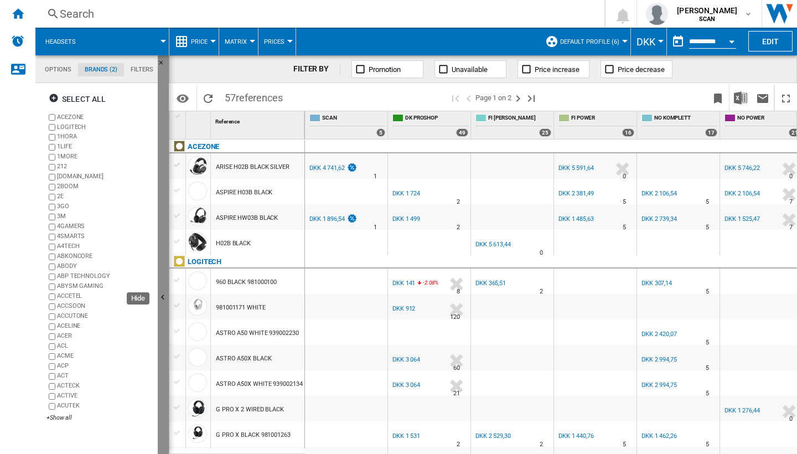
click at [160, 297] on ng-md-icon "Hide" at bounding box center [164, 298] width 13 height 13
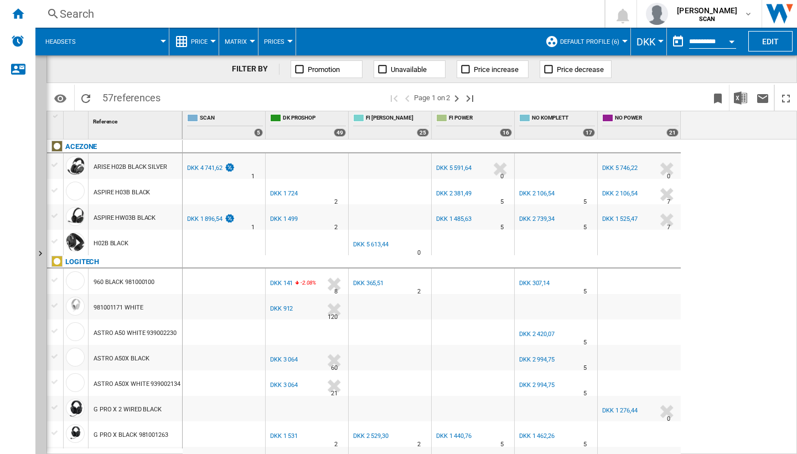
click at [202, 47] on button "Price" at bounding box center [202, 42] width 22 height 28
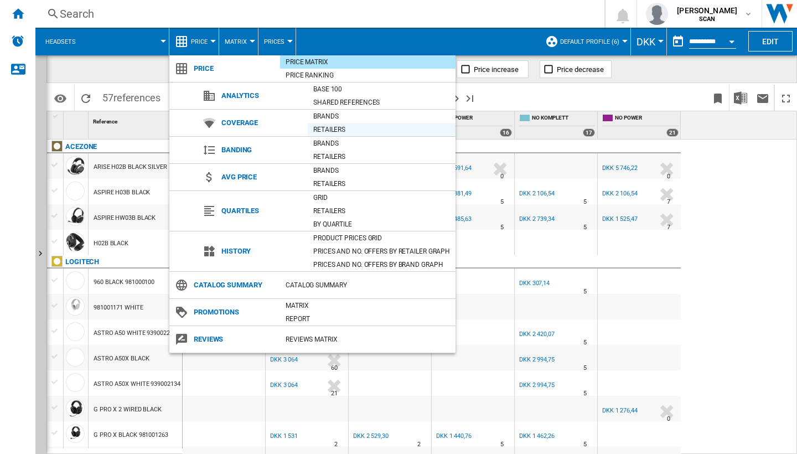
click at [333, 129] on div "Retailers" at bounding box center [382, 129] width 148 height 11
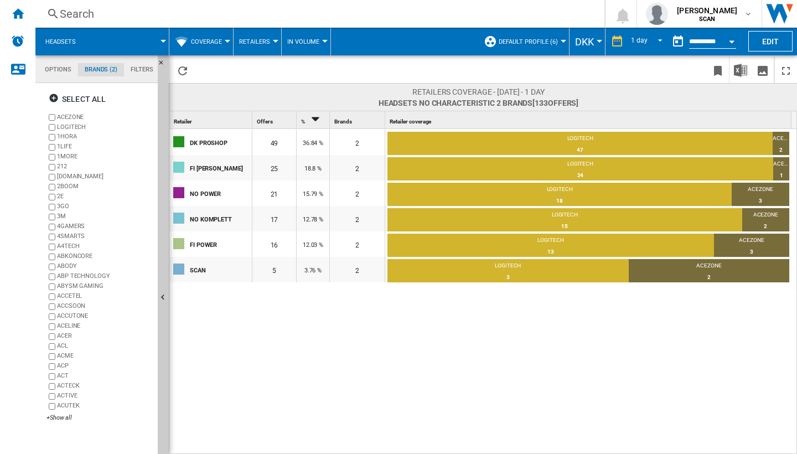
click at [55, 75] on md-tab-item "Options" at bounding box center [58, 69] width 40 height 13
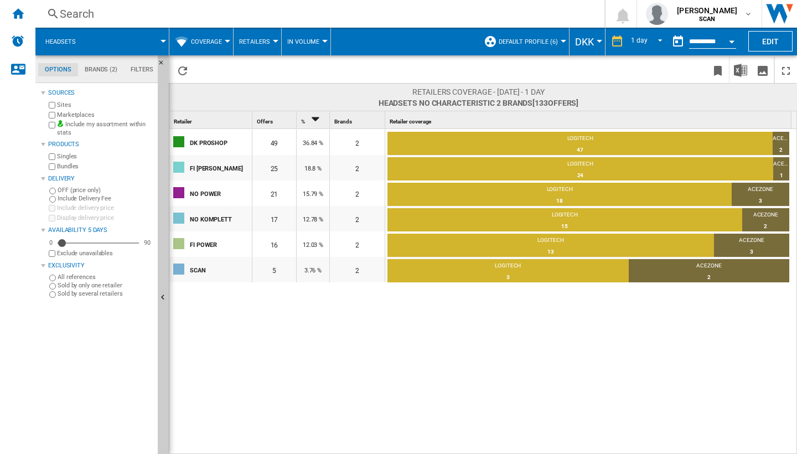
click at [199, 44] on span "Coverage" at bounding box center [206, 41] width 31 height 7
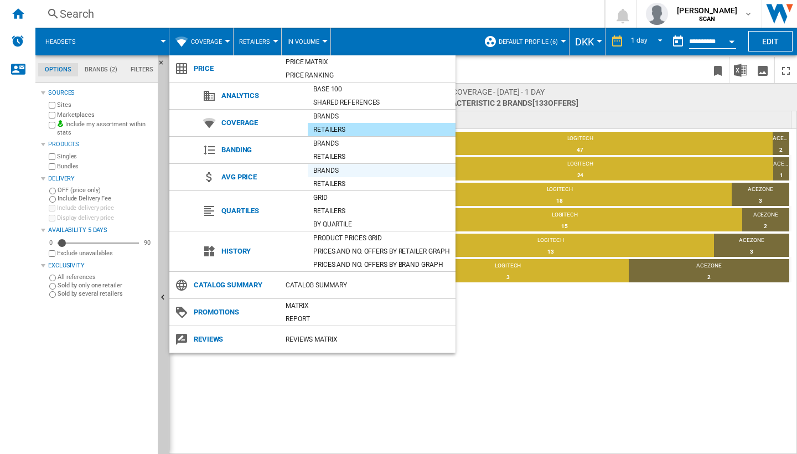
click at [329, 175] on div "Brands" at bounding box center [382, 170] width 148 height 11
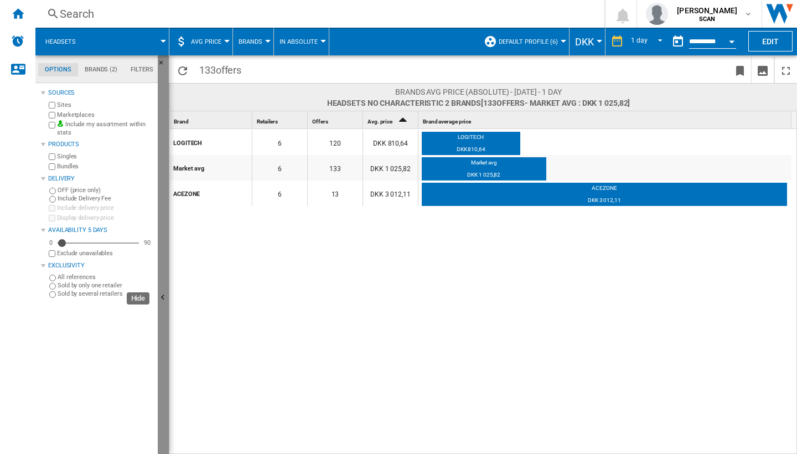
click at [164, 300] on ng-md-icon "Hide" at bounding box center [164, 298] width 13 height 13
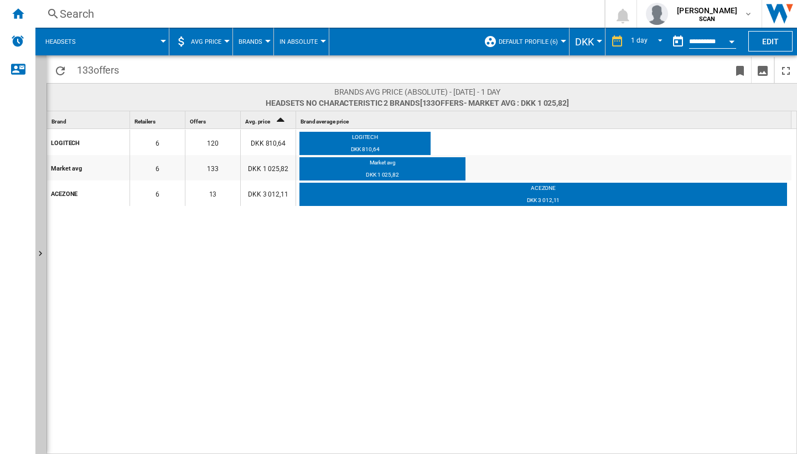
click at [196, 46] on button "AVG Price" at bounding box center [209, 42] width 36 height 28
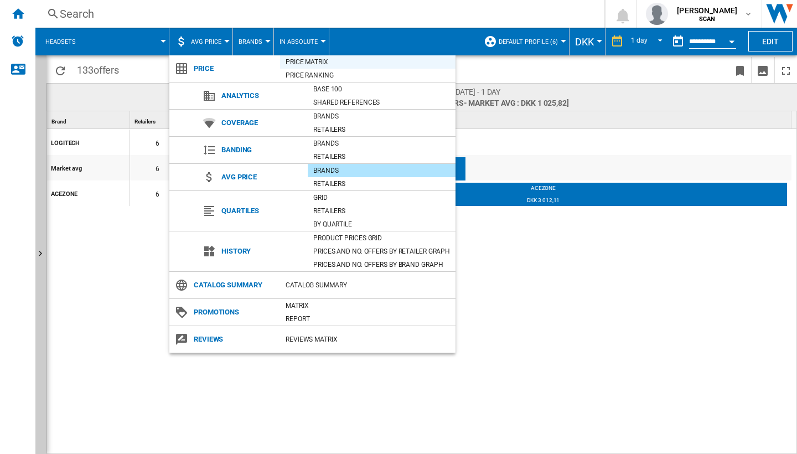
click at [290, 63] on div "Price Matrix" at bounding box center [367, 61] width 175 height 11
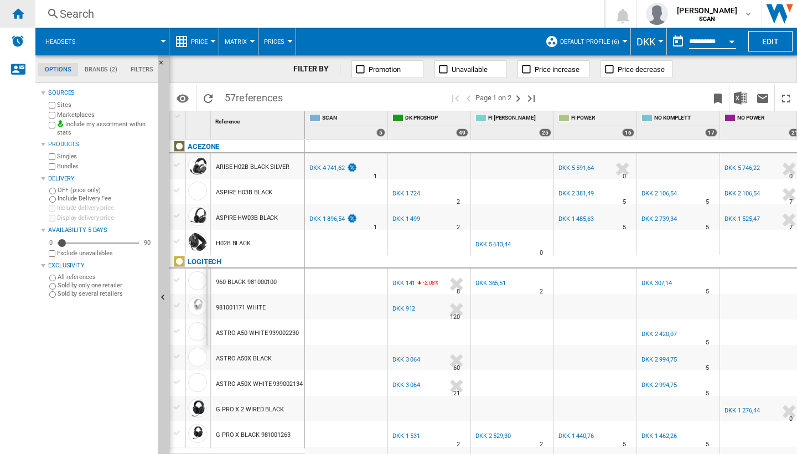
click at [23, 14] on ng-md-icon "Home" at bounding box center [17, 13] width 13 height 13
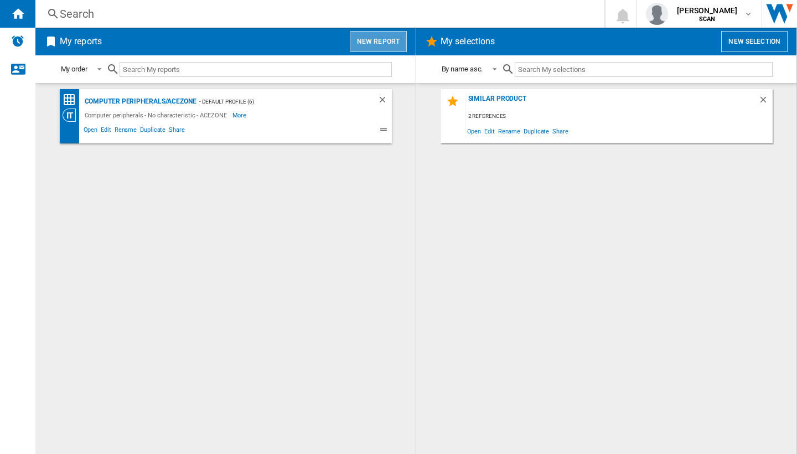
click at [376, 45] on button "New report" at bounding box center [378, 41] width 57 height 21
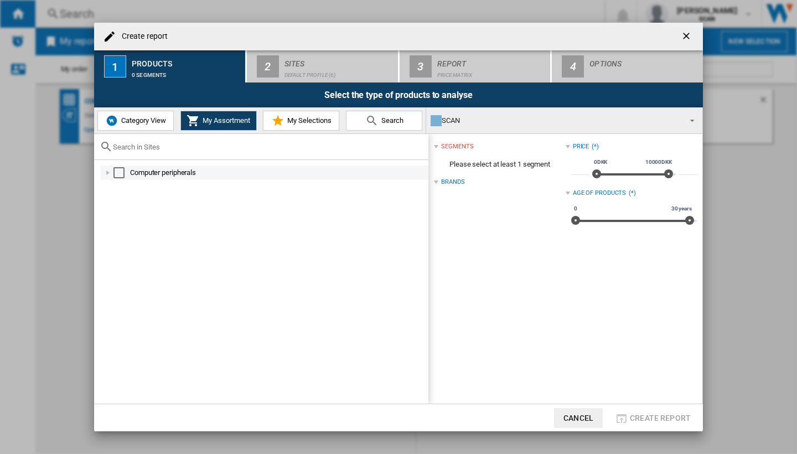
click at [108, 173] on div "Create report ..." at bounding box center [107, 172] width 11 height 11
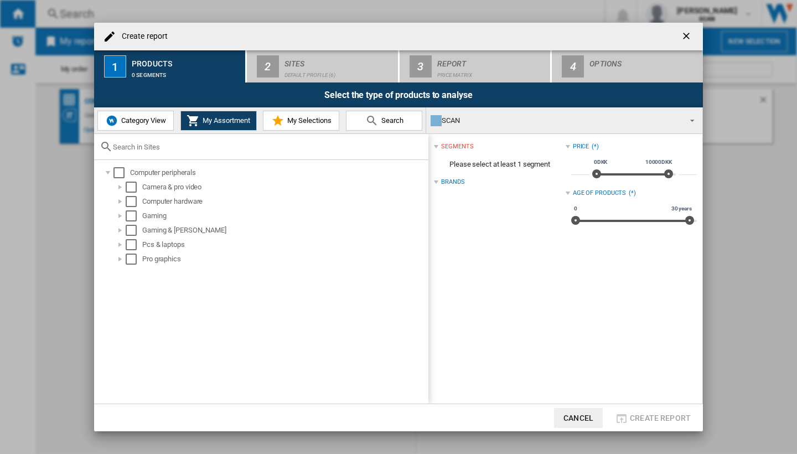
click at [152, 126] on button "Category View" at bounding box center [135, 121] width 76 height 20
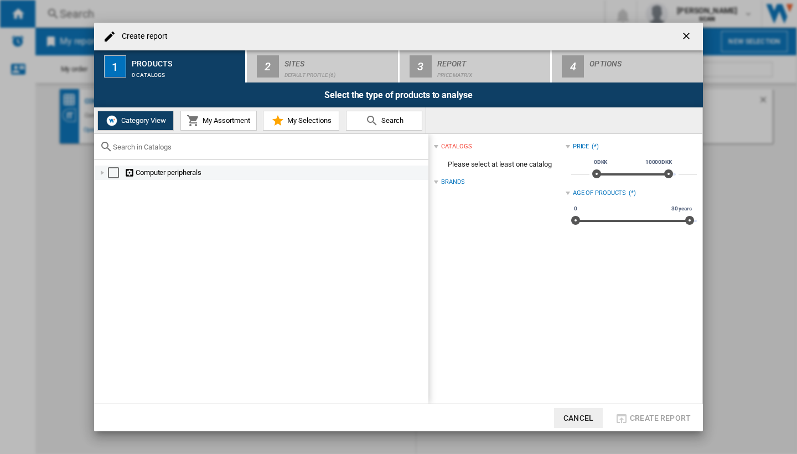
click at [100, 171] on div "Create report ..." at bounding box center [102, 172] width 11 height 11
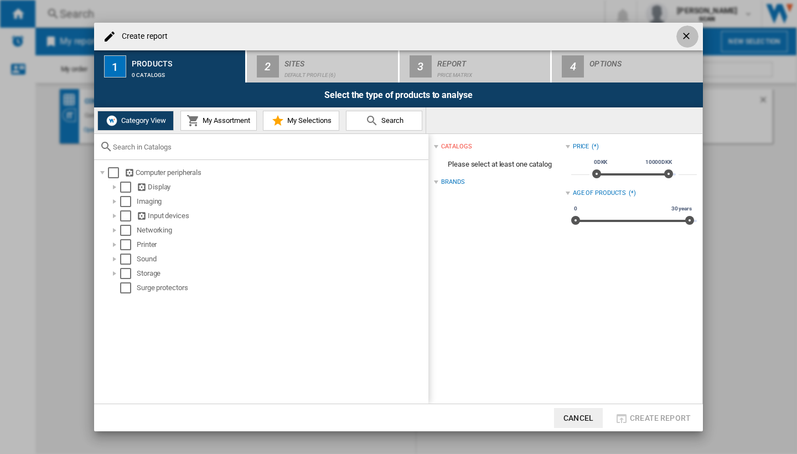
click at [686, 36] on ng-md-icon "getI18NText('BUTTONS.CLOSE_DIALOG')" at bounding box center [687, 36] width 13 height 13
